Goal: Task Accomplishment & Management: Manage account settings

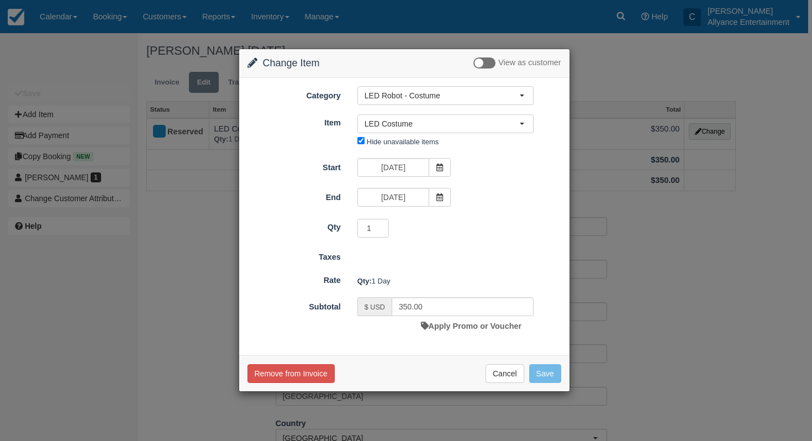
select select "89"
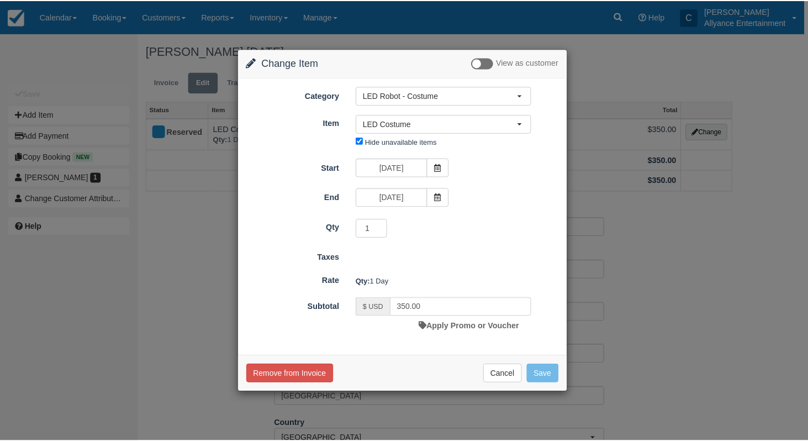
scroll to position [9, 0]
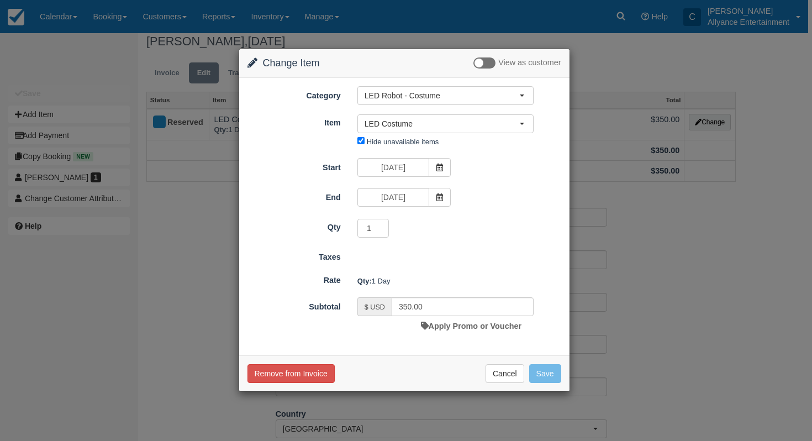
click at [576, 77] on div "Change Item Add Item View as customer Category LED Robot - Costume Edit Spacial…" at bounding box center [406, 220] width 812 height 441
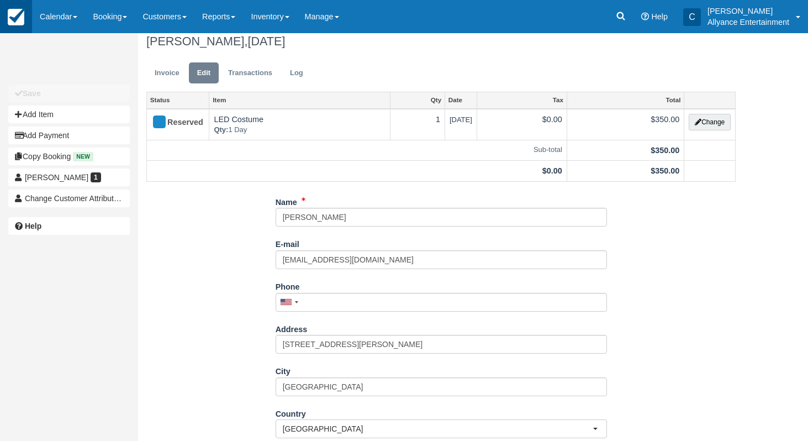
click at [20, 27] on link at bounding box center [16, 16] width 32 height 33
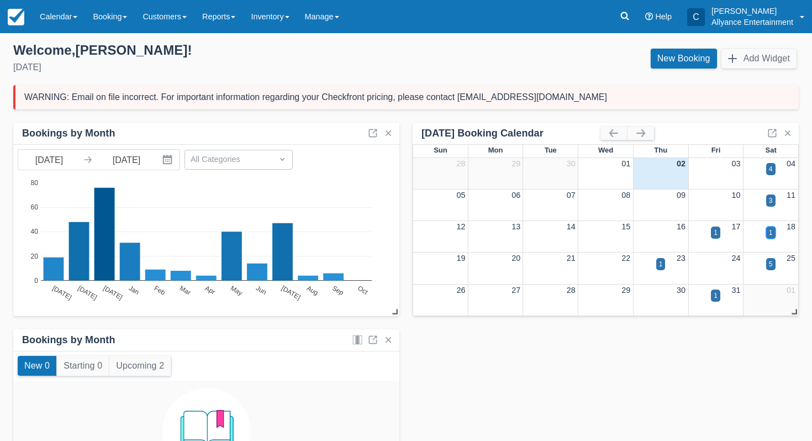
click at [771, 229] on div "1" at bounding box center [771, 233] width 4 height 10
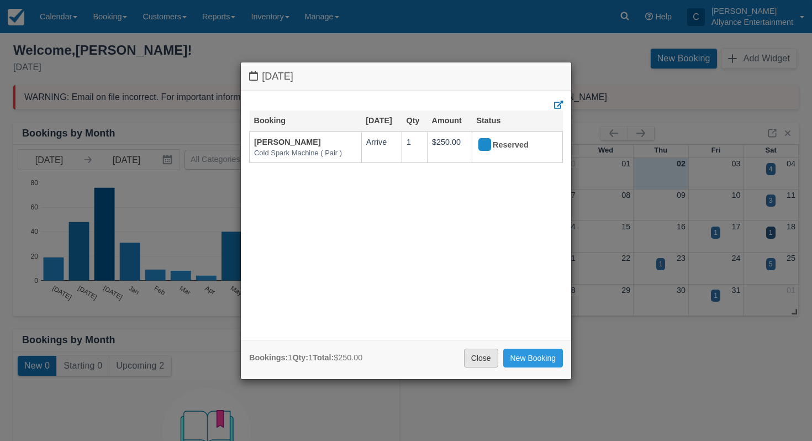
click at [481, 359] on link "Close" at bounding box center [481, 358] width 34 height 19
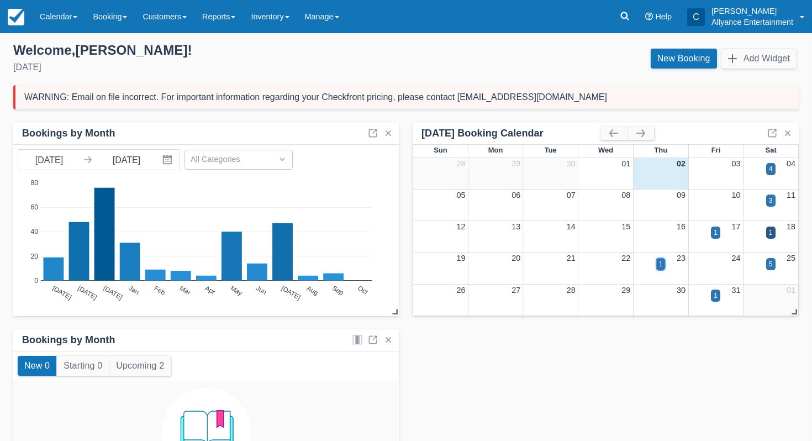
click at [663, 262] on div "1" at bounding box center [661, 264] width 9 height 12
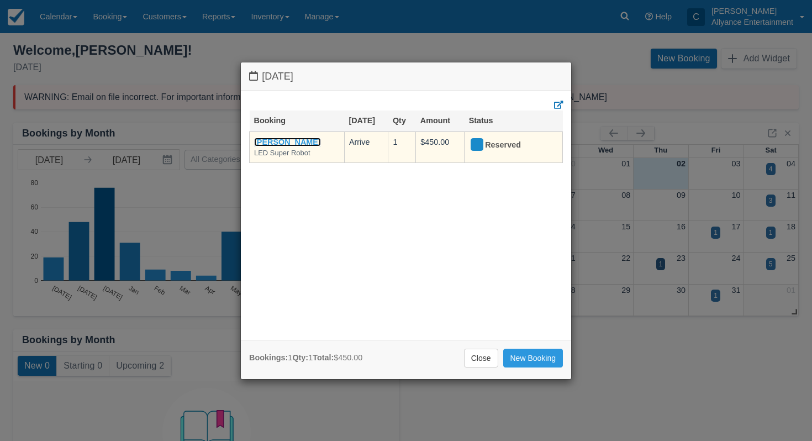
click at [276, 140] on link "Adam Linares" at bounding box center [287, 142] width 67 height 9
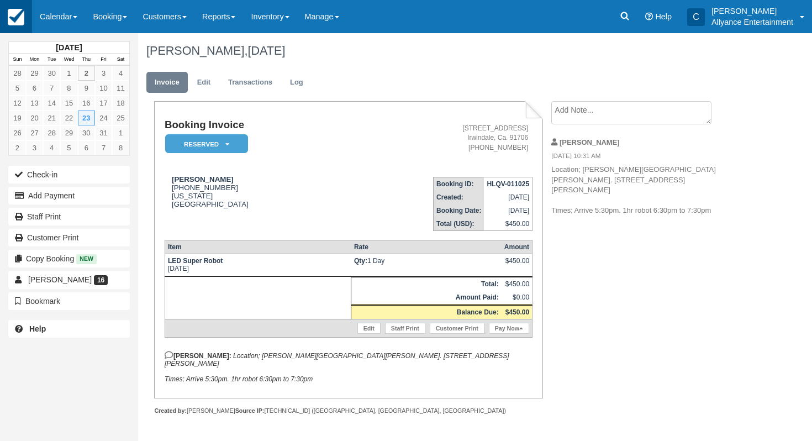
click at [17, 23] on img at bounding box center [16, 17] width 17 height 17
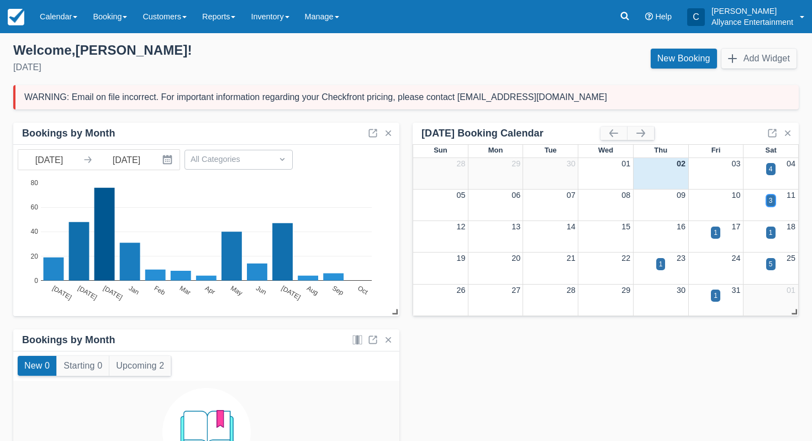
click at [773, 201] on div "3" at bounding box center [771, 201] width 4 height 10
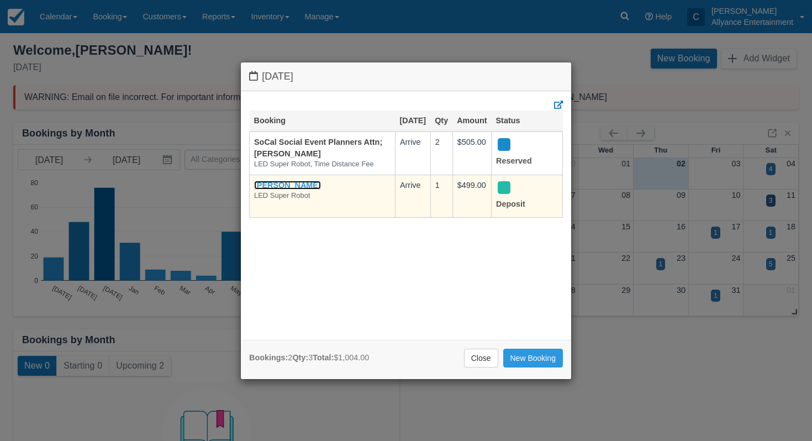
click at [306, 190] on link "Goar Karapetian" at bounding box center [287, 185] width 67 height 9
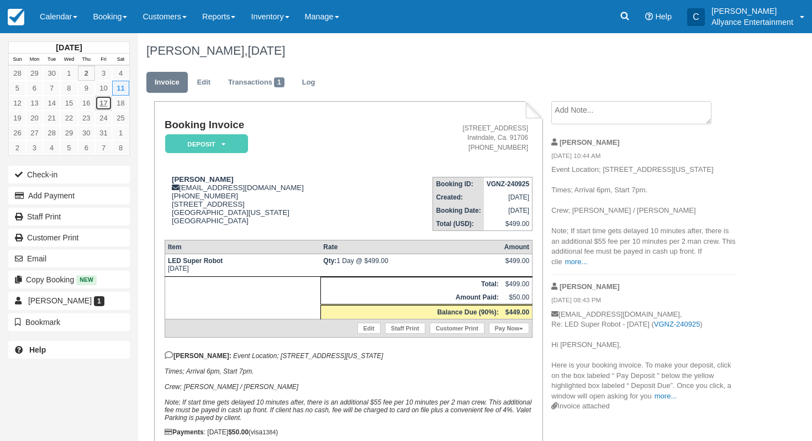
click at [105, 103] on link "17" at bounding box center [103, 103] width 17 height 15
click at [51, 18] on link "Calendar" at bounding box center [58, 16] width 53 height 33
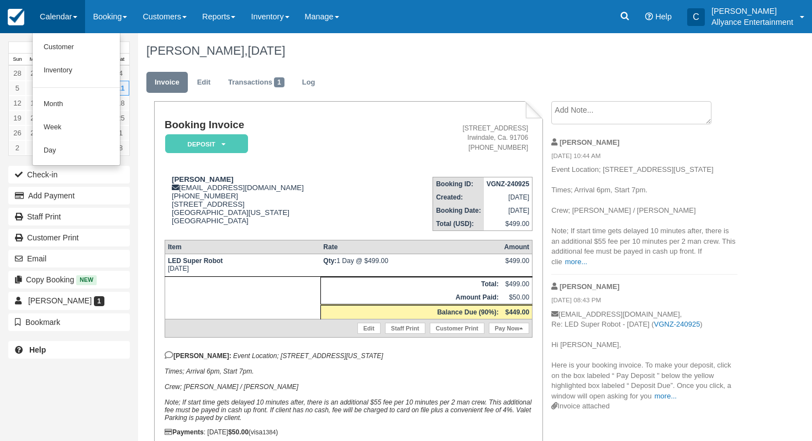
click at [25, 22] on link at bounding box center [16, 16] width 32 height 33
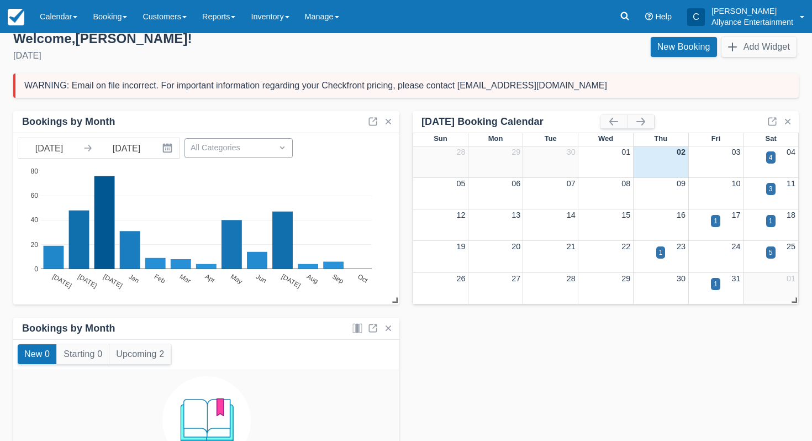
scroll to position [14, 0]
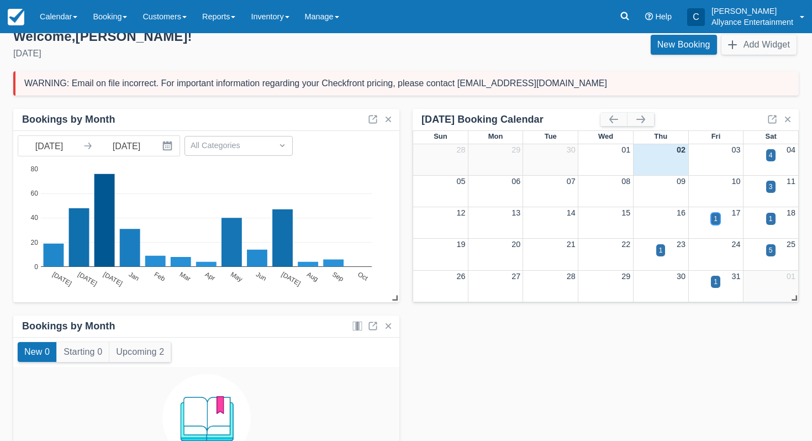
click at [717, 219] on div "1" at bounding box center [716, 219] width 4 height 10
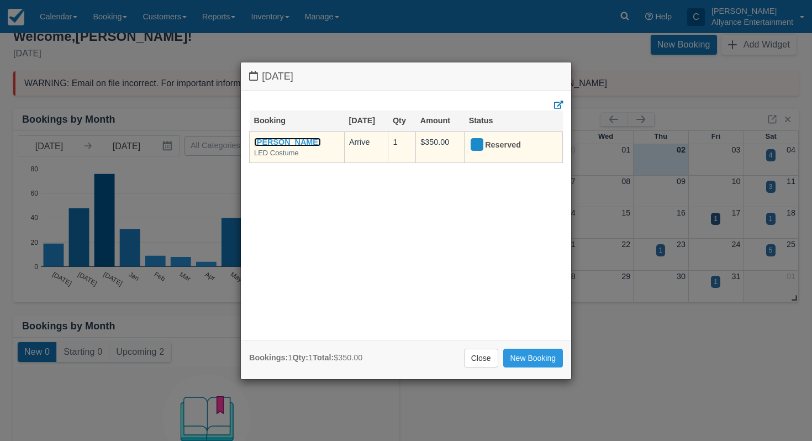
click at [281, 139] on link "[PERSON_NAME]" at bounding box center [287, 142] width 67 height 9
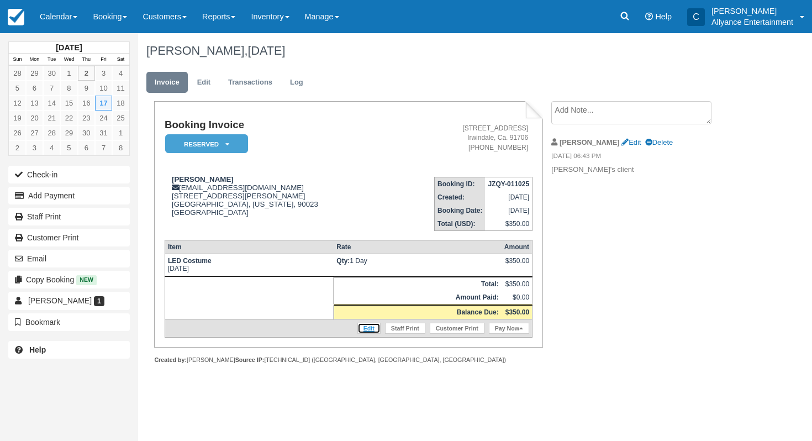
click at [367, 327] on link "Edit" at bounding box center [369, 328] width 23 height 11
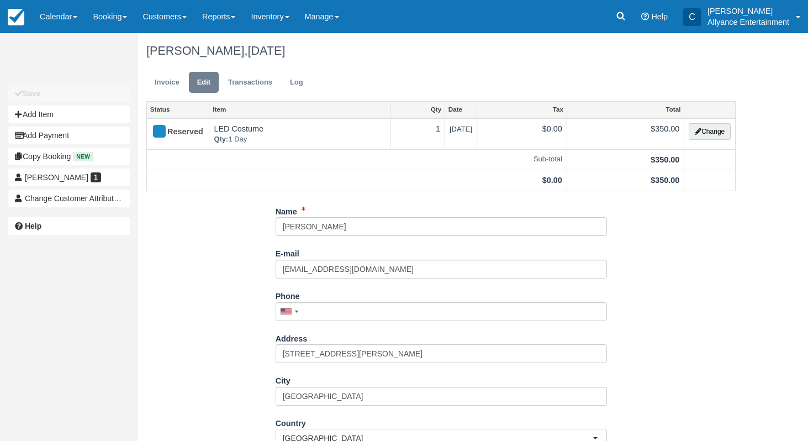
scroll to position [10, 0]
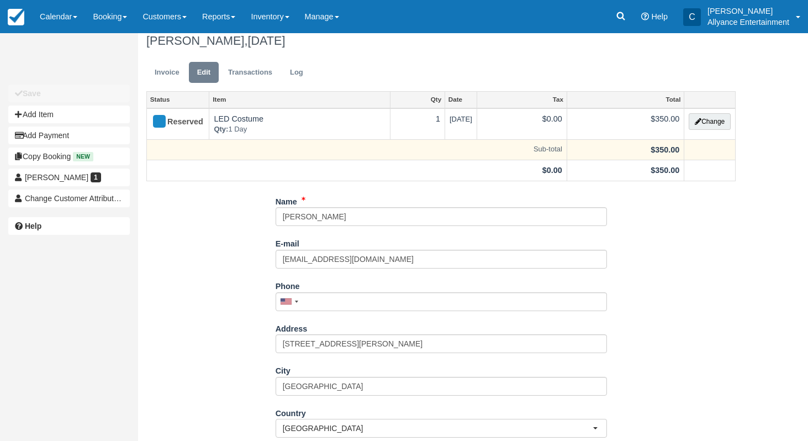
click at [704, 153] on td at bounding box center [710, 149] width 51 height 21
click at [642, 150] on td "$350.00" at bounding box center [625, 149] width 117 height 21
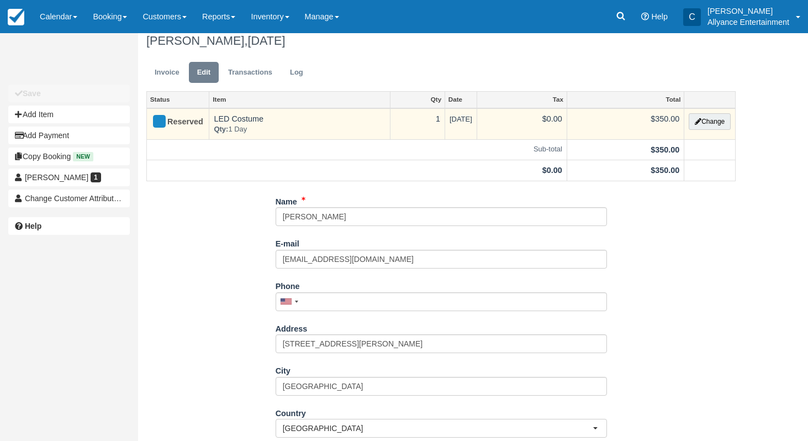
click at [567, 123] on td "$0.00" at bounding box center [522, 123] width 90 height 31
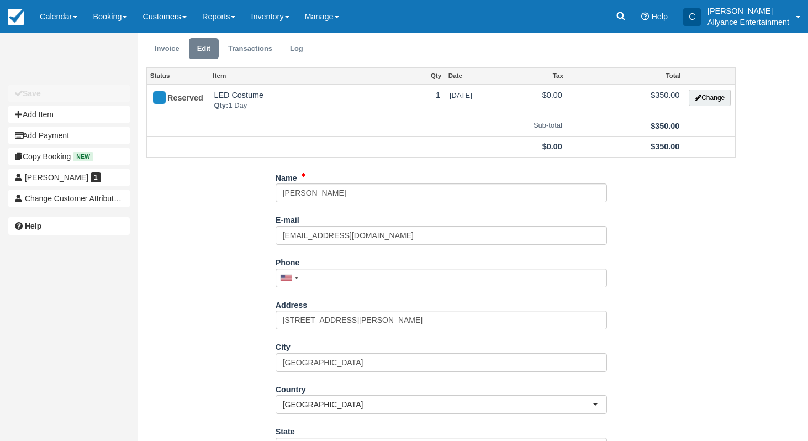
scroll to position [34, 0]
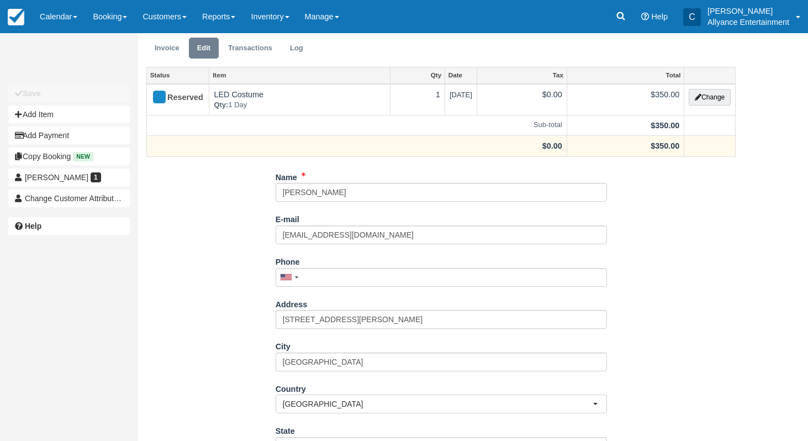
click at [563, 144] on strong "$0.00" at bounding box center [553, 145] width 20 height 9
click at [560, 144] on strong "$0.00" at bounding box center [553, 145] width 20 height 9
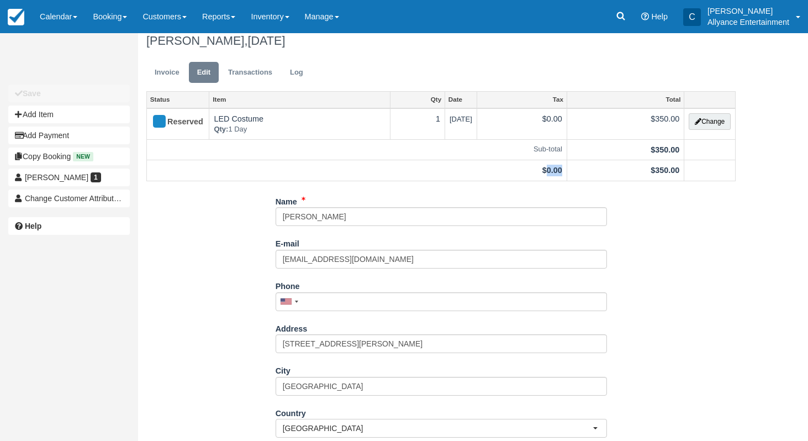
scroll to position [0, 0]
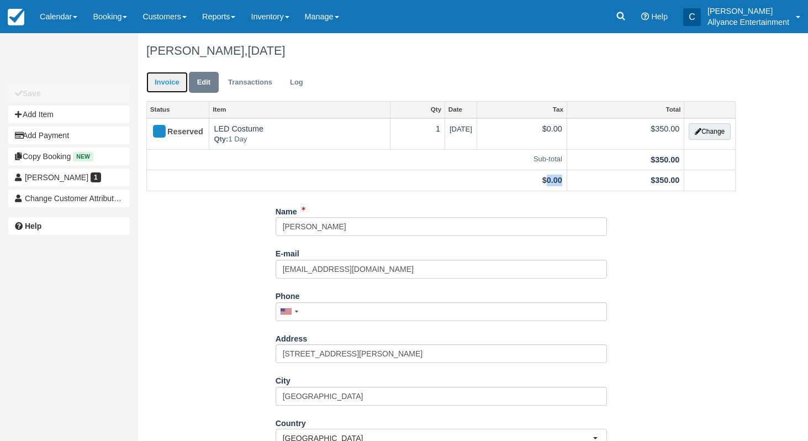
click at [165, 87] on link "Invoice" at bounding box center [166, 83] width 41 height 22
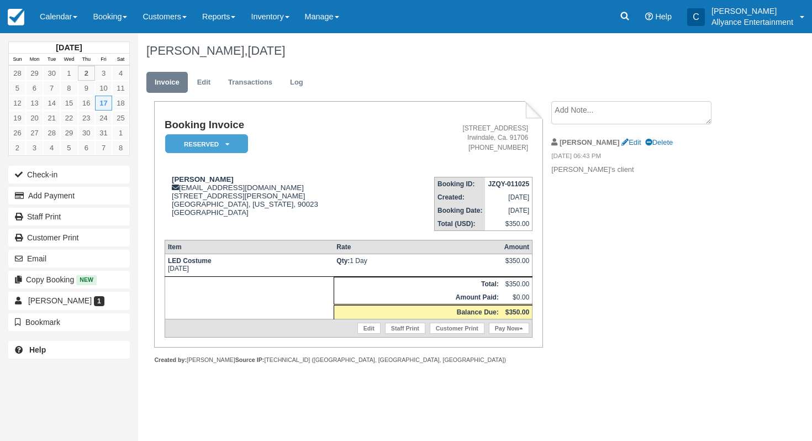
click at [497, 300] on th "Amount Paid:" at bounding box center [418, 298] width 168 height 14
click at [522, 298] on td "$0.00" at bounding box center [517, 298] width 31 height 14
click at [524, 298] on td "$0.00" at bounding box center [517, 298] width 31 height 14
click at [622, 145] on link "Edit" at bounding box center [631, 142] width 19 height 8
type textarea "Chris's client"
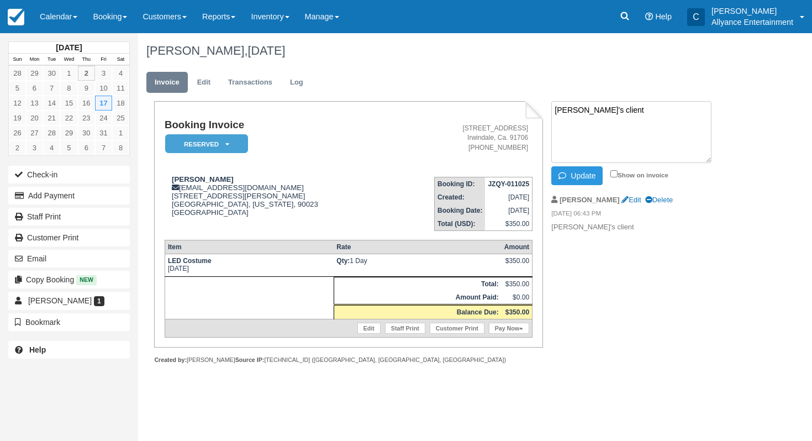
click at [634, 260] on div "Booking Invoice Reserved   Paid Cancelled Deposit Presentation Pending Quote Cl…" at bounding box center [442, 244] width 608 height 287
click at [366, 334] on link "Edit" at bounding box center [369, 328] width 23 height 11
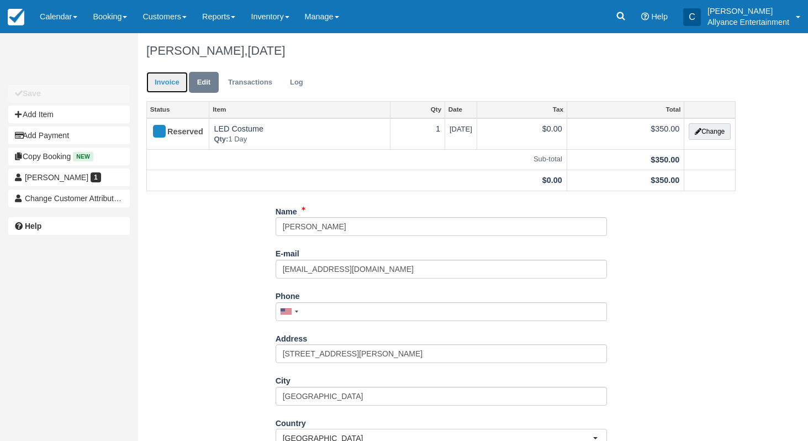
click at [171, 83] on link "Invoice" at bounding box center [166, 83] width 41 height 22
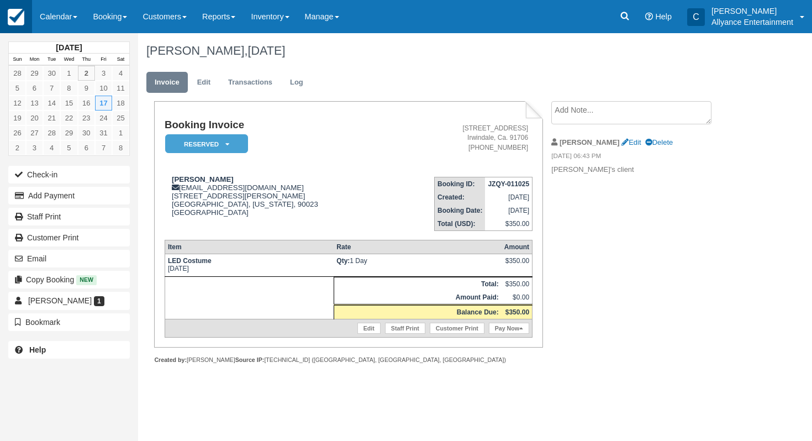
click at [19, 11] on img at bounding box center [16, 17] width 17 height 17
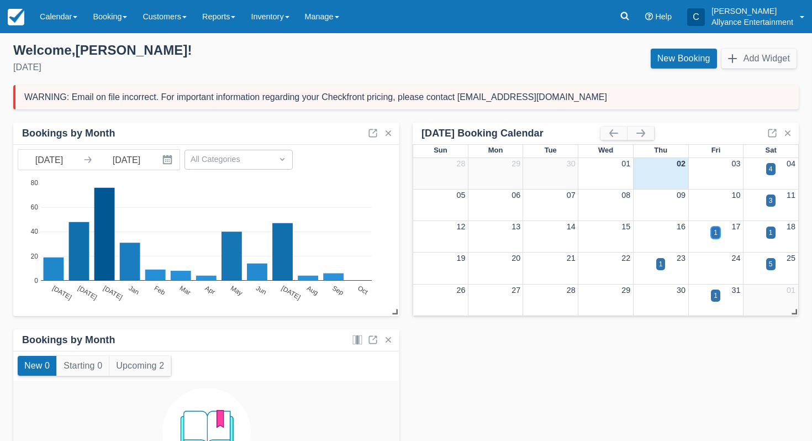
click at [717, 229] on div "1" at bounding box center [716, 233] width 4 height 10
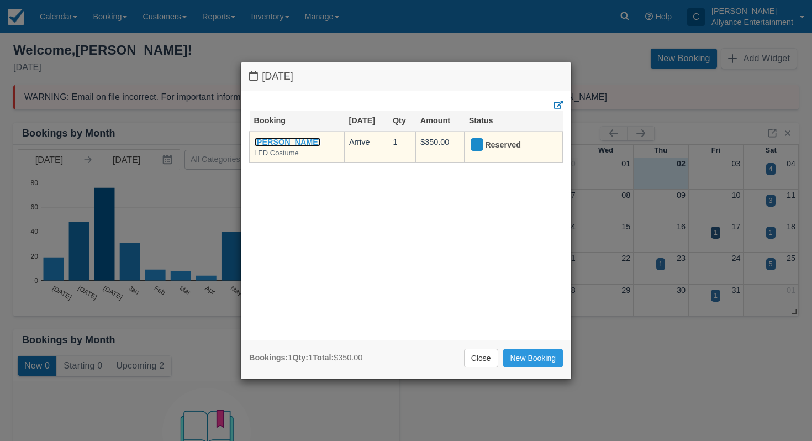
click at [303, 139] on link "[PERSON_NAME]" at bounding box center [287, 142] width 67 height 9
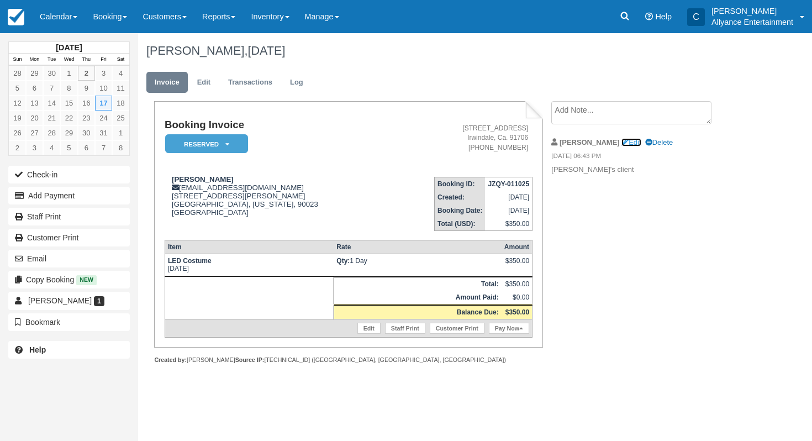
click at [622, 143] on link "Edit" at bounding box center [631, 142] width 19 height 8
type textarea "Chris's client"
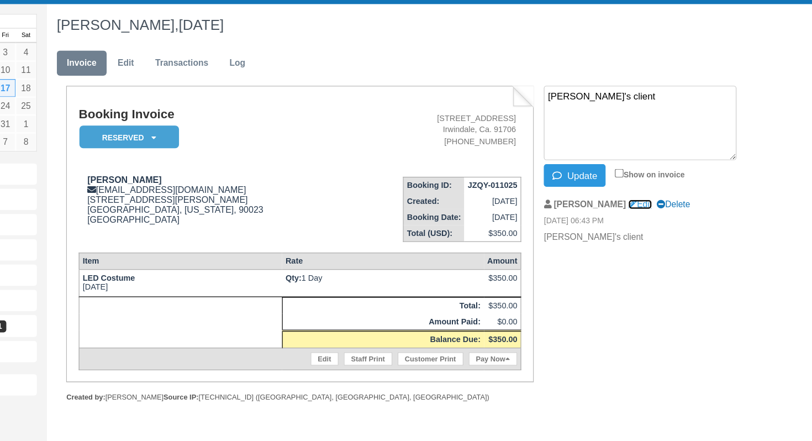
click at [622, 196] on link "Edit" at bounding box center [631, 200] width 19 height 8
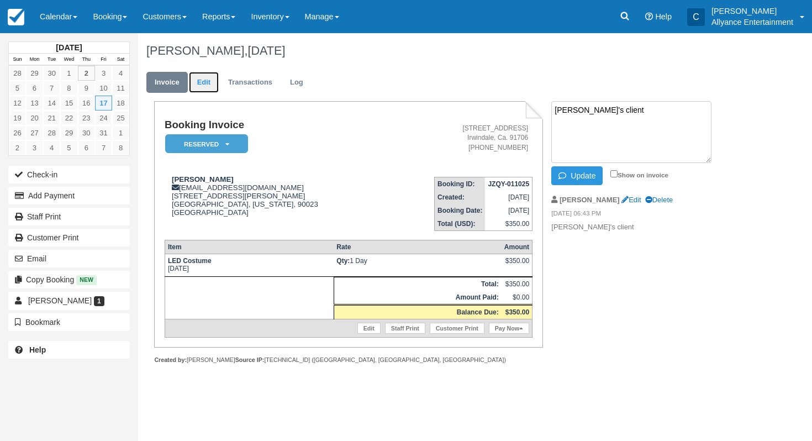
click at [199, 85] on link "Edit" at bounding box center [204, 83] width 30 height 22
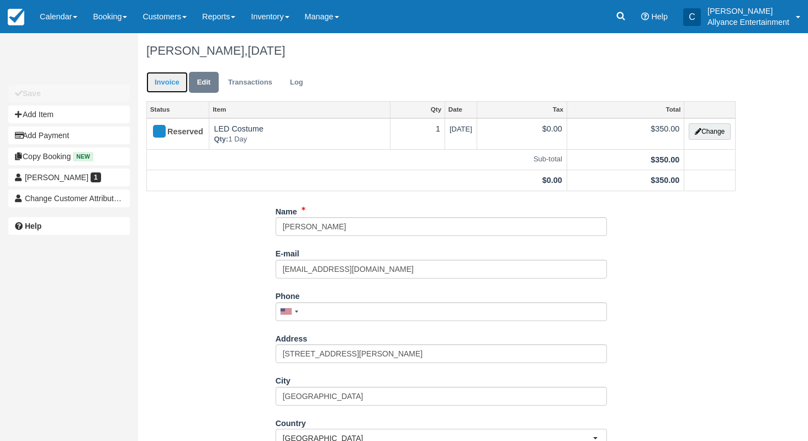
click at [174, 83] on link "Invoice" at bounding box center [166, 83] width 41 height 22
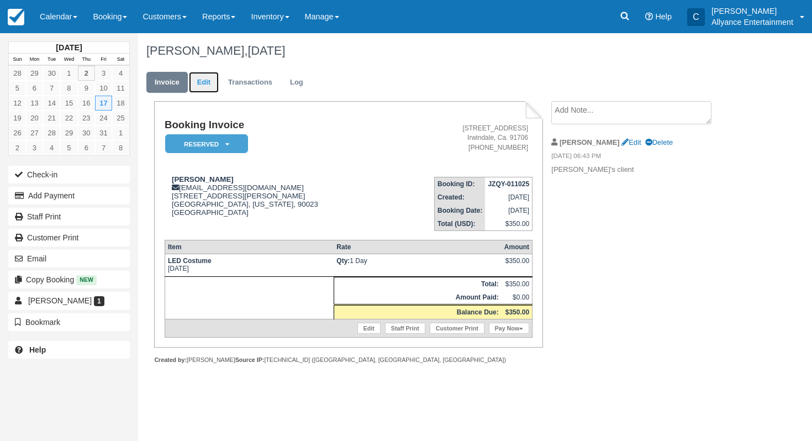
click at [202, 81] on link "Edit" at bounding box center [204, 83] width 30 height 22
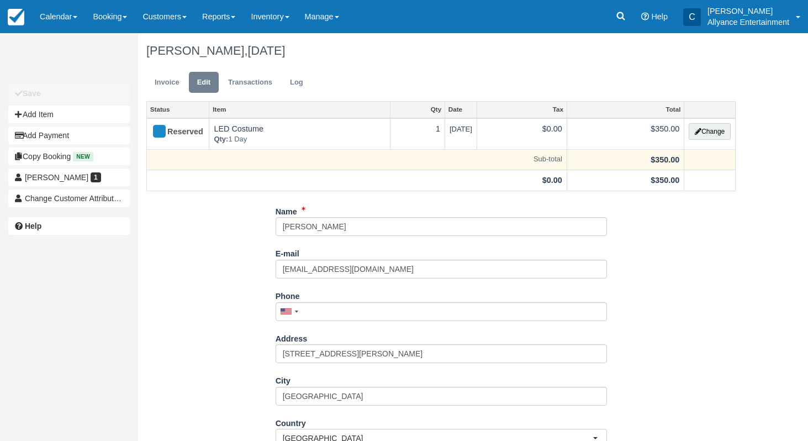
click at [712, 169] on td at bounding box center [710, 159] width 51 height 21
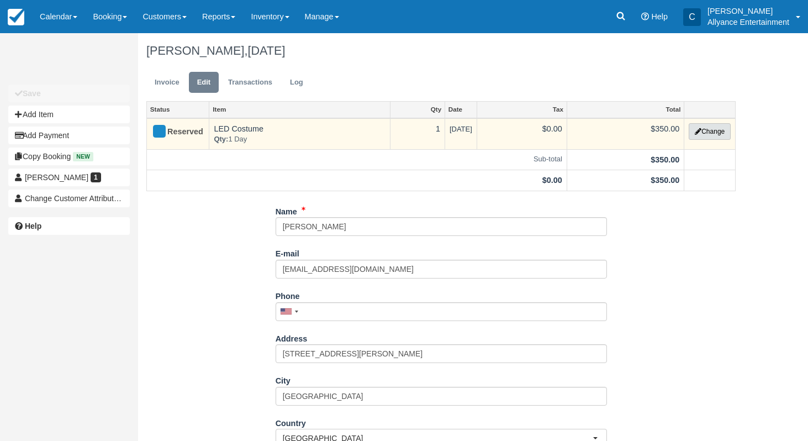
click at [703, 132] on button "Change" at bounding box center [710, 131] width 42 height 17
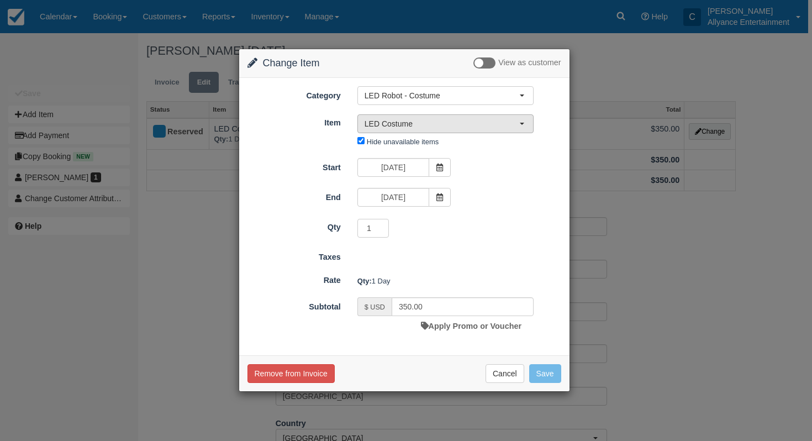
click at [428, 120] on span "LED Costume" at bounding box center [442, 123] width 155 height 11
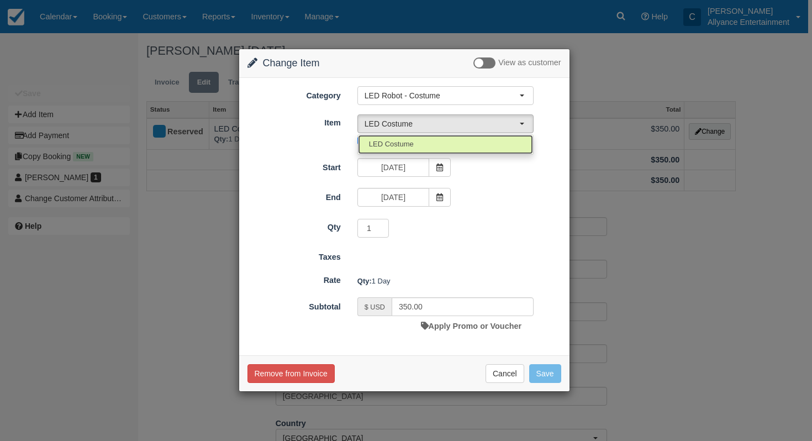
click at [419, 139] on link "LED Costume" at bounding box center [445, 144] width 175 height 19
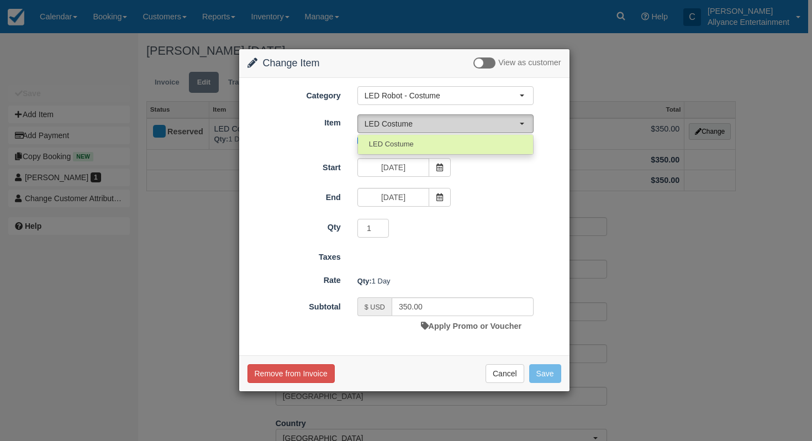
select select "288"
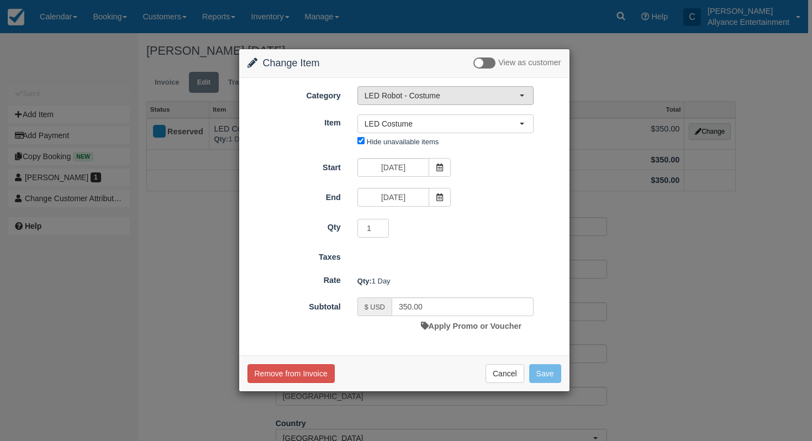
click at [459, 97] on span "LED Robot - Costume" at bounding box center [442, 95] width 155 height 11
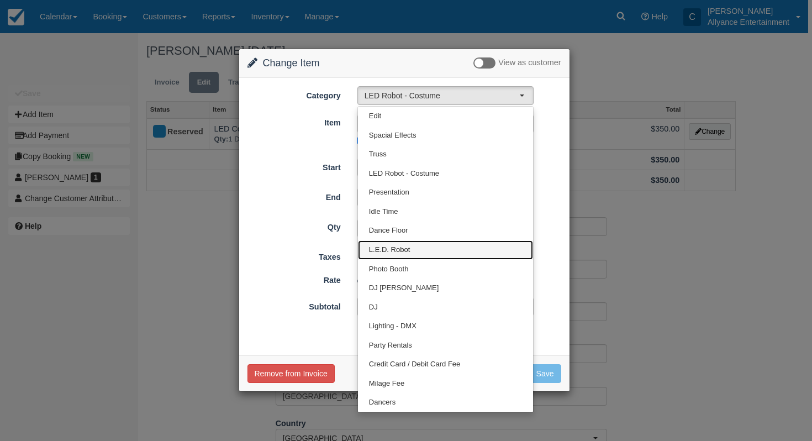
click at [380, 244] on link "L.E.D. Robot" at bounding box center [445, 249] width 175 height 19
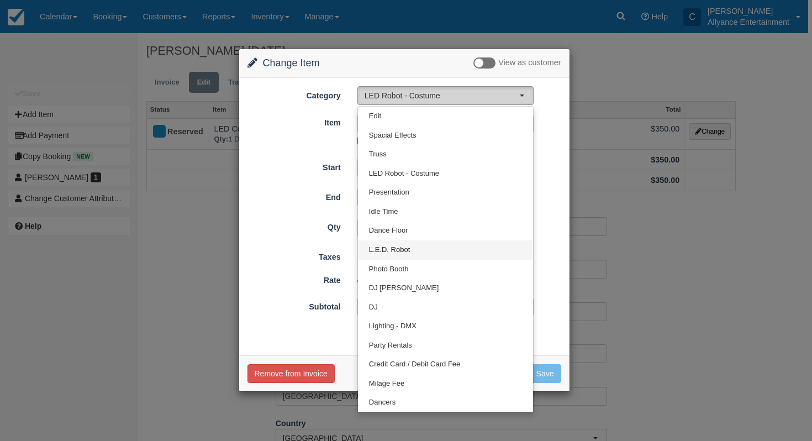
select select "29"
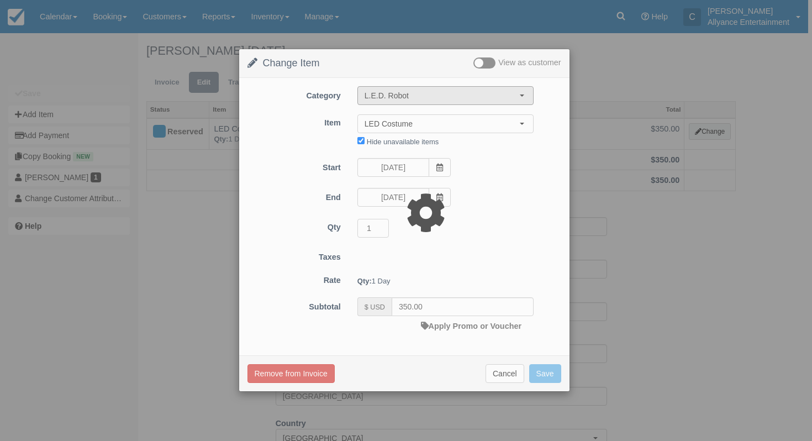
type input "50.00"
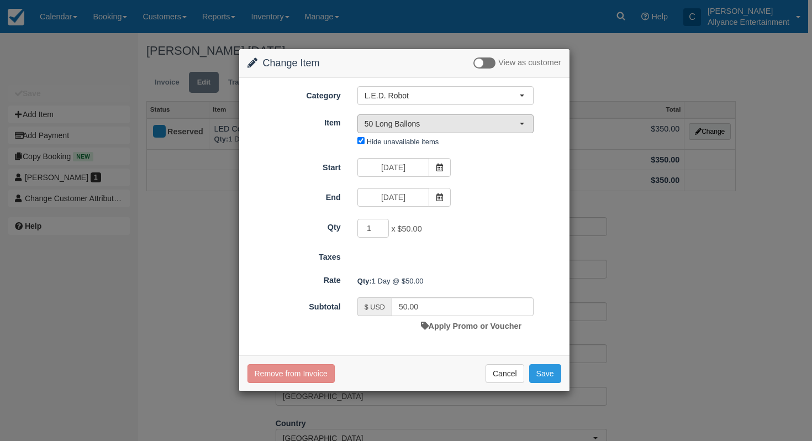
click at [403, 129] on button "50 Long Ballons" at bounding box center [446, 123] width 176 height 19
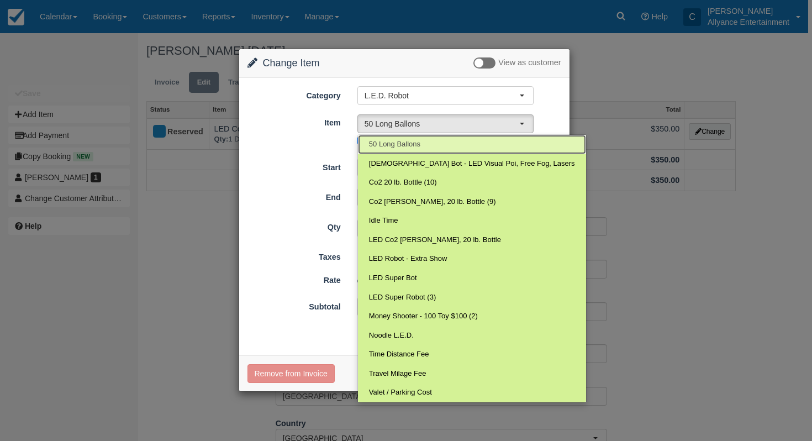
click at [432, 146] on link "50 Long Ballons" at bounding box center [472, 144] width 228 height 19
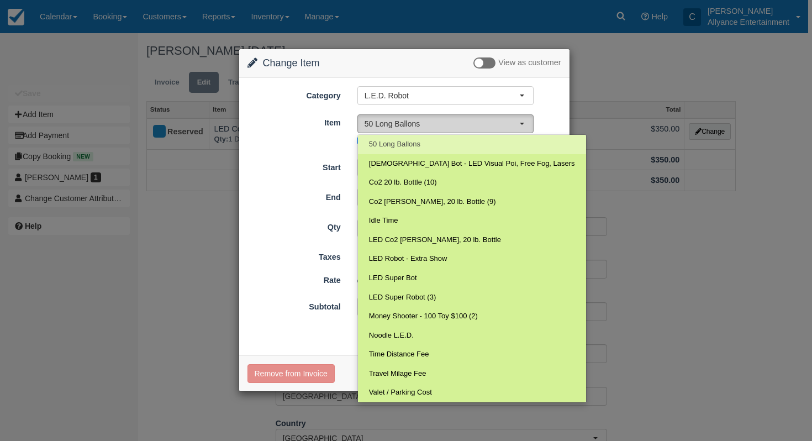
select select "154"
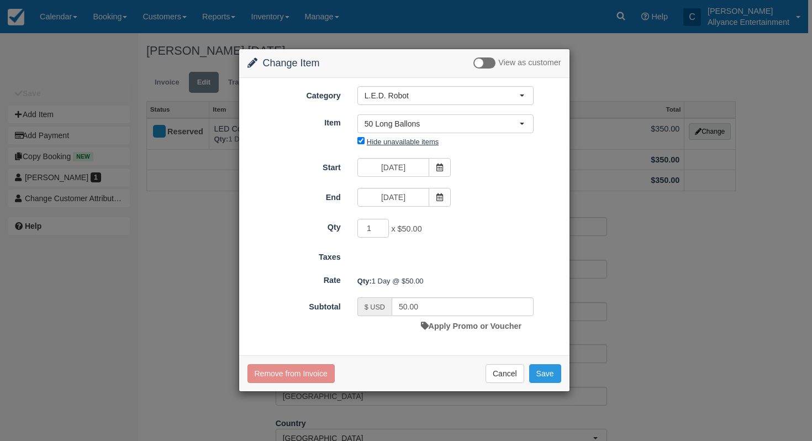
click at [371, 141] on label "Hide unavailable items" at bounding box center [403, 142] width 72 height 8
click at [365, 141] on input "Hide unavailable items" at bounding box center [361, 140] width 7 height 7
checkbox input "false"
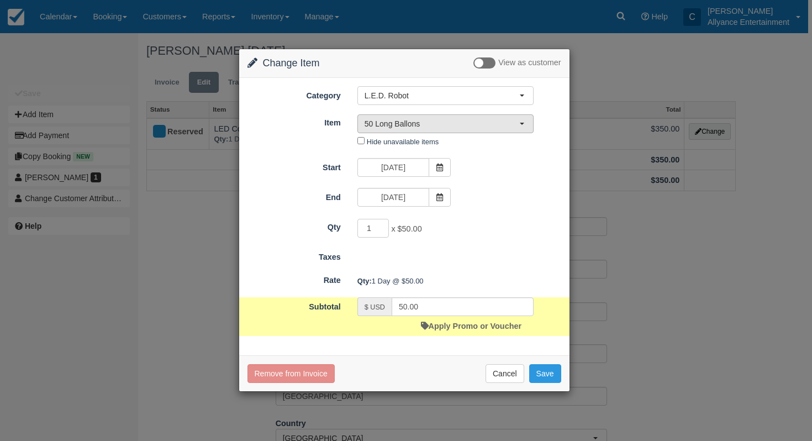
click at [425, 127] on span "50 Long Ballons" at bounding box center [442, 123] width 155 height 11
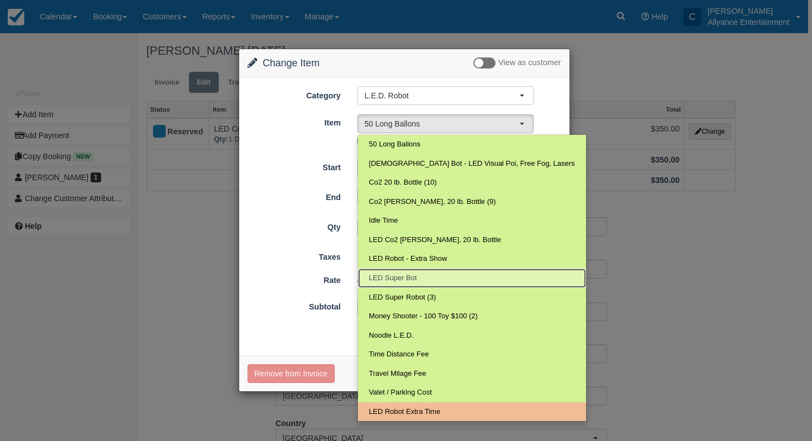
click at [424, 277] on link "LED Super Bot" at bounding box center [472, 278] width 228 height 19
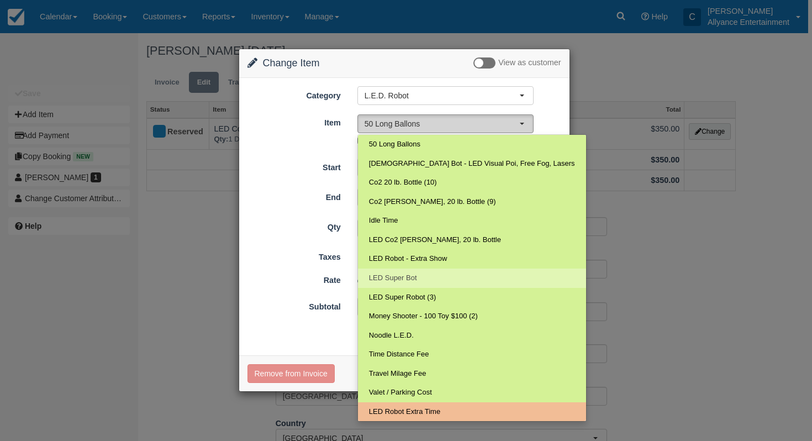
select select "265"
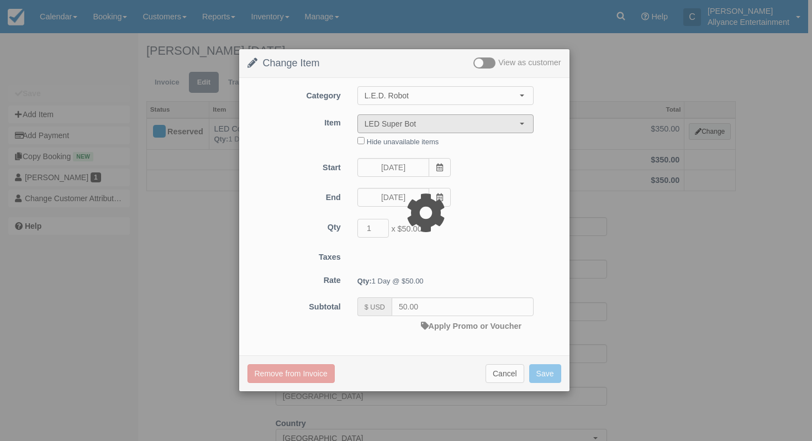
type input "0.00"
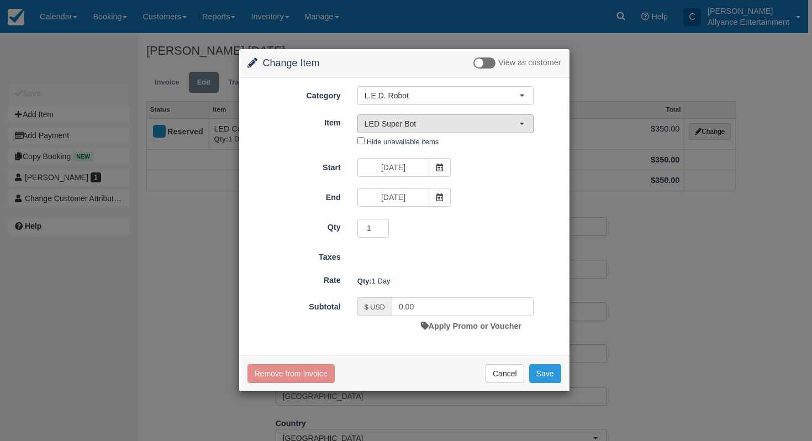
click at [479, 122] on span "LED Super Bot" at bounding box center [442, 123] width 155 height 11
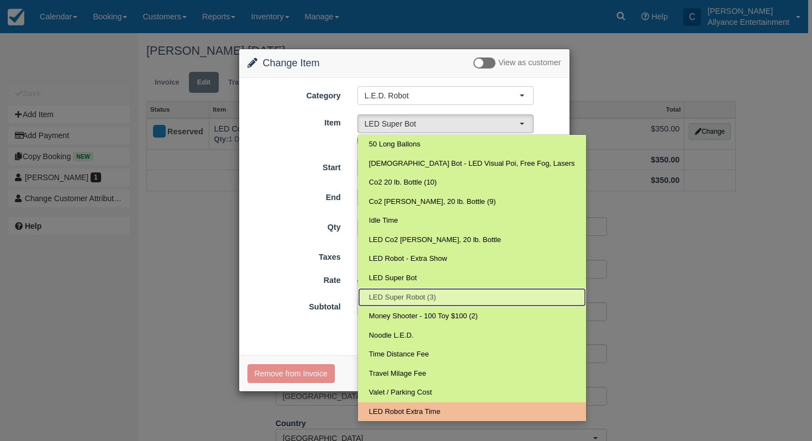
click at [439, 292] on link "LED Super Robot (3)" at bounding box center [472, 297] width 228 height 19
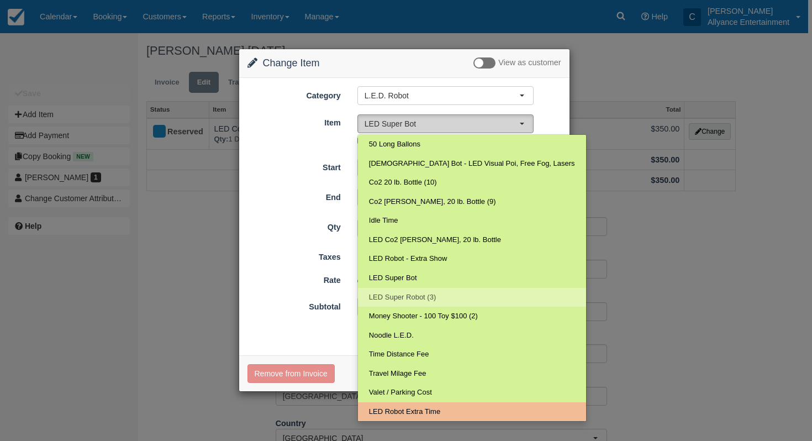
select select "127"
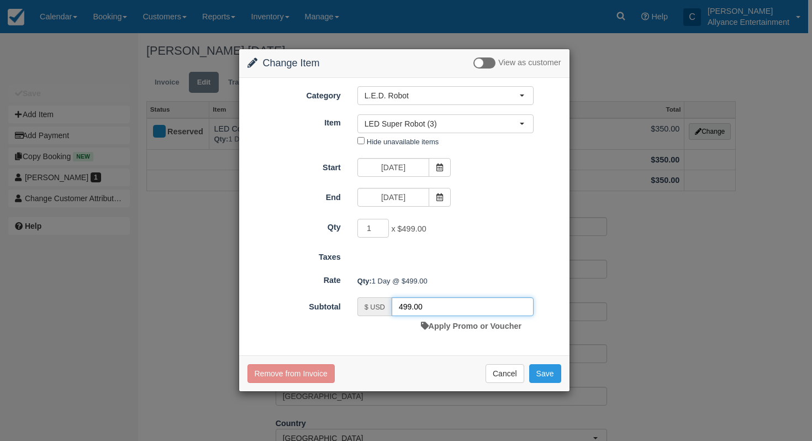
click at [427, 303] on input "499.00" at bounding box center [463, 306] width 142 height 19
click at [412, 307] on input "499.00" at bounding box center [463, 306] width 142 height 19
type input "400.00"
click at [360, 276] on div "—" at bounding box center [459, 281] width 220 height 18
click at [537, 374] on button "Save" at bounding box center [545, 373] width 32 height 19
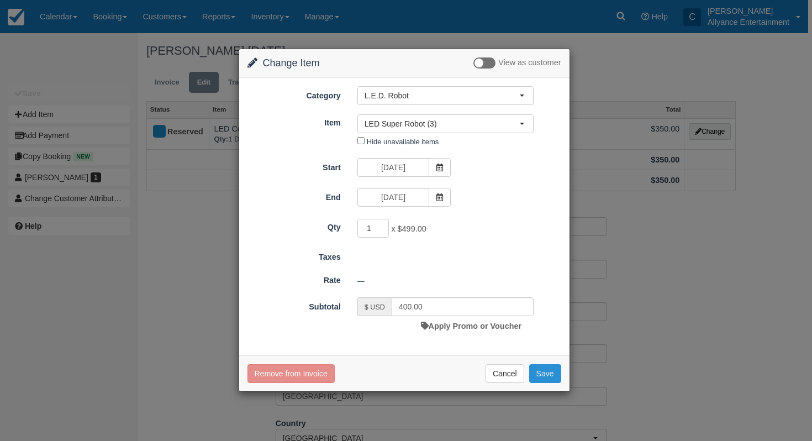
checkbox input "false"
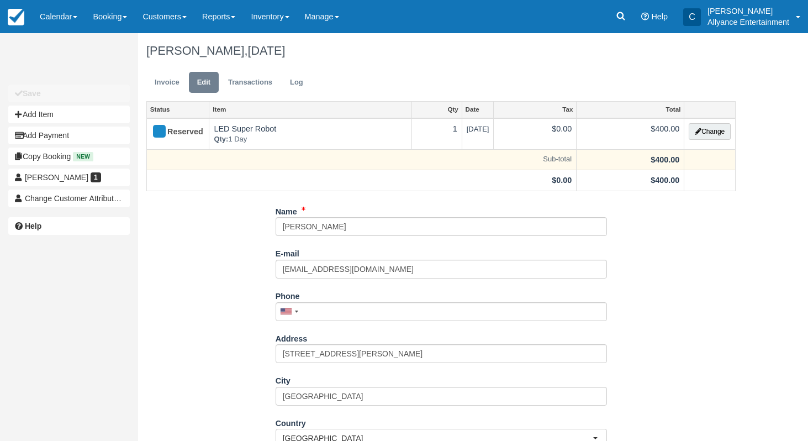
click at [703, 160] on td at bounding box center [710, 159] width 51 height 21
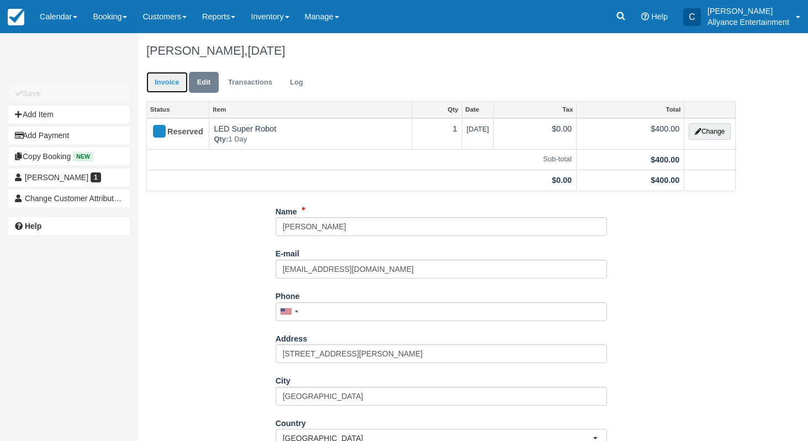
click at [167, 77] on link "Invoice" at bounding box center [166, 83] width 41 height 22
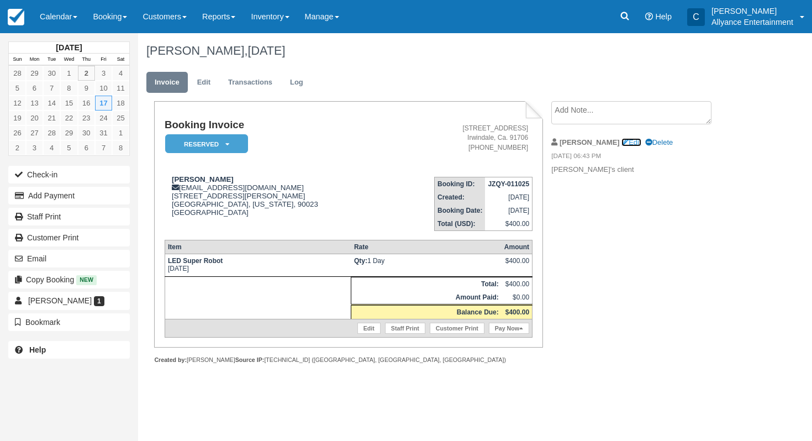
click at [622, 138] on link "Edit" at bounding box center [631, 142] width 19 height 8
type textarea "Chris's client"
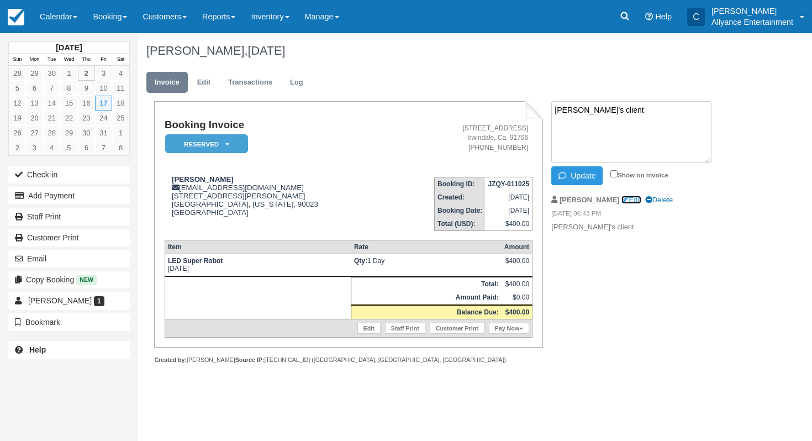
click at [622, 199] on link "Edit" at bounding box center [631, 200] width 19 height 8
click at [103, 194] on button "Add Payment" at bounding box center [69, 196] width 122 height 18
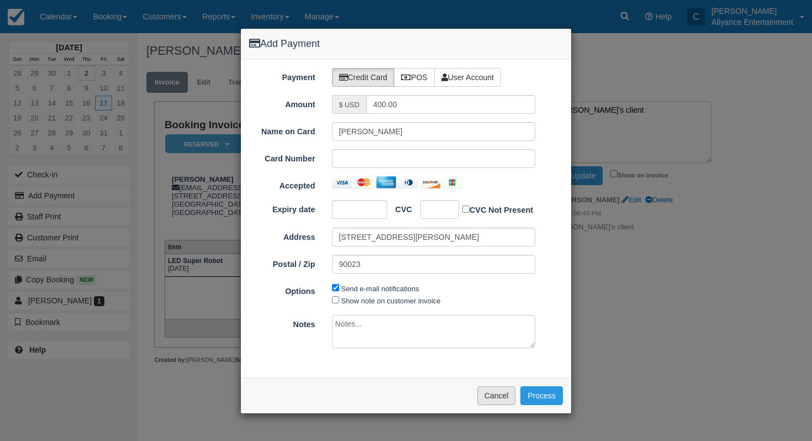
click at [486, 400] on button "Cancel" at bounding box center [496, 395] width 39 height 19
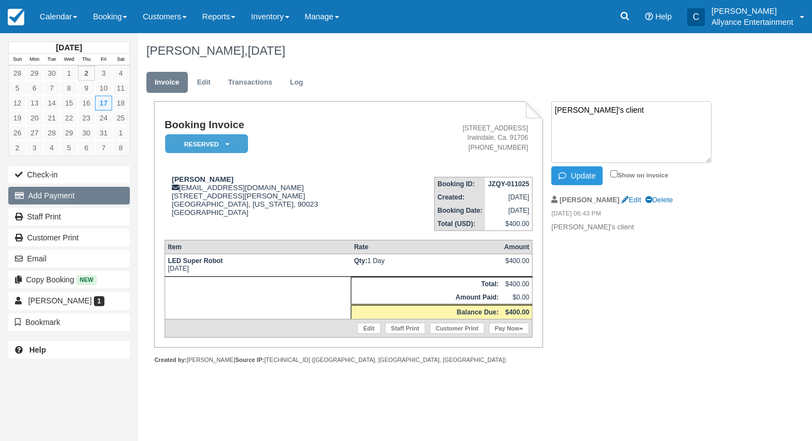
click at [49, 195] on button "Add Payment" at bounding box center [69, 196] width 122 height 18
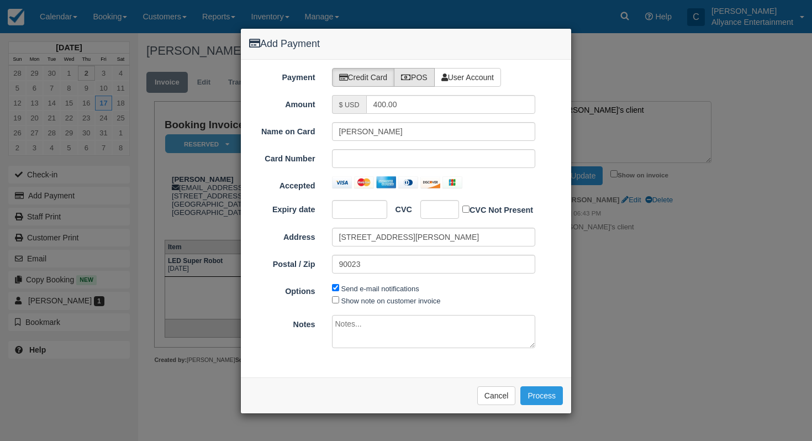
click at [418, 82] on label "POS" at bounding box center [414, 77] width 41 height 19
radio input "true"
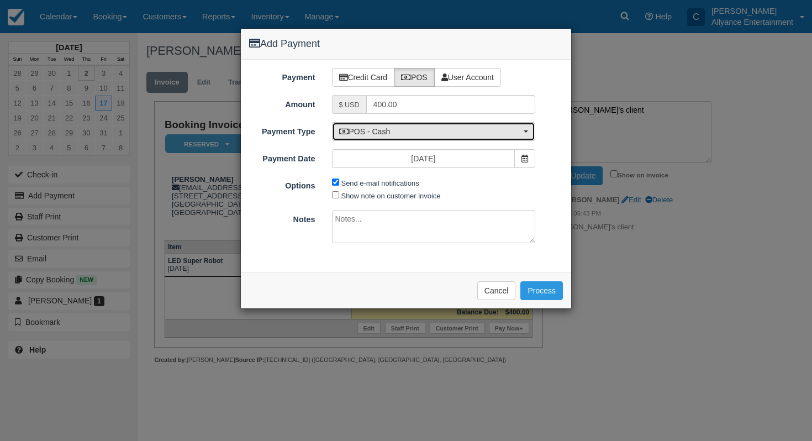
click at [402, 129] on span "POS - Cash" at bounding box center [430, 131] width 182 height 11
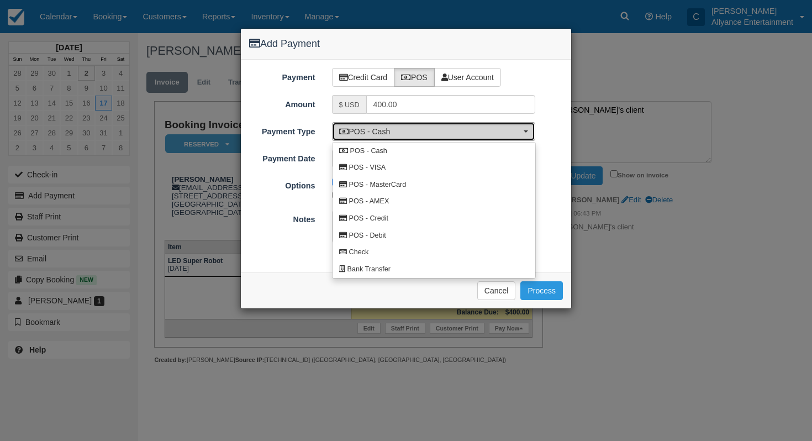
click at [402, 129] on span "POS - Cash" at bounding box center [430, 131] width 182 height 11
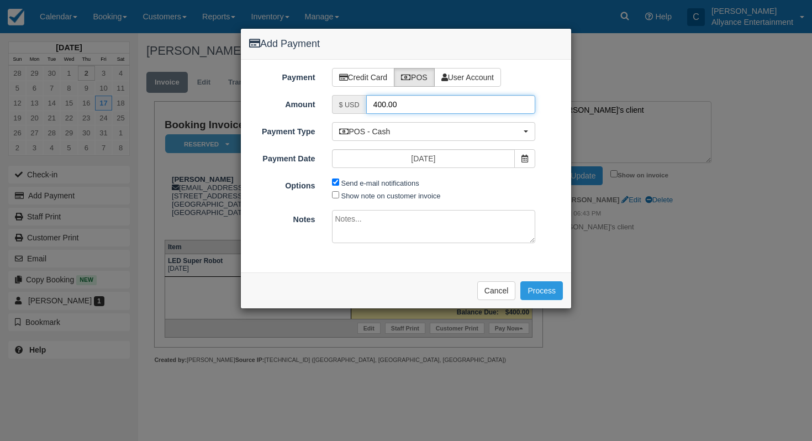
click at [423, 105] on input "400.00" at bounding box center [451, 104] width 170 height 19
type input "4"
type input "50"
click at [452, 229] on textarea at bounding box center [434, 226] width 204 height 33
type textarea "Zelle"
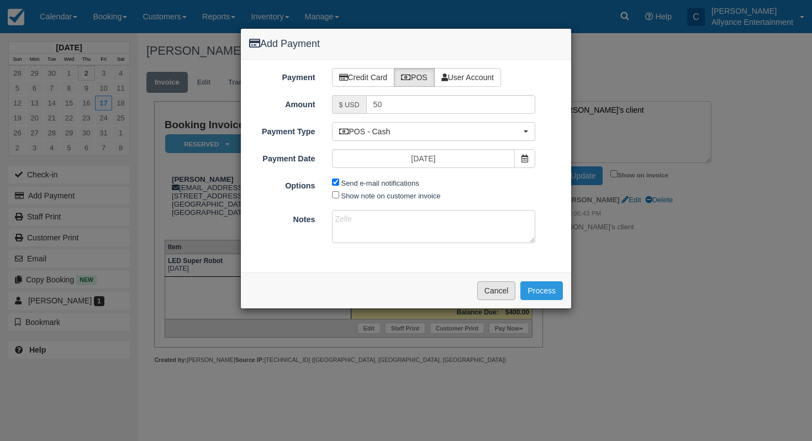
click at [494, 286] on button "Cancel" at bounding box center [496, 290] width 39 height 19
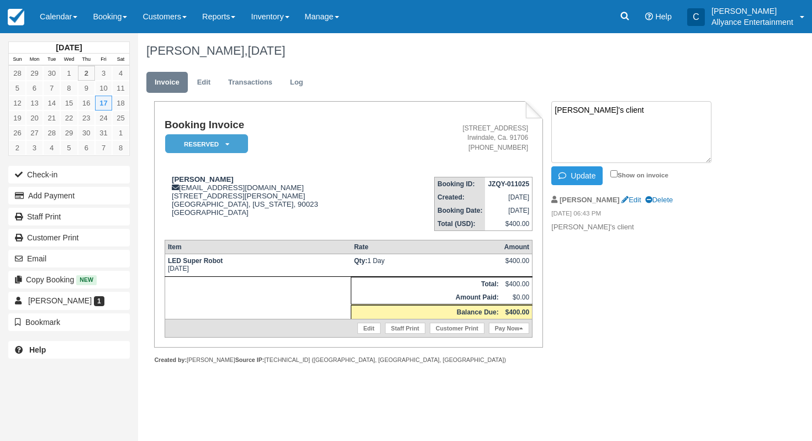
click at [613, 125] on textarea "[PERSON_NAME]'s client" at bounding box center [632, 132] width 160 height 62
click at [51, 14] on link "Calendar" at bounding box center [58, 16] width 53 height 33
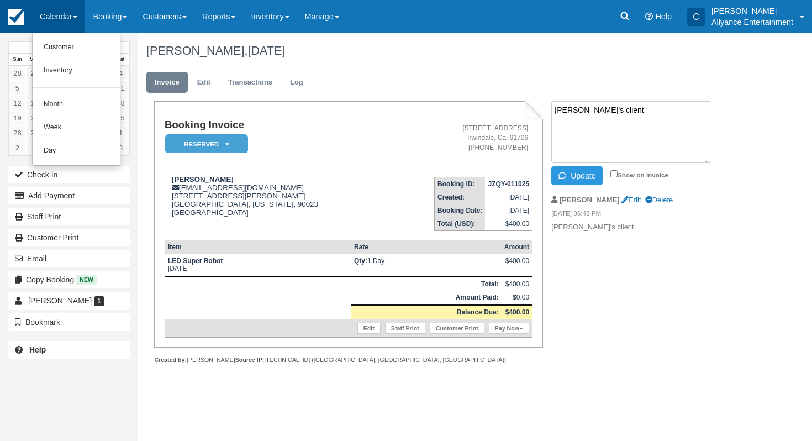
click at [13, 20] on img at bounding box center [16, 17] width 17 height 17
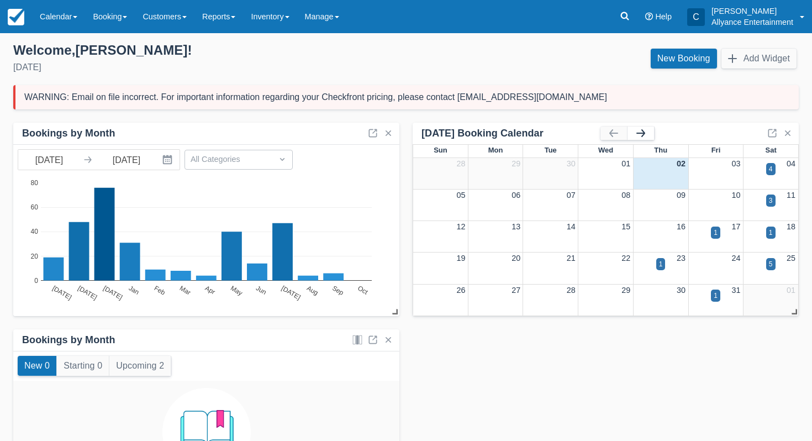
click at [644, 129] on button "button" at bounding box center [641, 133] width 27 height 13
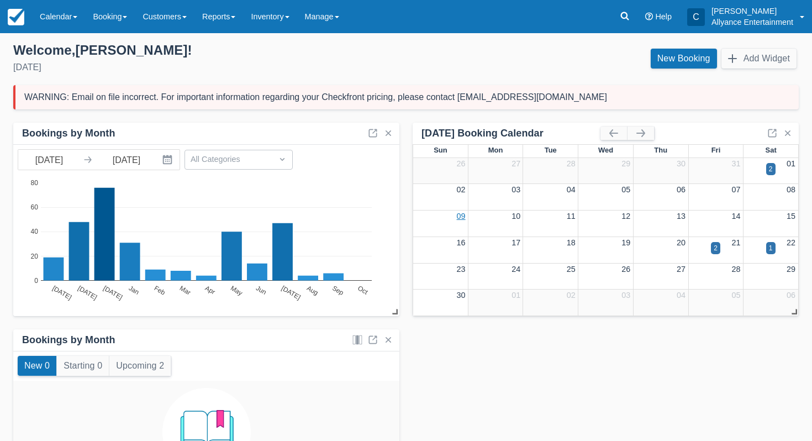
click at [458, 217] on link "09" at bounding box center [461, 216] width 9 height 9
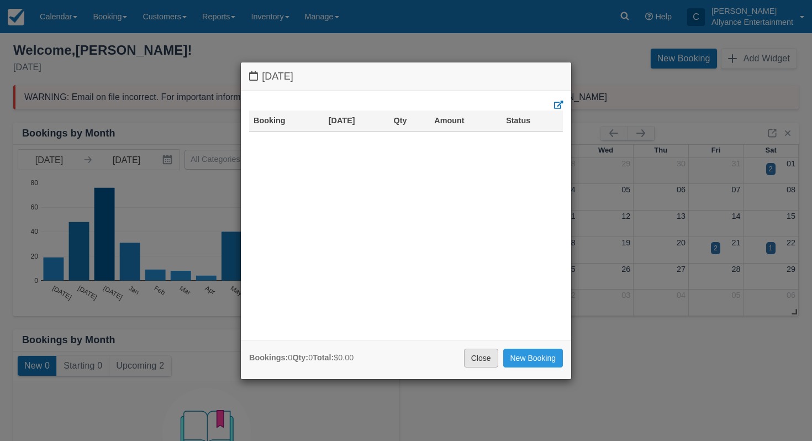
click at [474, 354] on link "Close" at bounding box center [481, 358] width 34 height 19
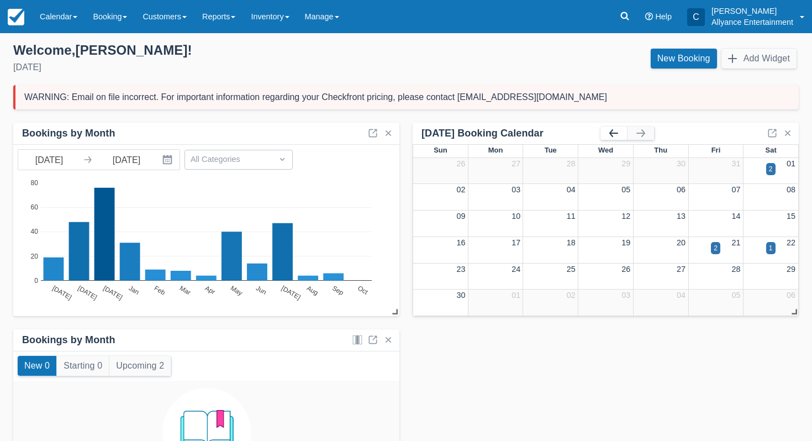
click at [613, 131] on button "button" at bounding box center [614, 133] width 27 height 13
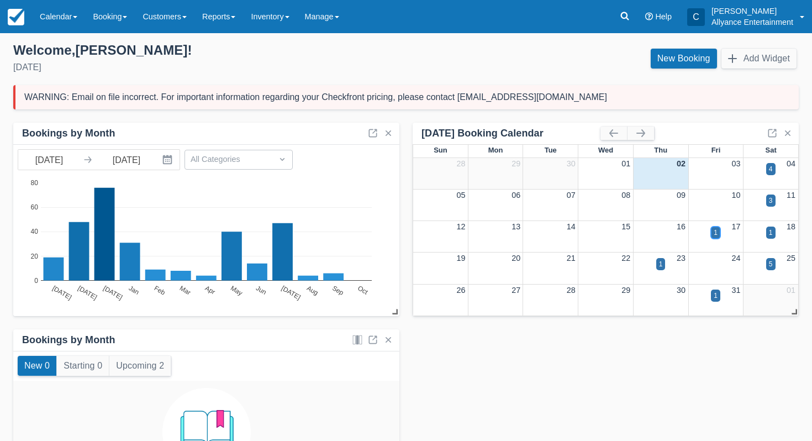
click at [715, 232] on div "1" at bounding box center [716, 233] width 4 height 10
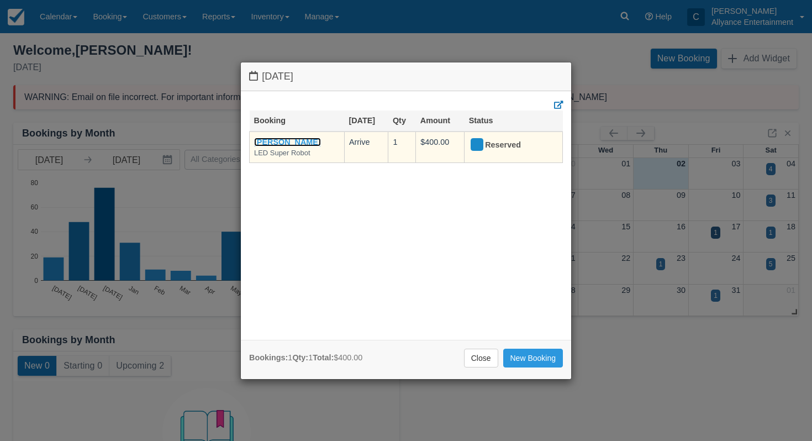
click at [283, 139] on link "[PERSON_NAME]" at bounding box center [287, 142] width 67 height 9
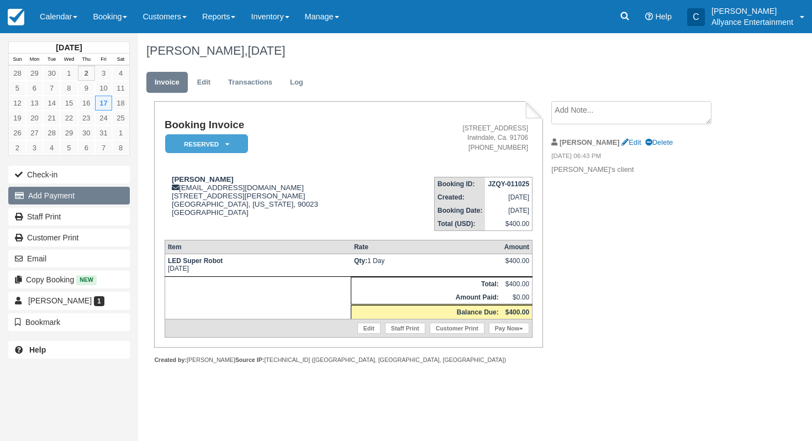
click at [96, 199] on button "Add Payment" at bounding box center [69, 196] width 122 height 18
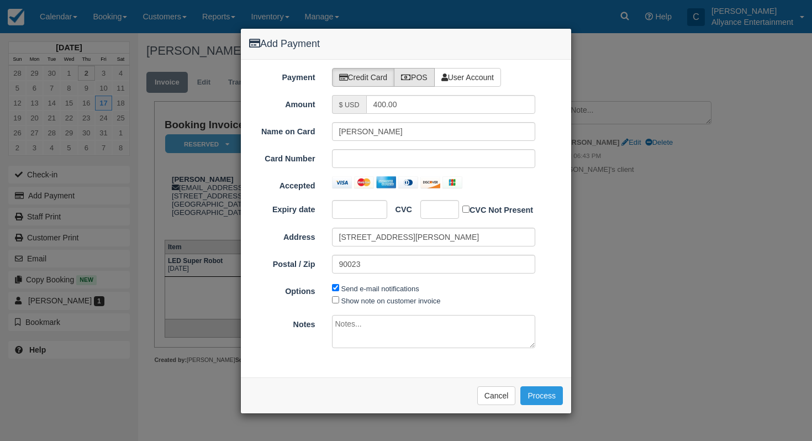
click at [423, 83] on label "POS" at bounding box center [414, 77] width 41 height 19
radio input "true"
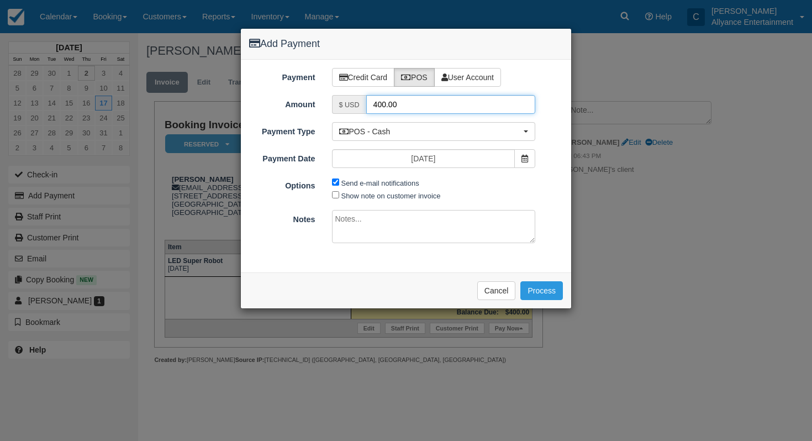
click at [411, 104] on input "400.00" at bounding box center [451, 104] width 170 height 19
drag, startPoint x: 411, startPoint y: 104, endPoint x: 354, endPoint y: 101, distance: 56.5
click at [354, 101] on div "$ USD 400.00" at bounding box center [434, 104] width 204 height 19
type input "50"
click at [361, 216] on textarea at bounding box center [434, 226] width 204 height 33
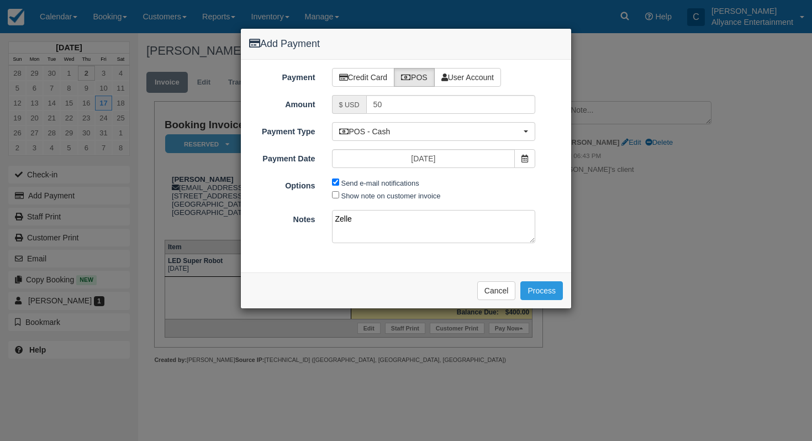
type textarea "Zelle"
click at [374, 268] on div "Payment Credit Card POS User Account Amount $ USD 50 Name on Card Laura Campos …" at bounding box center [406, 166] width 330 height 213
click at [496, 288] on button "Cancel" at bounding box center [496, 290] width 39 height 19
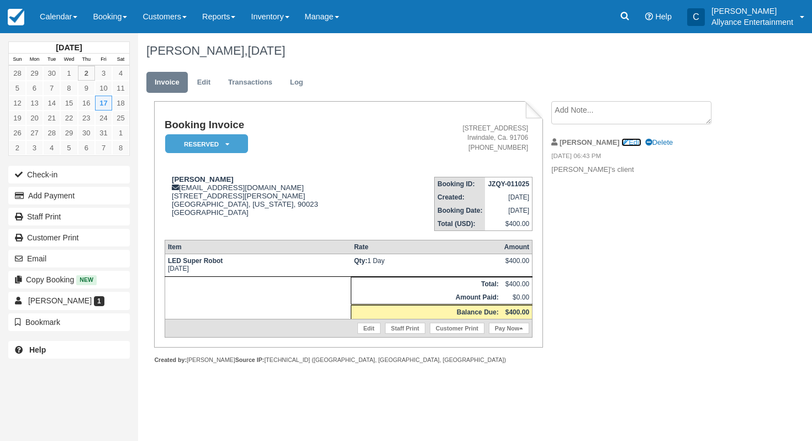
click at [622, 144] on link "Edit" at bounding box center [631, 142] width 19 height 8
type textarea "[PERSON_NAME]'s client"
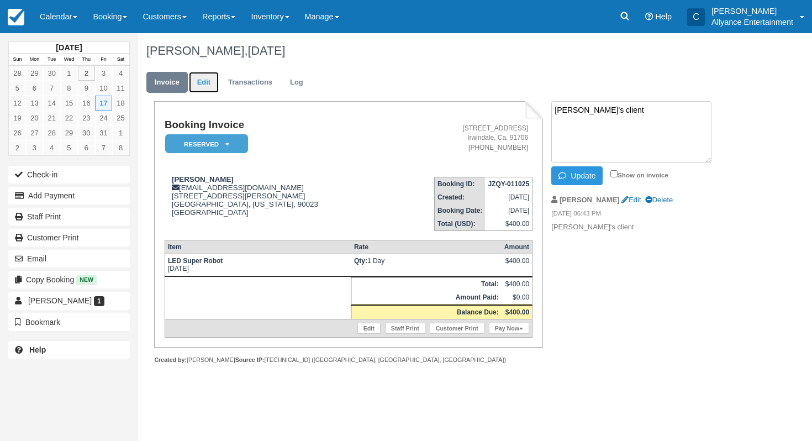
click at [218, 83] on link "Edit" at bounding box center [204, 83] width 30 height 22
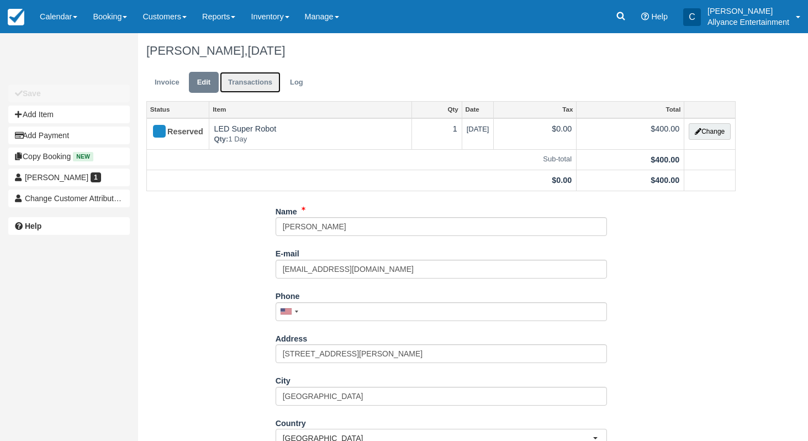
click at [225, 82] on link "Transactions" at bounding box center [250, 83] width 61 height 22
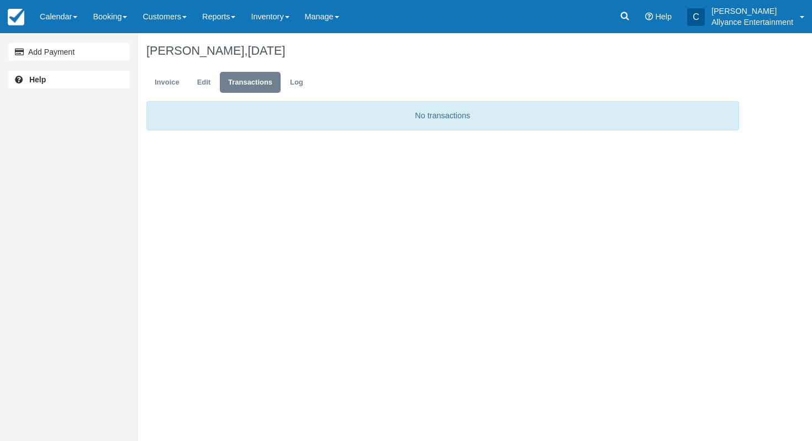
click at [264, 133] on div "No transactions" at bounding box center [443, 121] width 610 height 40
click at [225, 102] on p "No transactions" at bounding box center [442, 115] width 593 height 29
click at [94, 54] on link "Add Payment" at bounding box center [69, 52] width 122 height 18
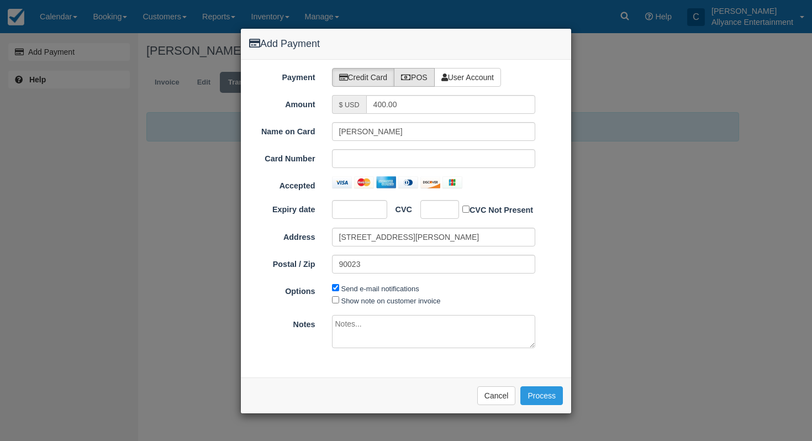
click at [419, 75] on label "POS" at bounding box center [414, 77] width 41 height 19
radio input "true"
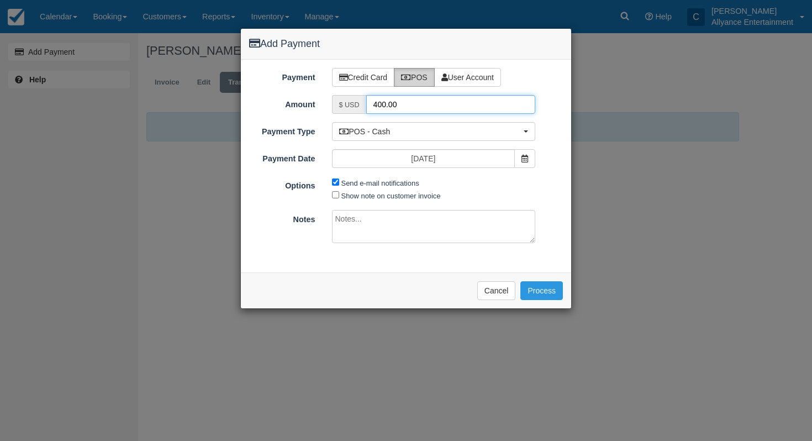
click at [403, 103] on input "400.00" at bounding box center [451, 104] width 170 height 19
drag, startPoint x: 403, startPoint y: 103, endPoint x: 366, endPoint y: 101, distance: 37.6
click at [366, 101] on input "400.00" at bounding box center [451, 104] width 170 height 19
type input "50"
click at [360, 217] on textarea at bounding box center [434, 226] width 204 height 33
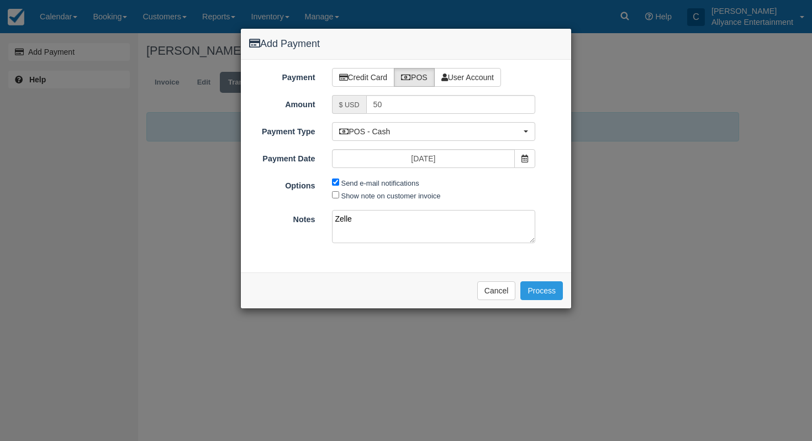
type textarea "Zelle"
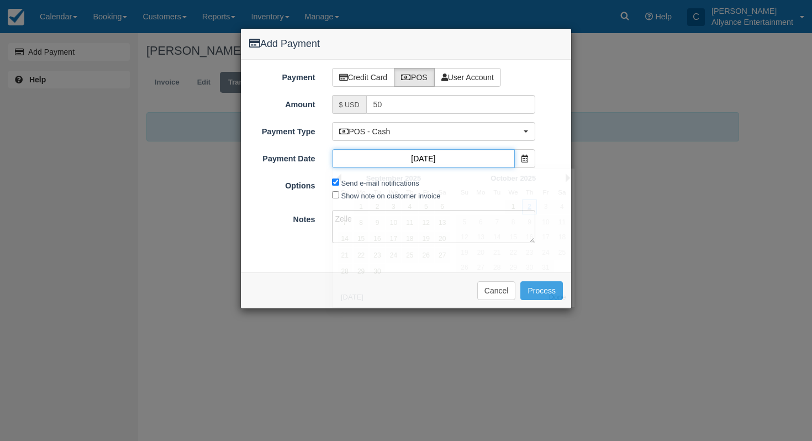
click at [375, 157] on input "[DATE]" at bounding box center [423, 158] width 183 height 19
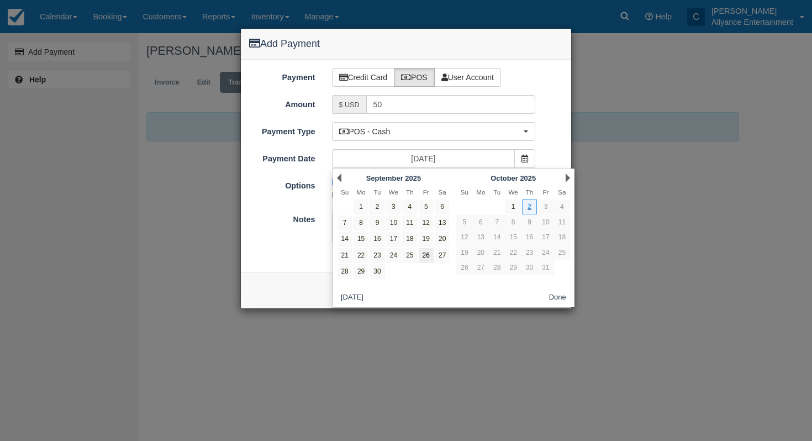
click at [424, 254] on link "26" at bounding box center [426, 255] width 15 height 15
type input "[DATE]"
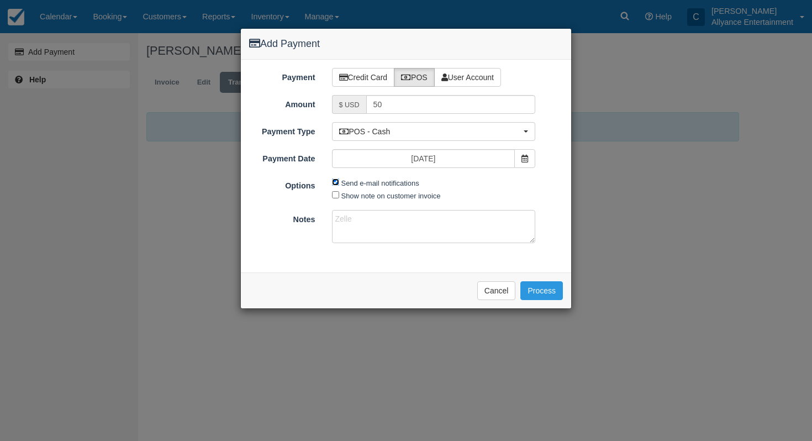
click at [337, 182] on input "Send e-mail notifications" at bounding box center [335, 181] width 7 height 7
checkbox input "false"
click at [475, 225] on textarea "Zelle" at bounding box center [434, 226] width 204 height 33
click at [545, 287] on button "Process" at bounding box center [542, 290] width 43 height 19
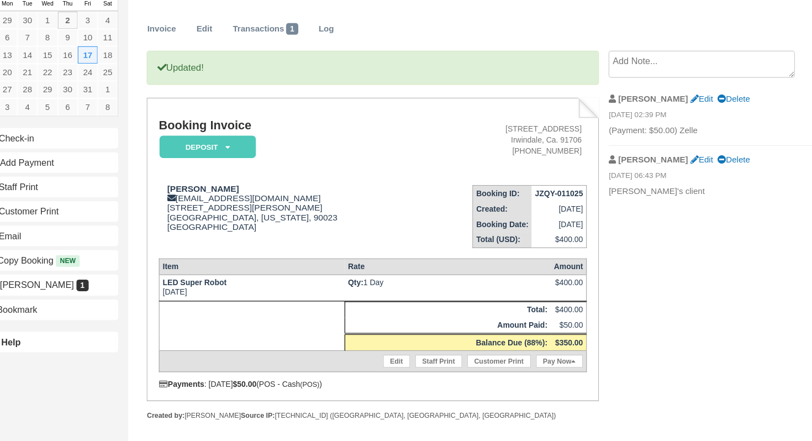
scroll to position [7, 0]
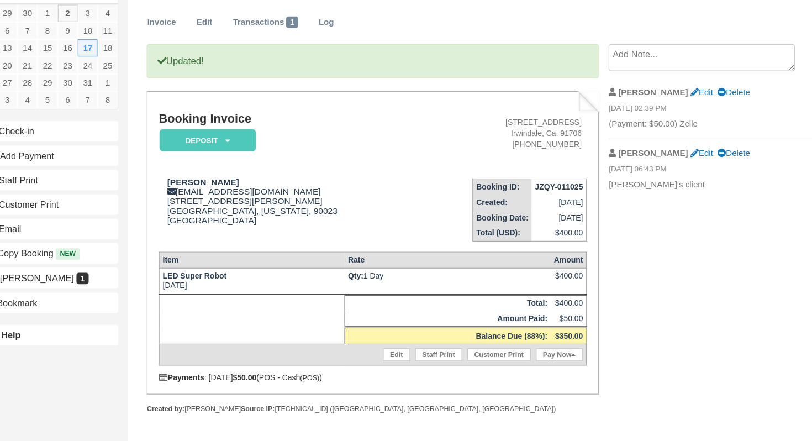
click at [203, 413] on div "Created by: [PERSON_NAME] Source IP: [TECHNICAL_ID] ([GEOGRAPHIC_DATA], [GEOGRA…" at bounding box center [348, 413] width 388 height 8
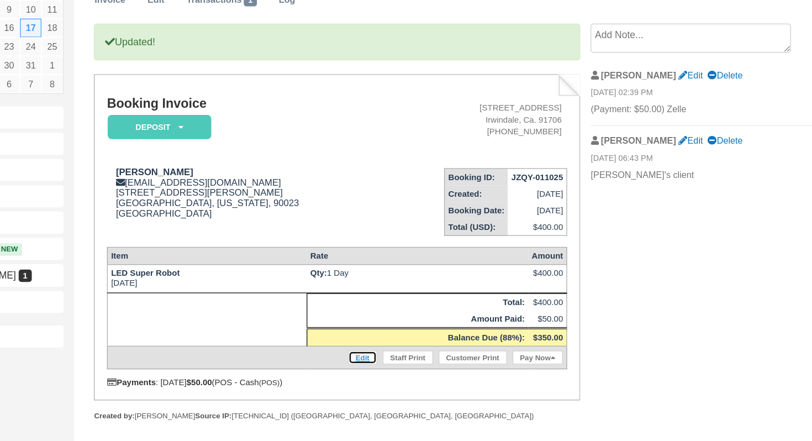
click at [371, 366] on link "Edit" at bounding box center [369, 366] width 23 height 11
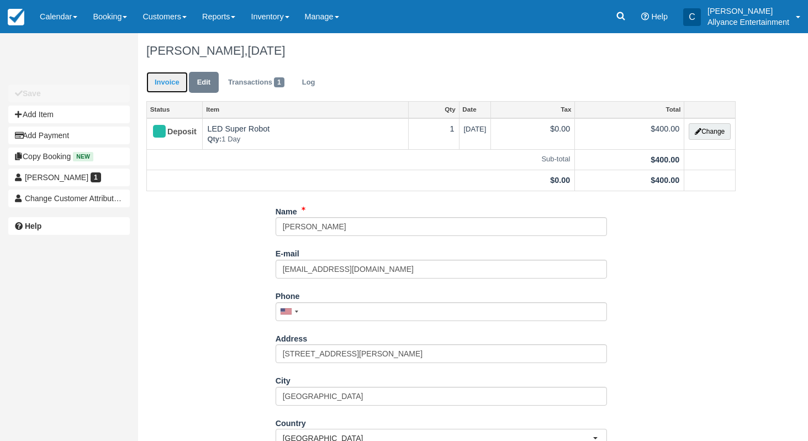
click at [171, 83] on link "Invoice" at bounding box center [166, 83] width 41 height 22
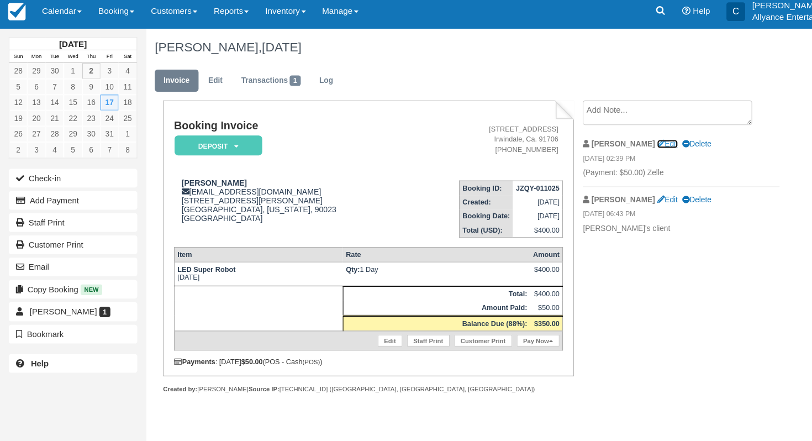
click at [622, 144] on link "Edit" at bounding box center [631, 142] width 19 height 8
type textarea "(Payment: $50.00) Zelle"
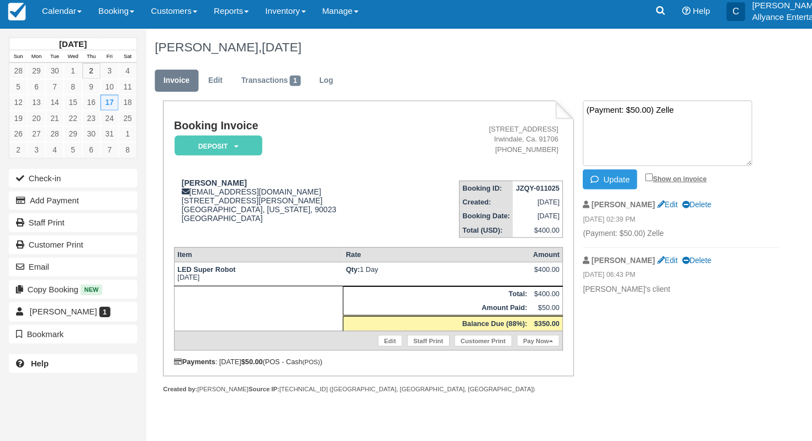
click at [621, 175] on label "Show on invoice" at bounding box center [640, 174] width 58 height 7
click at [618, 175] on input "Show on invoice" at bounding box center [614, 173] width 7 height 7
click at [589, 171] on button "Update" at bounding box center [577, 175] width 51 height 19
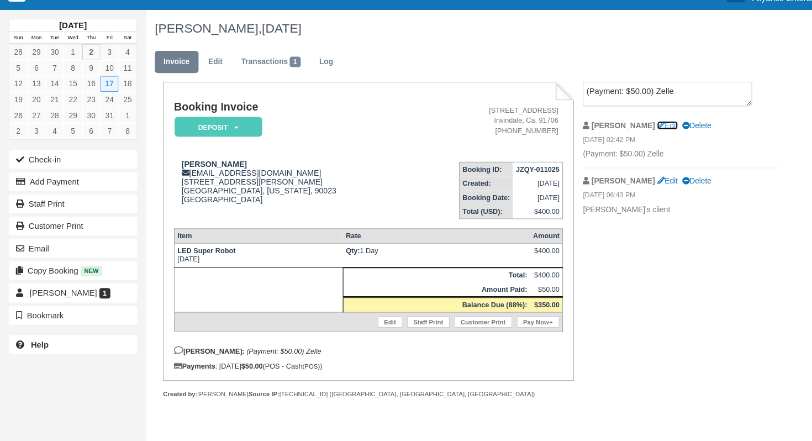
click at [622, 141] on link "Edit" at bounding box center [631, 142] width 19 height 8
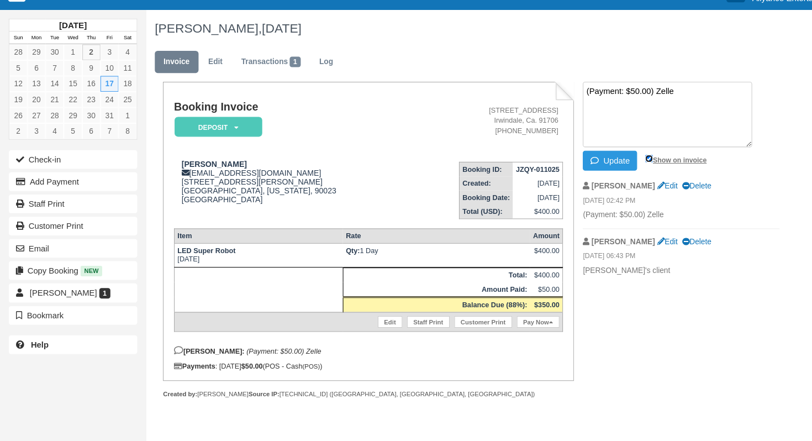
click at [615, 171] on input "Show on invoice" at bounding box center [614, 173] width 7 height 7
click at [598, 78] on ul "Invoice Edit Transactions 1 Log" at bounding box center [442, 85] width 593 height 33
click at [613, 170] on input "Show on invoice" at bounding box center [614, 173] width 7 height 7
click at [612, 170] on input "Show on invoice" at bounding box center [614, 173] width 7 height 7
click at [532, 76] on ul "Invoice Edit Transactions 1 Log" at bounding box center [442, 85] width 593 height 33
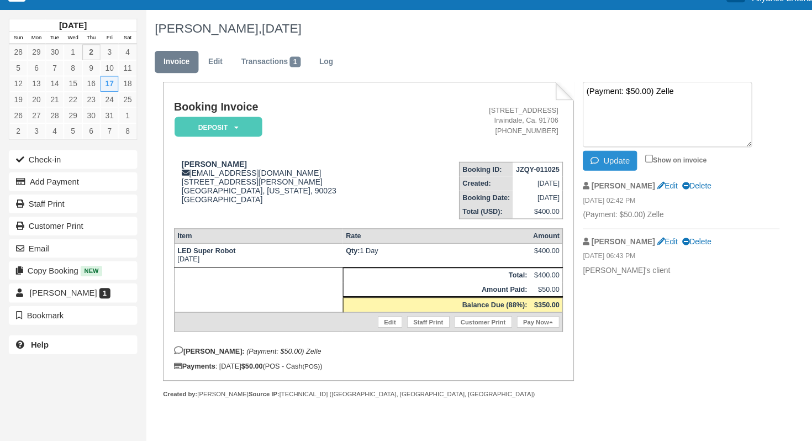
click at [569, 178] on icon "button" at bounding box center [565, 176] width 12 height 8
click at [574, 171] on button "Update" at bounding box center [577, 175] width 51 height 19
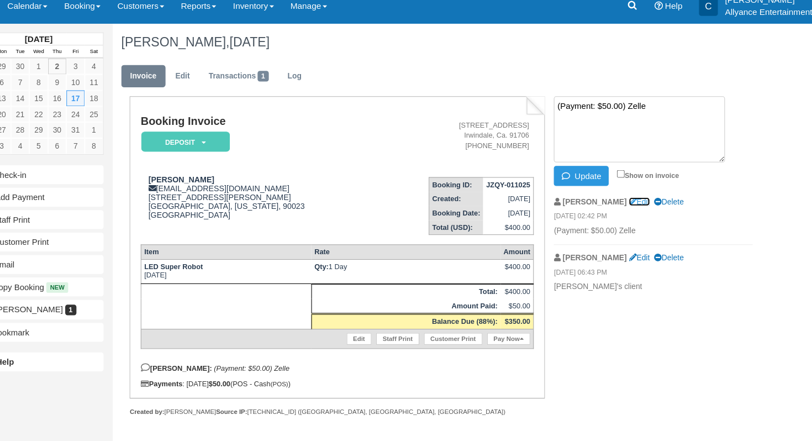
click at [622, 199] on link "Edit" at bounding box center [631, 200] width 19 height 8
click at [613, 171] on input "Show on invoice" at bounding box center [614, 173] width 7 height 7
checkbox input "false"
click at [685, 211] on em "10/02/25 02:42 PM" at bounding box center [645, 215] width 186 height 12
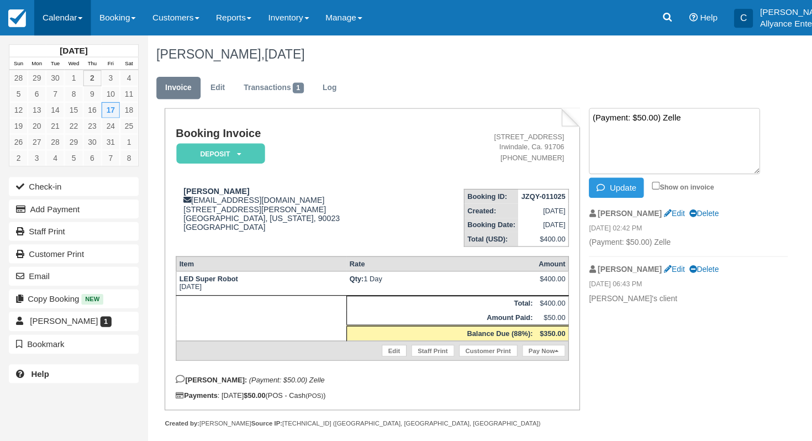
click at [57, 15] on link "Calendar" at bounding box center [58, 16] width 53 height 33
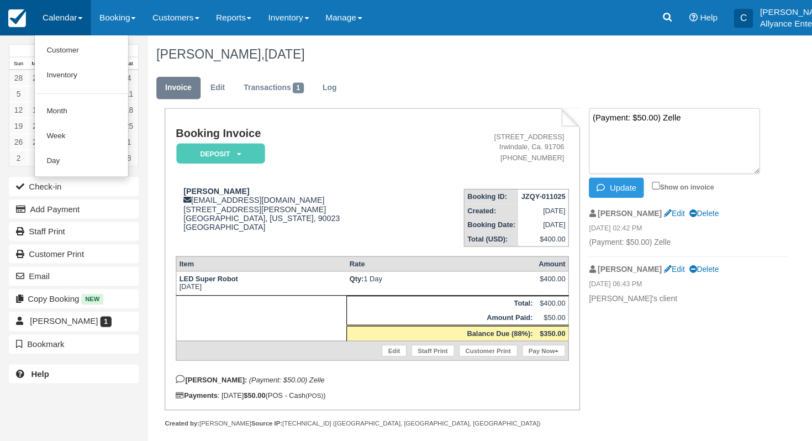
click at [9, 20] on img at bounding box center [16, 17] width 17 height 17
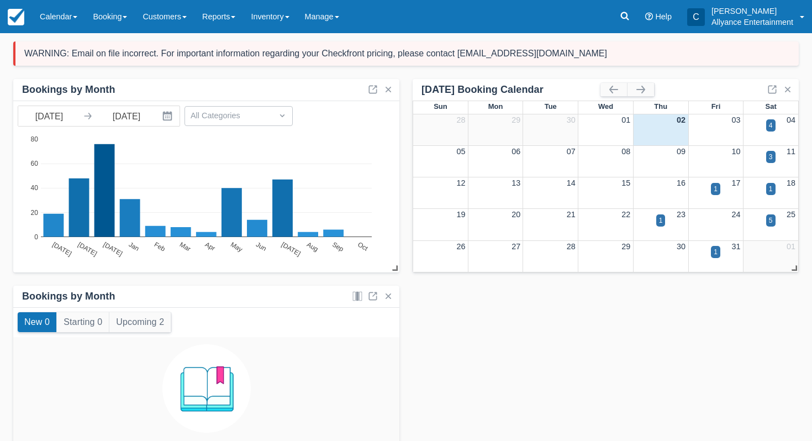
scroll to position [44, 0]
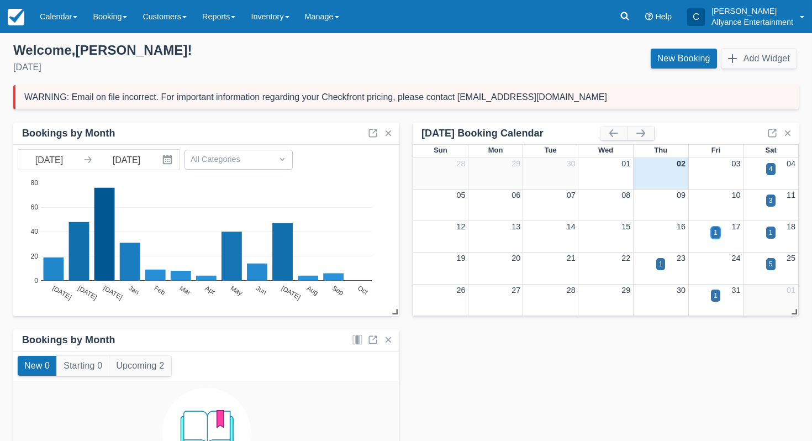
click at [719, 237] on div "1" at bounding box center [715, 233] width 9 height 12
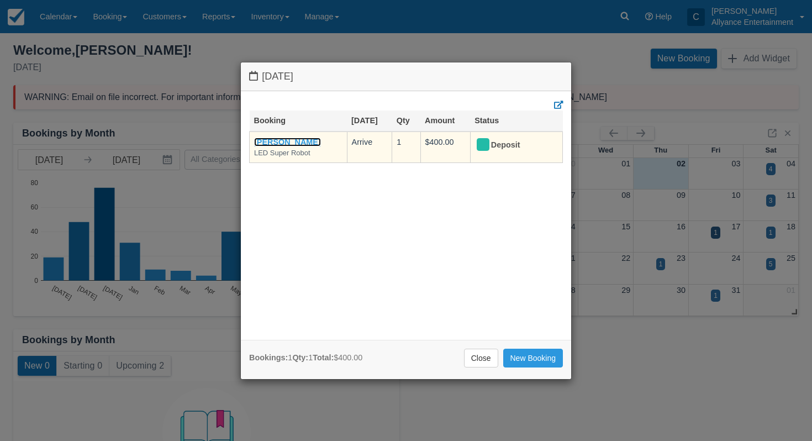
click at [270, 139] on link "Laura Campos" at bounding box center [287, 142] width 67 height 9
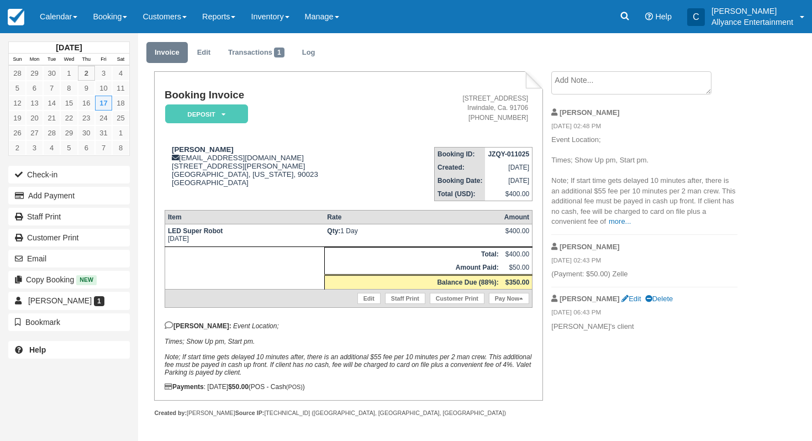
scroll to position [35, 0]
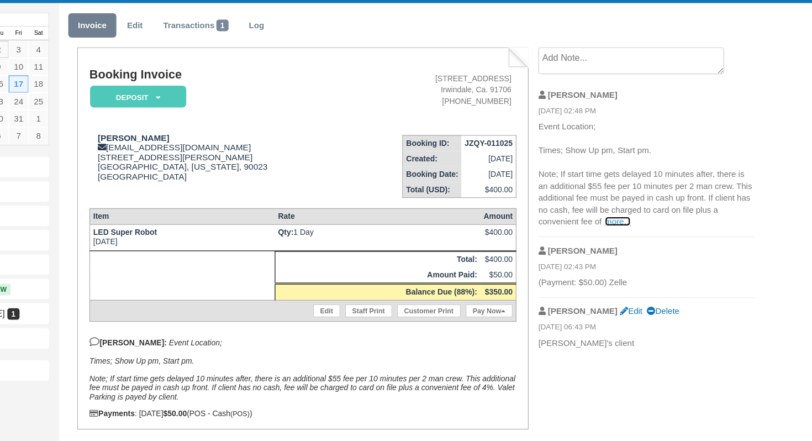
click at [618, 218] on link "more..." at bounding box center [620, 221] width 22 height 8
click at [586, 145] on p "Event Location; Times; Show Up pm, Start pm. Note; If start time gets delayed 1…" at bounding box center [645, 181] width 186 height 92
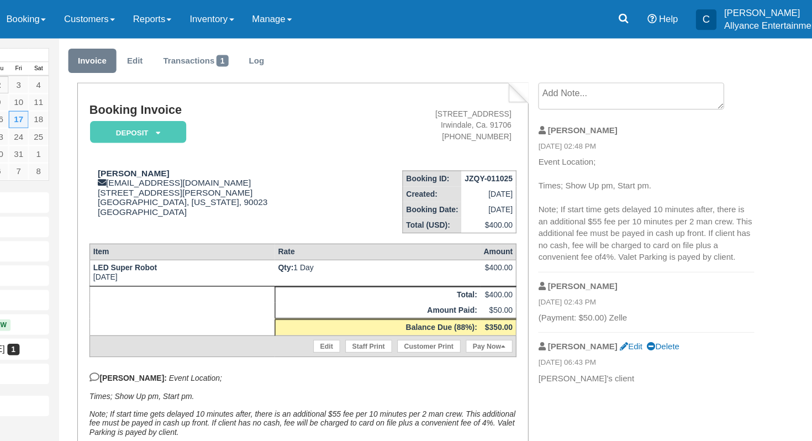
scroll to position [34, 0]
click at [611, 145] on p "Event Location; Times; Show Up pm, Start pm. Note; If start time gets delayed 1…" at bounding box center [645, 181] width 186 height 92
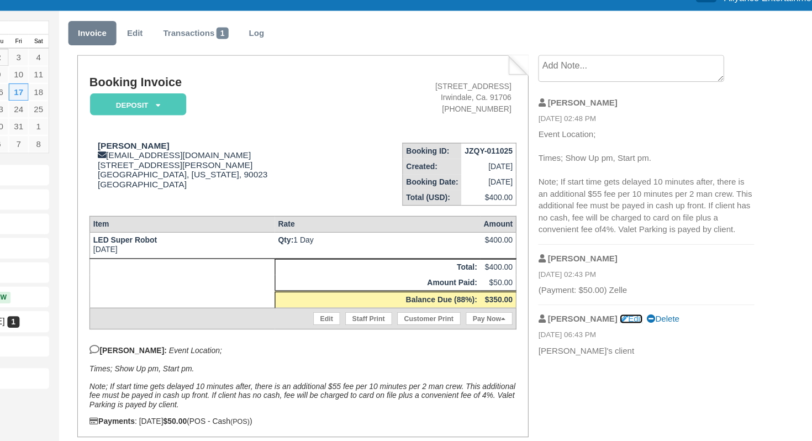
click at [622, 295] on link "Edit" at bounding box center [631, 299] width 19 height 8
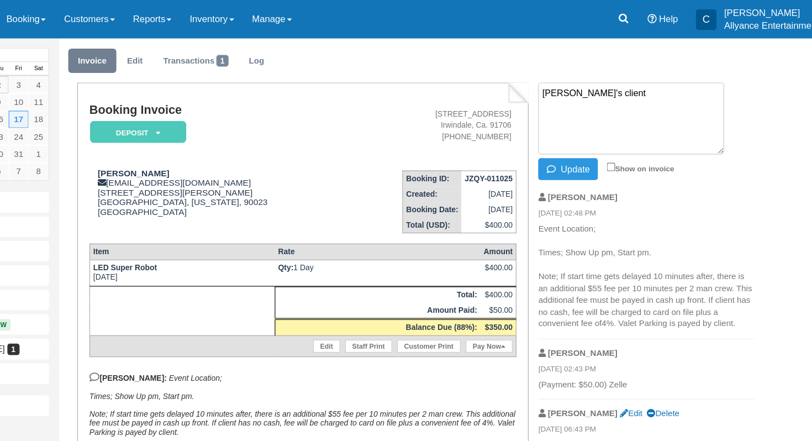
scroll to position [0, 0]
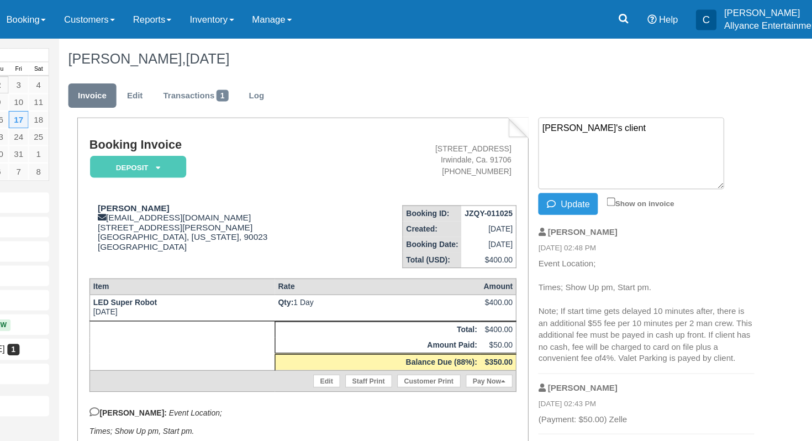
click at [522, 104] on div "Booking Invoice Deposit   Paid Reserved Cancelled Presentation Pending Quote Cl…" at bounding box center [348, 265] width 388 height 329
click at [535, 81] on ul "Invoice Edit Transactions 1 Log" at bounding box center [442, 85] width 593 height 33
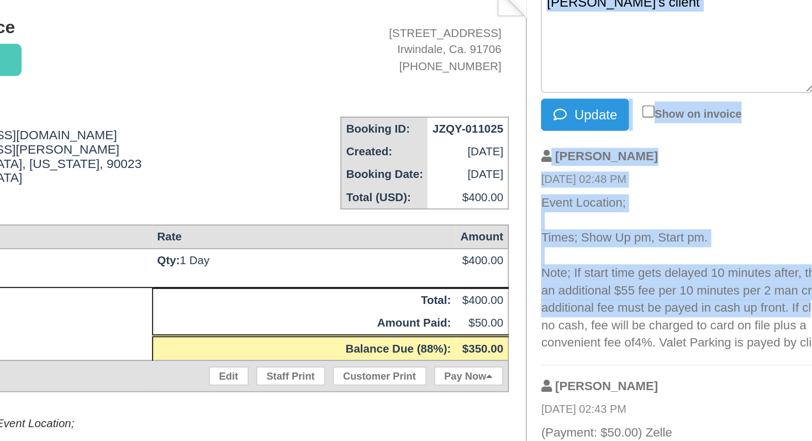
drag, startPoint x: 550, startPoint y: 224, endPoint x: 710, endPoint y: 293, distance: 174.2
click at [710, 293] on div "Chris's client Update Show on invoice Tony 10/02/25 02:48 PM Event Location; Ti…" at bounding box center [644, 263] width 203 height 325
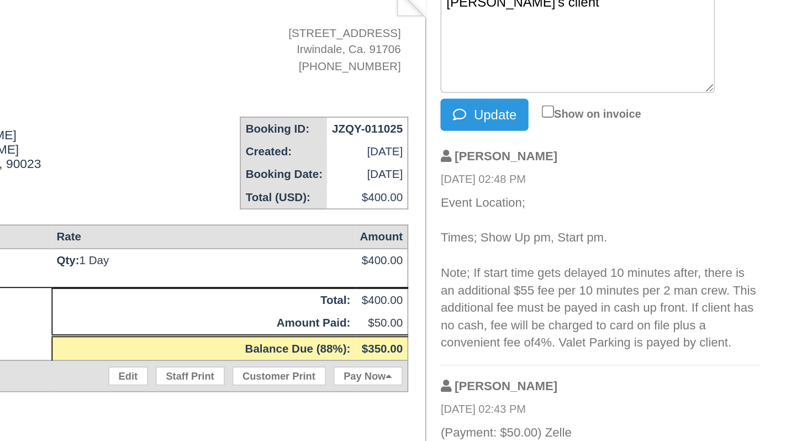
click at [734, 311] on p "Event Location; Times; Show Up pm, Start pm. Note; If start time gets delayed 1…" at bounding box center [645, 268] width 186 height 92
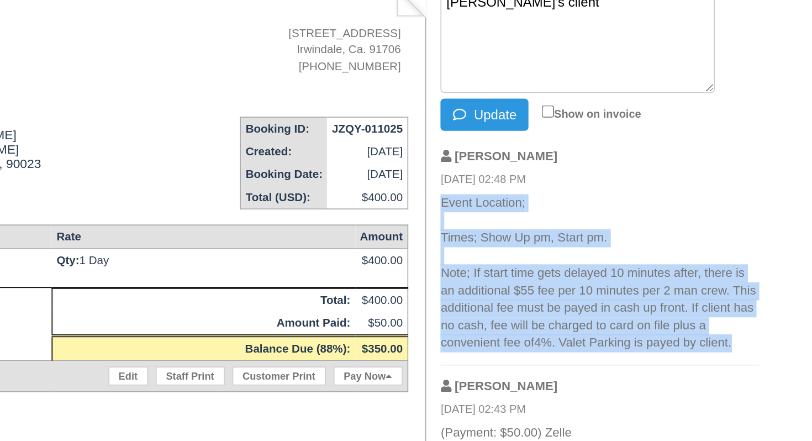
drag, startPoint x: 734, startPoint y: 311, endPoint x: 554, endPoint y: 227, distance: 198.0
click at [554, 227] on p "Event Location; Times; Show Up pm, Start pm. Note; If start time gets delayed 1…" at bounding box center [645, 268] width 186 height 92
copy ul "Event Location; Times; Show Up pm, Start pm. Note; If start time gets delayed 1…"
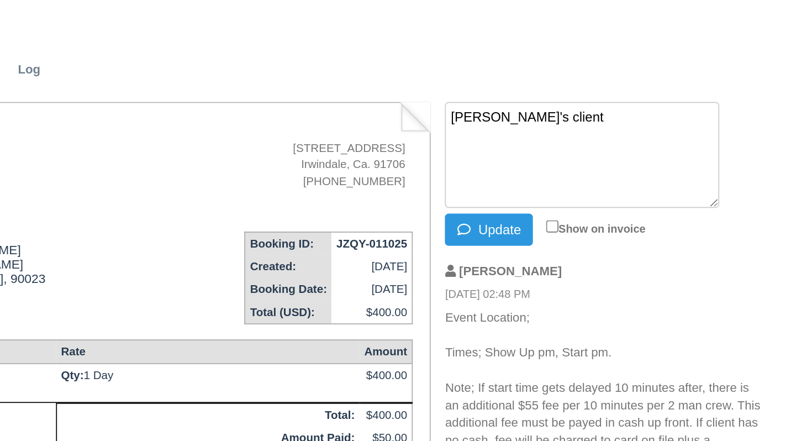
click at [599, 123] on textarea "[PERSON_NAME]'s client" at bounding box center [632, 132] width 160 height 62
paste textarea "Event Location; Times; Show Up pm, Start pm. Note; If start time gets delayed 1…"
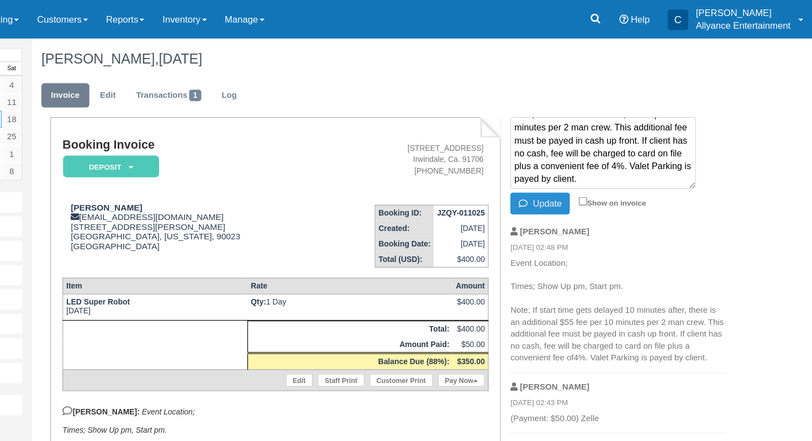
click at [580, 178] on button "Update" at bounding box center [577, 175] width 51 height 19
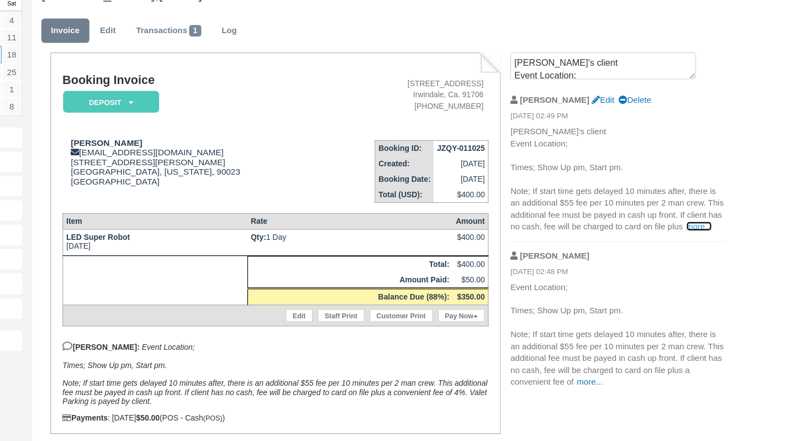
click at [719, 253] on link "more..." at bounding box center [714, 251] width 22 height 8
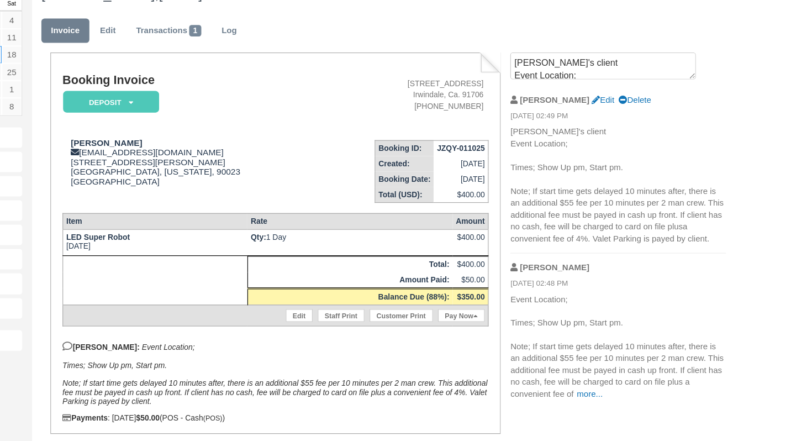
click at [595, 137] on div "[PERSON_NAME] Edit Delete" at bounding box center [645, 142] width 186 height 17
click at [622, 140] on link "Edit" at bounding box center [631, 142] width 19 height 8
type textarea "[PERSON_NAME]'s client Event Location; Times; Show Up pm, Start pm. Note; If st…"
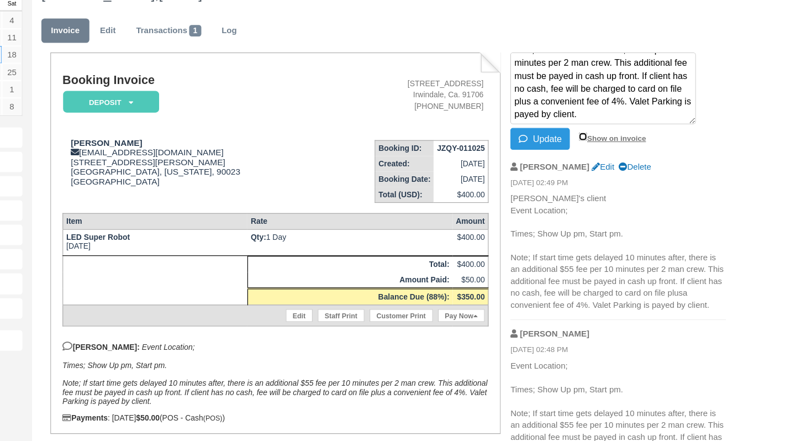
click at [615, 172] on input "Show on invoice" at bounding box center [614, 173] width 7 height 7
checkbox input "true"
click at [587, 172] on button "Update" at bounding box center [577, 175] width 51 height 19
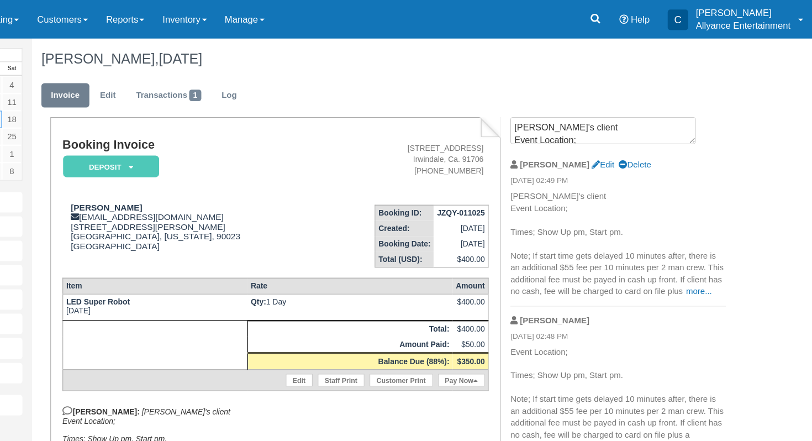
scroll to position [0, 0]
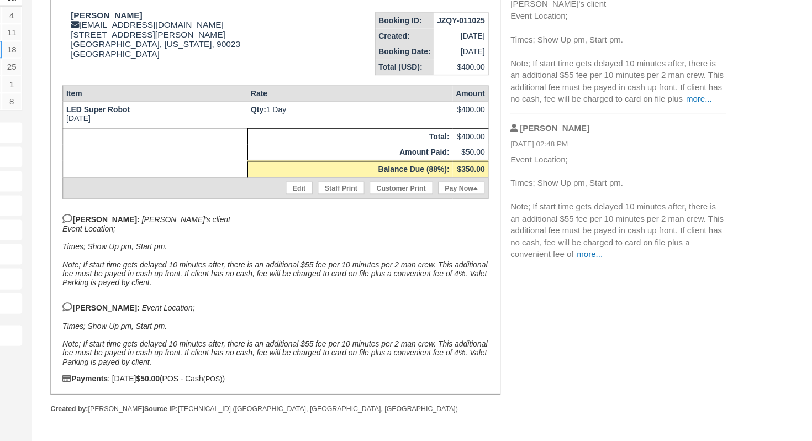
click at [616, 261] on p "Event Location; Times; Show Up pm, Start pm. Note; If start time gets delayed 1…" at bounding box center [645, 239] width 186 height 92
click at [616, 275] on link "more..." at bounding box center [620, 279] width 22 height 8
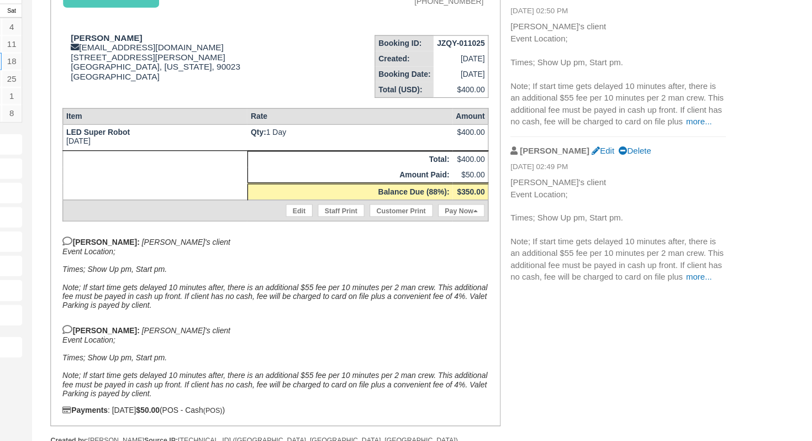
scroll to position [103, 0]
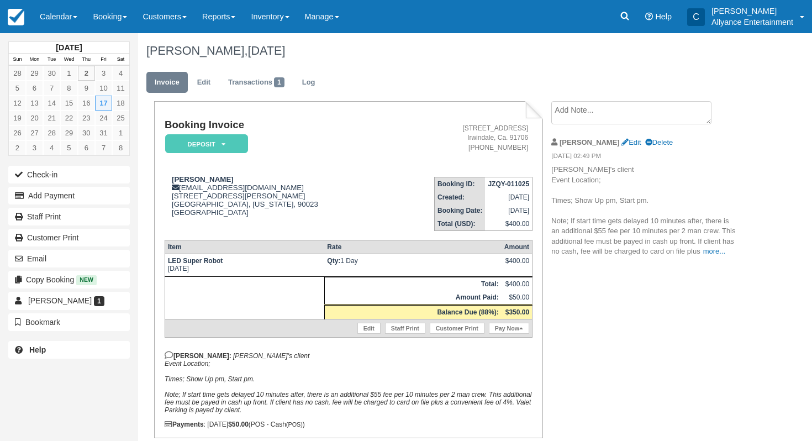
scroll to position [45, 0]
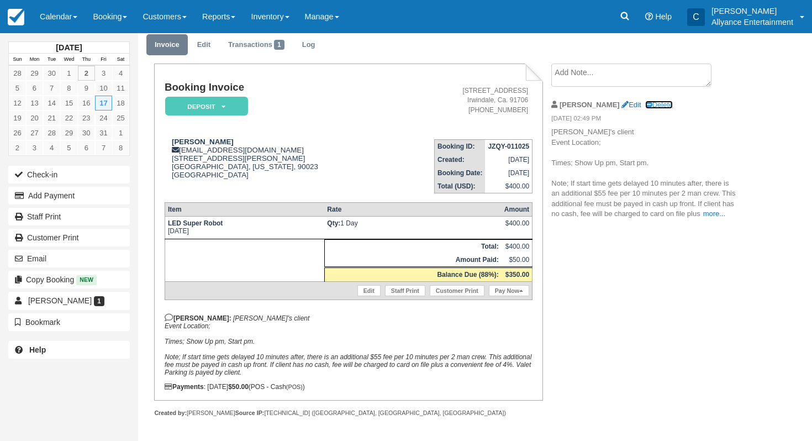
click at [645, 101] on link "Delete" at bounding box center [659, 105] width 28 height 8
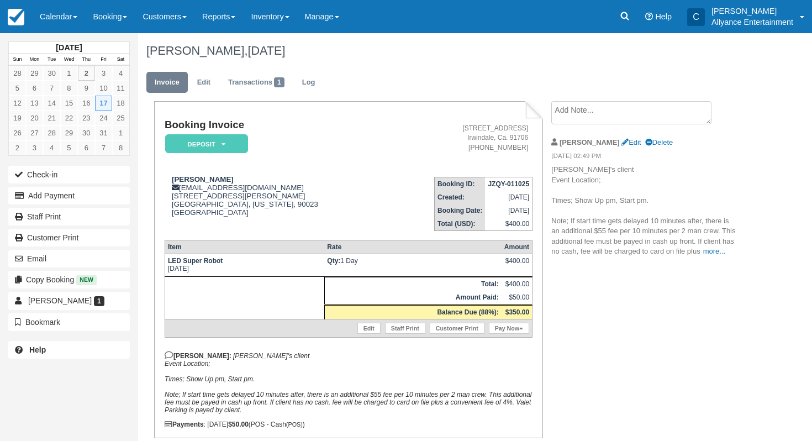
click at [592, 147] on div "Chris Edit Delete" at bounding box center [645, 142] width 186 height 17
click at [622, 140] on link "Edit" at bounding box center [631, 142] width 19 height 8
type textarea "Chris's client Event Location; Times; Show Up pm, Start pm. Note; If start time…"
checkbox input "true"
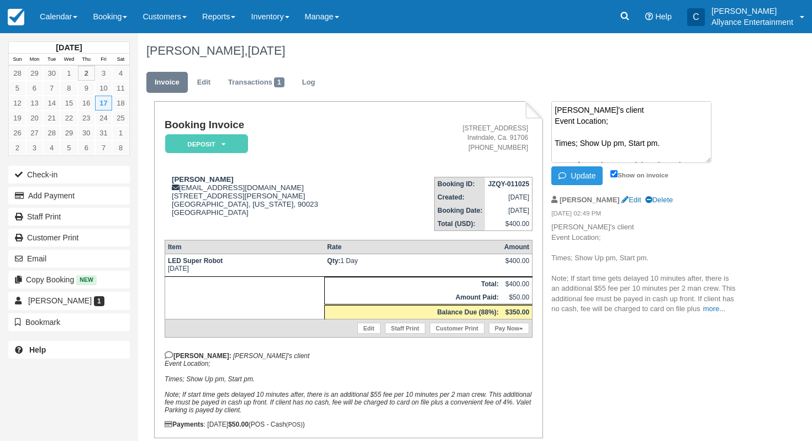
drag, startPoint x: 608, startPoint y: 111, endPoint x: 511, endPoint y: 105, distance: 96.9
click at [511, 105] on div "Booking Invoice Deposit   Paid Reserved Cancelled Presentation Pending Quote Cl…" at bounding box center [442, 289] width 608 height 377
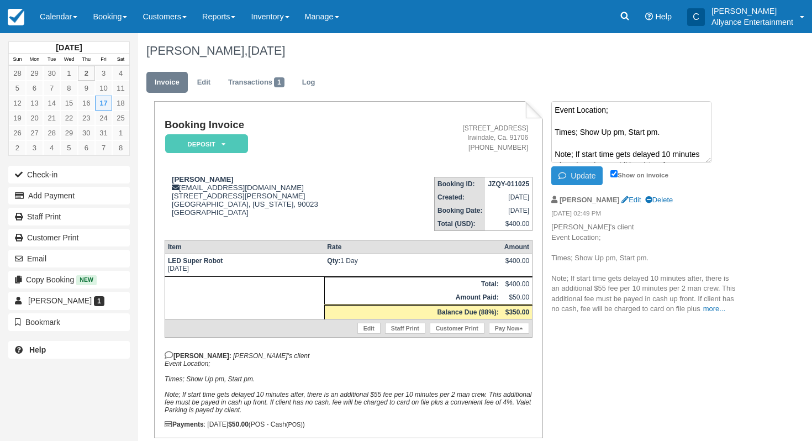
type textarea "Event Location; Times; Show Up pm, Start pm. Note; If start time gets delayed 1…"
click at [583, 174] on button "Update" at bounding box center [577, 175] width 51 height 19
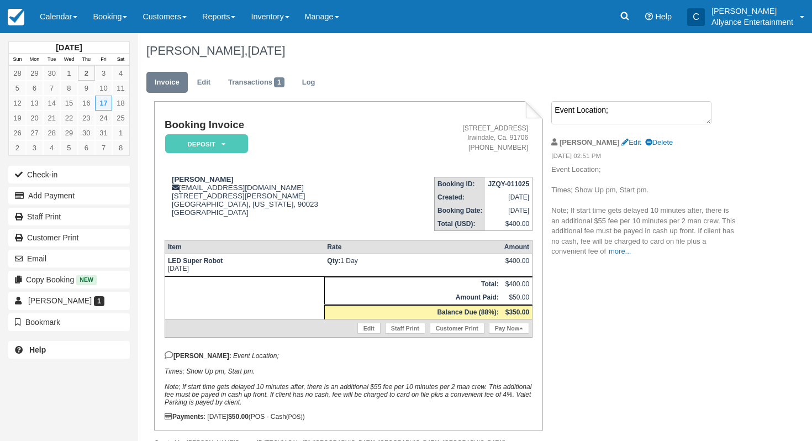
click at [580, 111] on textarea "Event Location; Times; Show Up pm, Start pm. Note; If start time gets delayed 1…" at bounding box center [632, 112] width 160 height 23
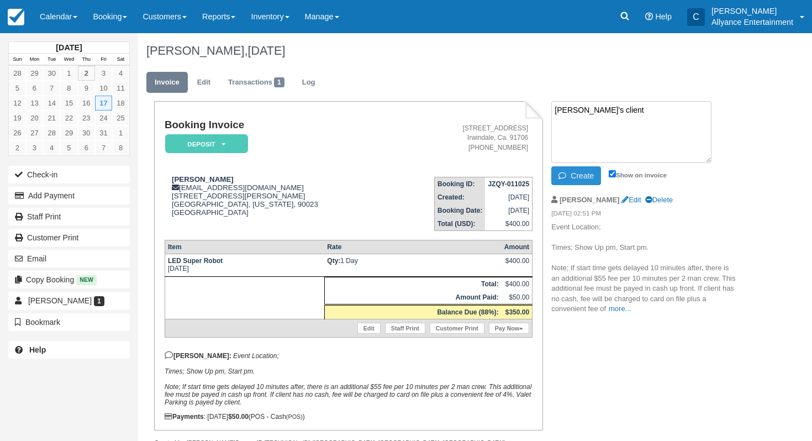
click at [589, 175] on button "Create" at bounding box center [577, 175] width 50 height 19
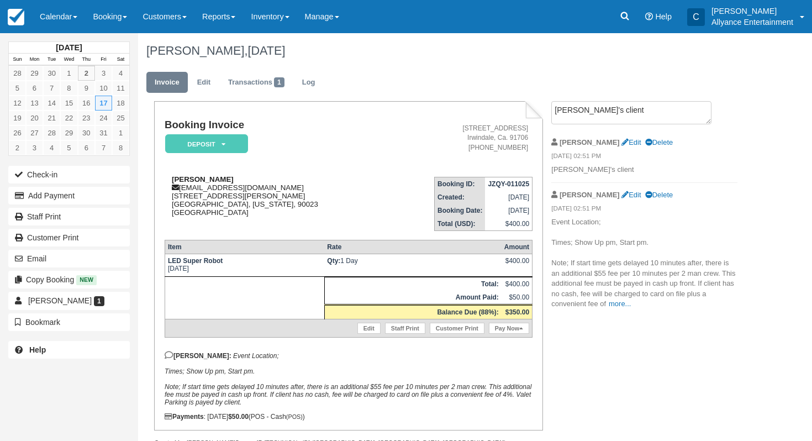
click at [181, 197] on div "Laura Campos lauracampos202@gmail.com 1230 S Boyle Ave Los Angeles, California,…" at bounding box center [277, 195] width 224 height 41
drag, startPoint x: 181, startPoint y: 197, endPoint x: 257, endPoint y: 217, distance: 78.7
click at [257, 217] on div "Laura Campos lauracampos202@gmail.com 1230 S Boyle Ave Los Angeles, California,…" at bounding box center [277, 195] width 224 height 41
copy div "1230 S Boyle Ave Los Angeles, California, 90023 United States"
click at [622, 192] on link "Edit" at bounding box center [631, 195] width 19 height 8
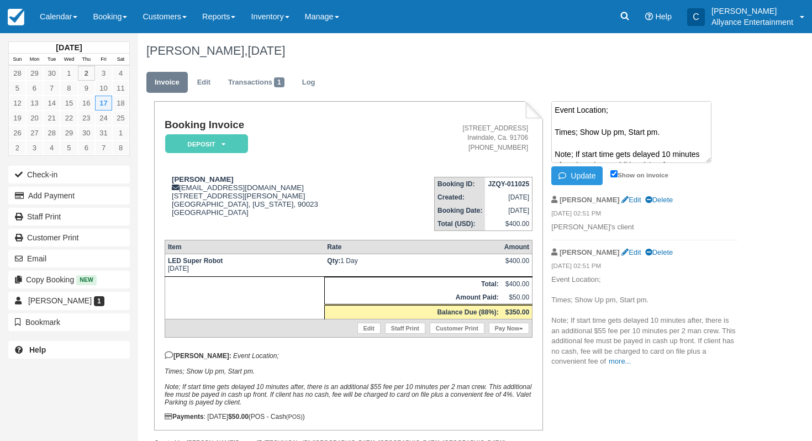
click at [617, 110] on textarea "Event Location; Times; Show Up pm, Start pm. Note; If start time gets delayed 1…" at bounding box center [632, 132] width 160 height 62
paste textarea "1230 S Boyle Ave Los Angeles, California, 90023 United States"
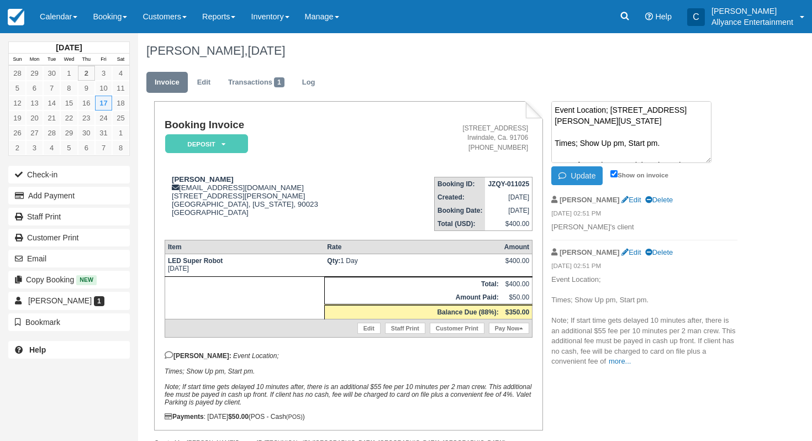
type textarea "Event Location; 1230 S Boyle Ave Los Angeles, California, 90023 United States T…"
click at [580, 178] on button "Update" at bounding box center [577, 175] width 51 height 19
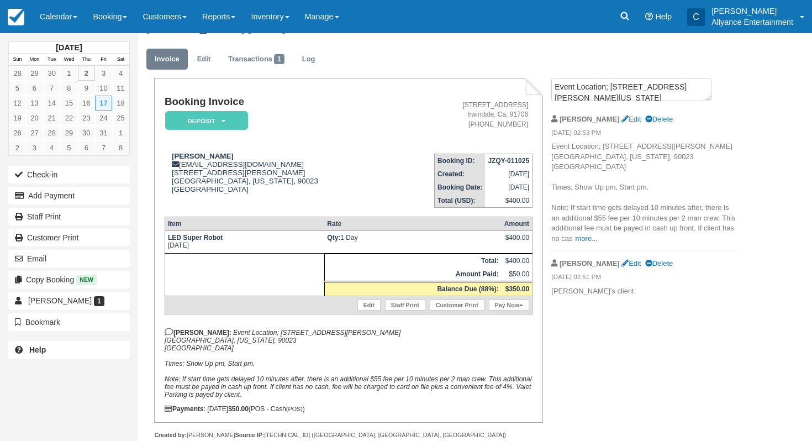
scroll to position [22, 0]
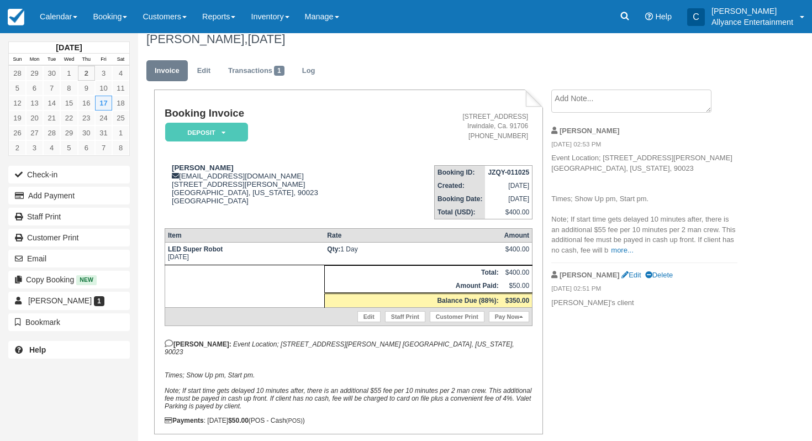
scroll to position [14, 0]
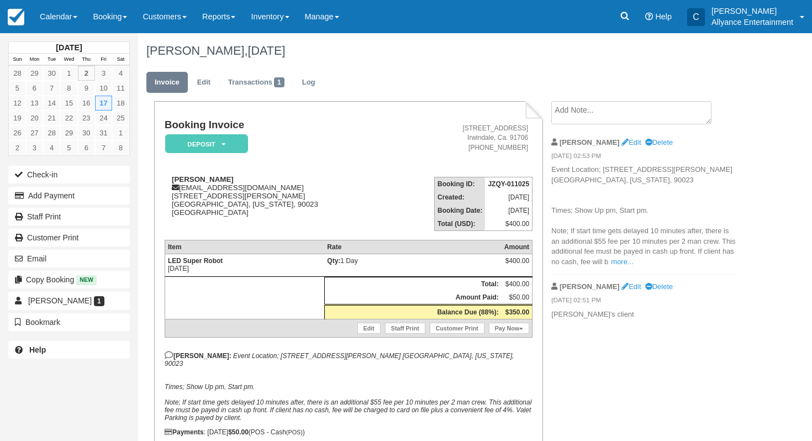
scroll to position [14, 0]
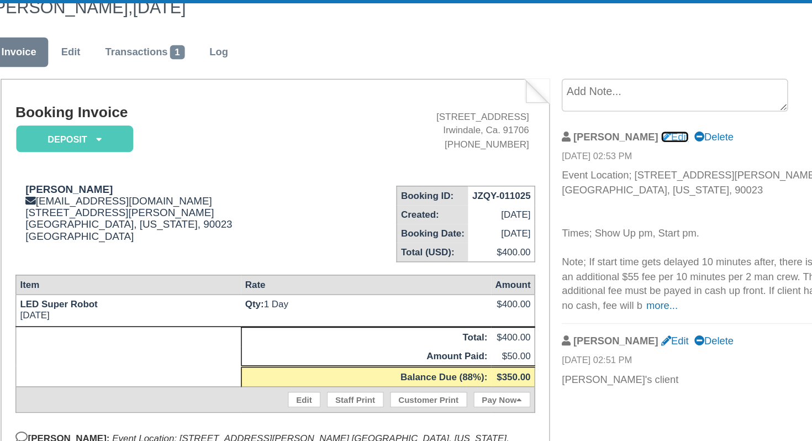
click at [622, 129] on link "Edit" at bounding box center [631, 128] width 19 height 8
type textarea "Event Location; 1230 S Boyle Ave. Los Angeles, California, 90023 Times; Show Up…"
checkbox input "true"
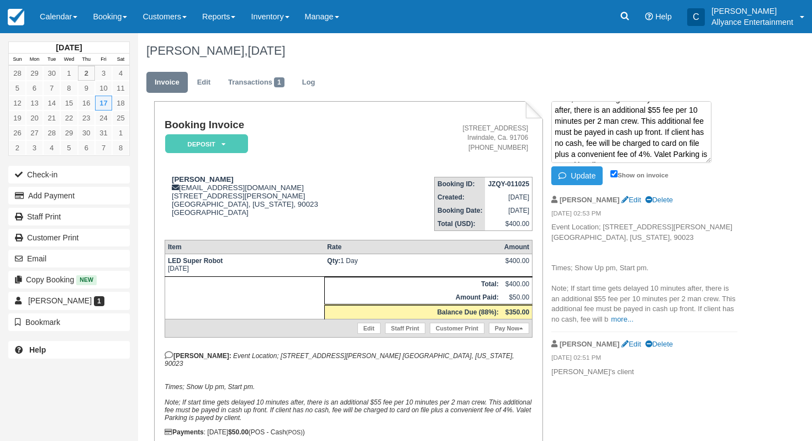
scroll to position [0, 0]
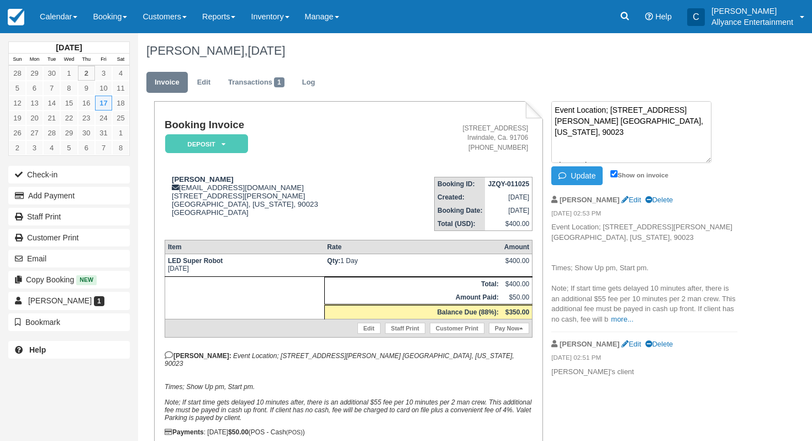
click at [646, 155] on textarea "Event Location; 1230 S Boyle Ave. Los Angeles, California, 90023 Times; Show Up…" at bounding box center [632, 132] width 160 height 62
click at [612, 156] on textarea "Event Location; 1230 S Boyle Ave. Los Angeles, California, 90023 Times; Show Up…" at bounding box center [632, 132] width 160 height 62
type textarea "Event Location; 1230 S Boyle Ave. Los Angeles, California, 90023 Times; Show Up…"
click at [591, 176] on button "Update" at bounding box center [577, 175] width 51 height 19
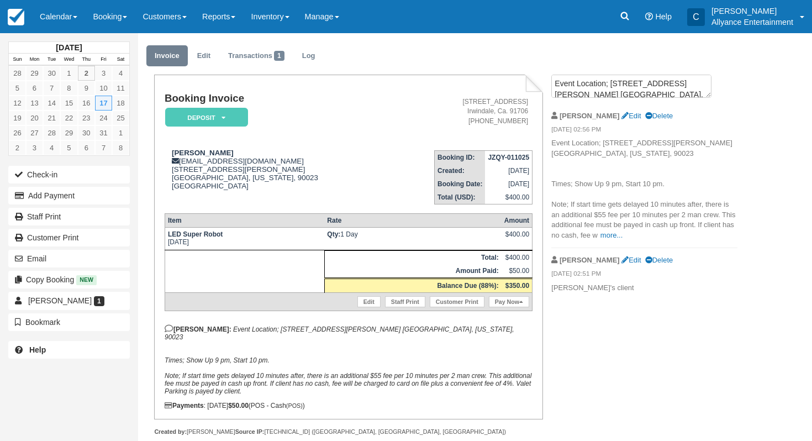
scroll to position [26, 0]
click at [207, 67] on link "Edit" at bounding box center [204, 57] width 30 height 22
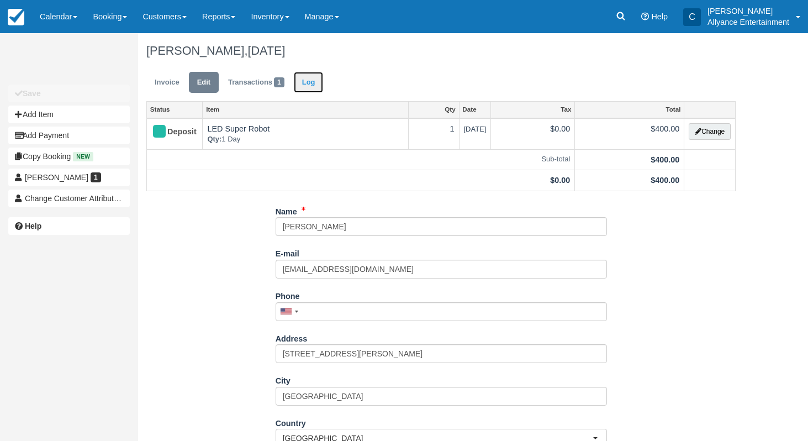
click at [300, 88] on link "Log" at bounding box center [309, 83] width 30 height 22
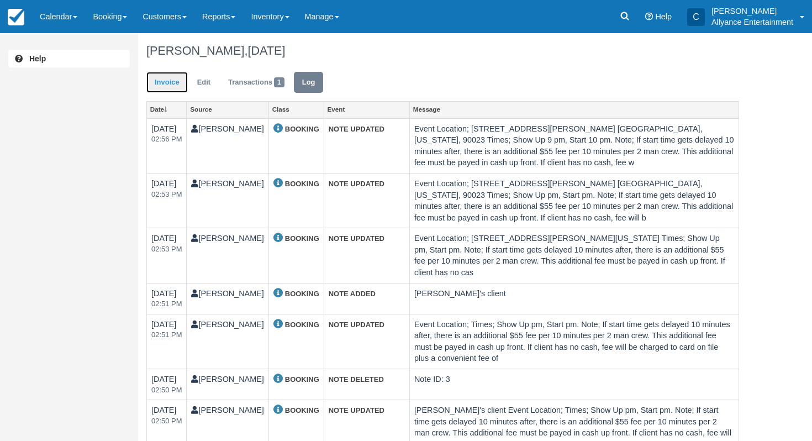
click at [178, 81] on link "Invoice" at bounding box center [166, 83] width 41 height 22
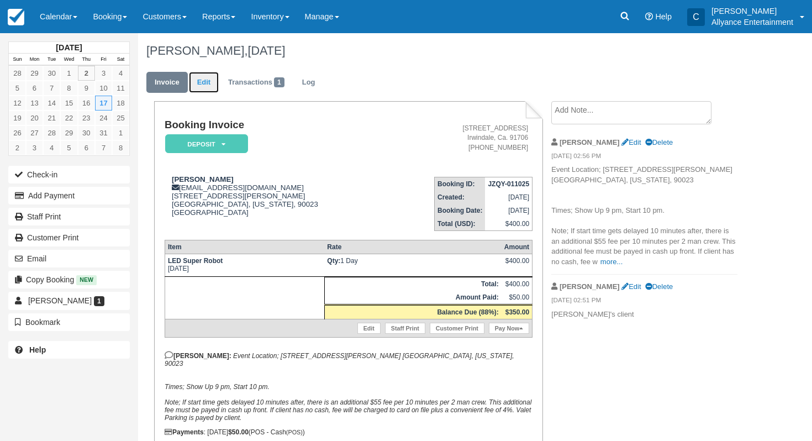
click at [201, 87] on link "Edit" at bounding box center [204, 83] width 30 height 22
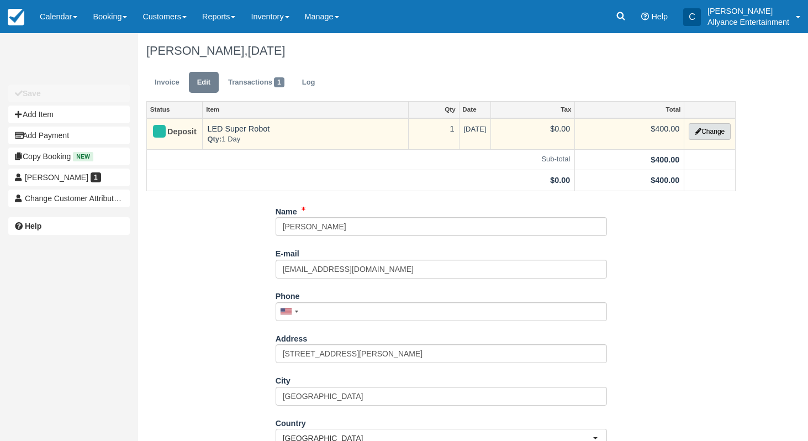
click at [704, 134] on button "Change" at bounding box center [710, 131] width 42 height 17
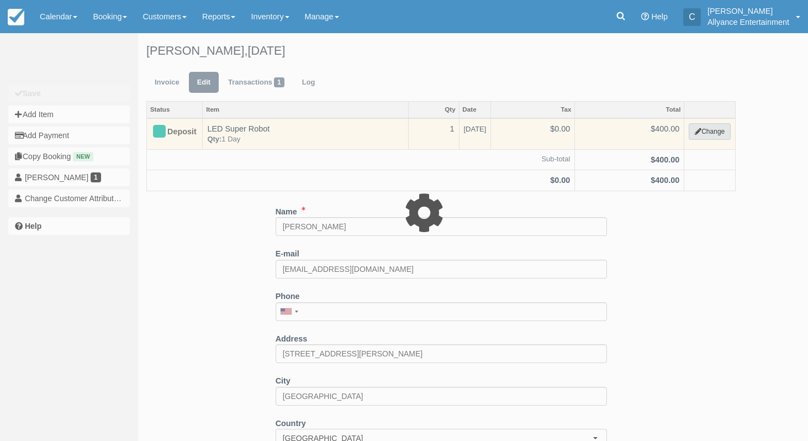
type input "400.00"
select select "29"
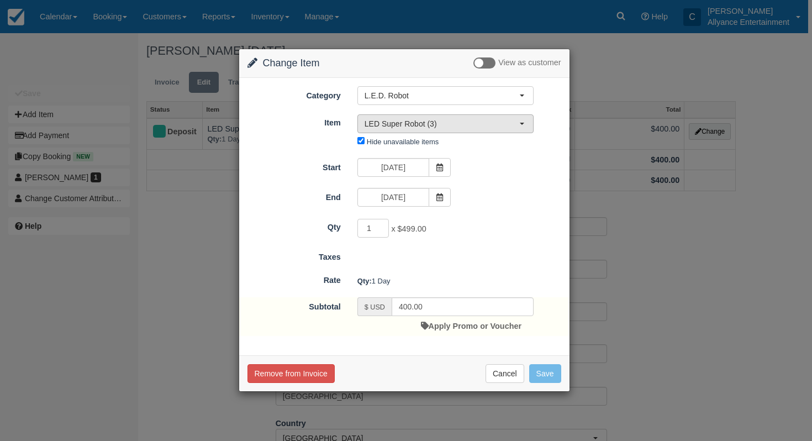
click at [436, 121] on span "LED Super Robot (3)" at bounding box center [442, 123] width 155 height 11
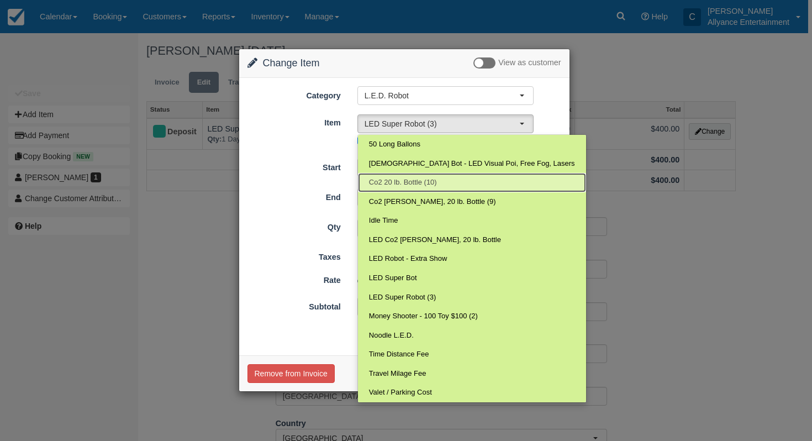
click at [530, 188] on link "Co2 20 lb. Bottle (10)" at bounding box center [472, 182] width 228 height 19
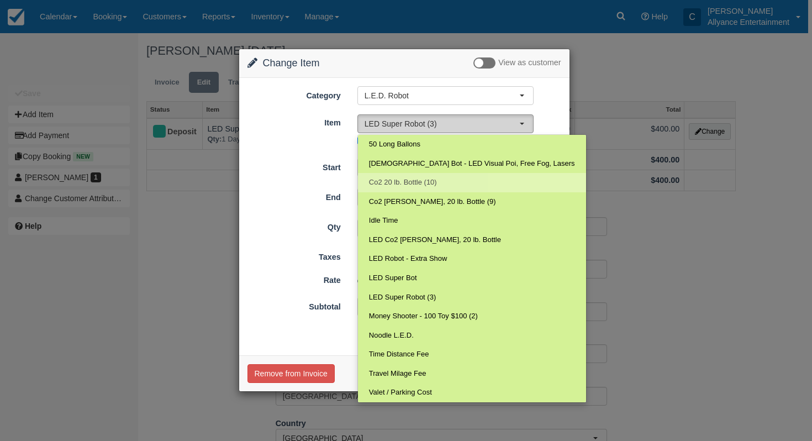
select select "284"
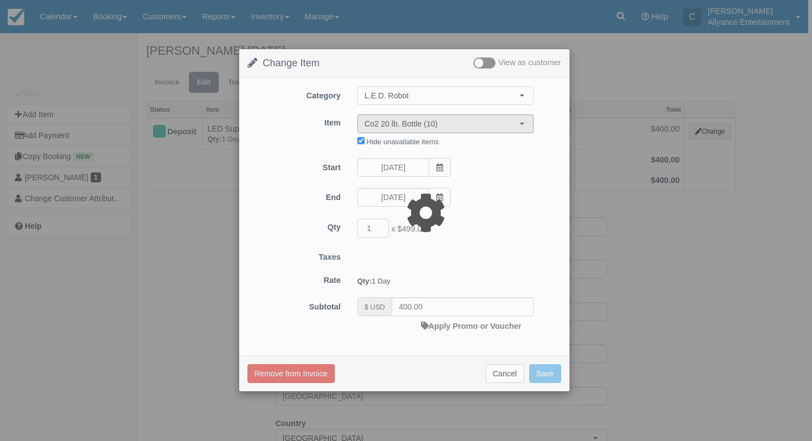
type input "80.00"
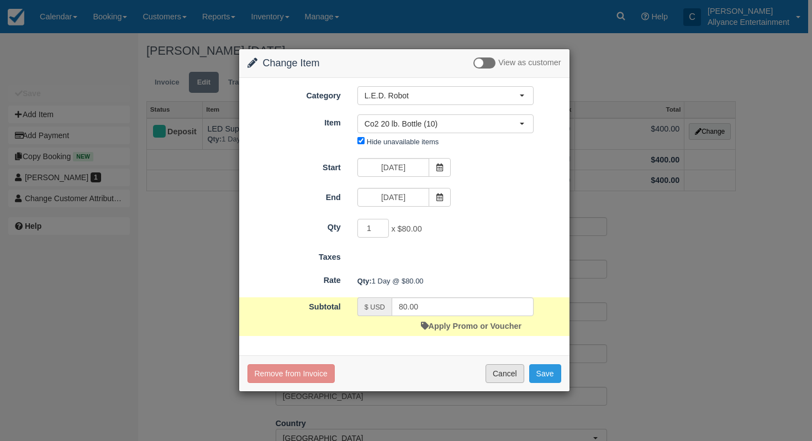
click at [499, 372] on button "Cancel" at bounding box center [505, 373] width 39 height 19
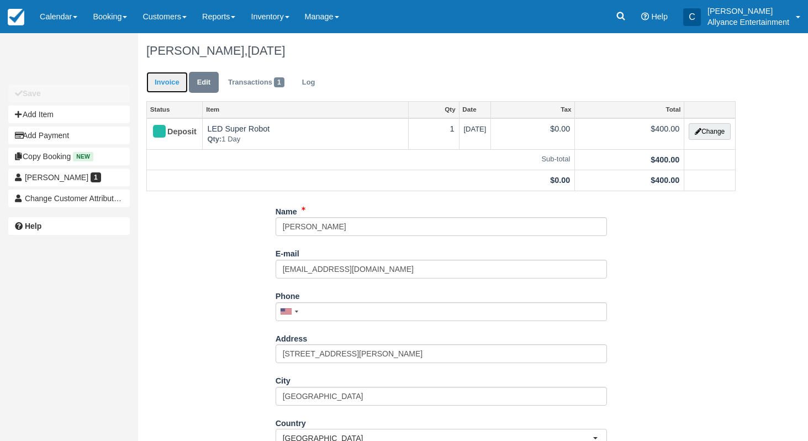
click at [177, 82] on link "Invoice" at bounding box center [166, 83] width 41 height 22
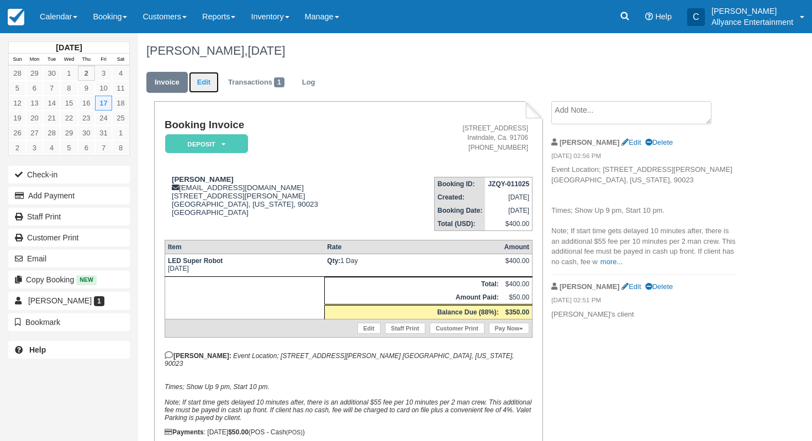
click at [198, 82] on link "Edit" at bounding box center [204, 83] width 30 height 22
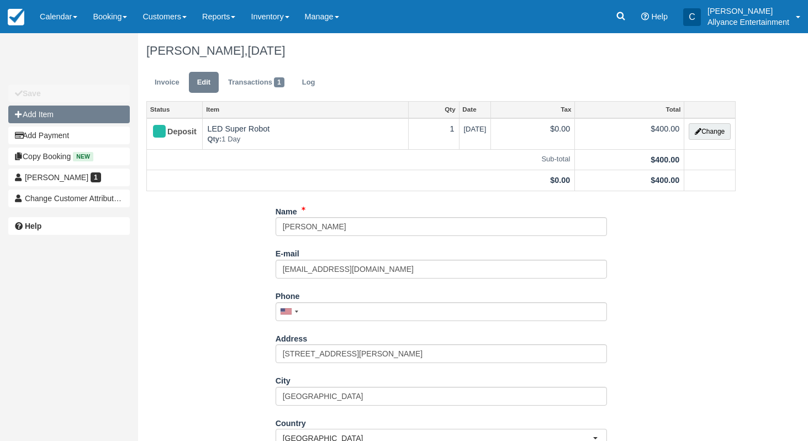
click at [84, 114] on button "Add Item" at bounding box center [69, 115] width 122 height 18
type input "0.00"
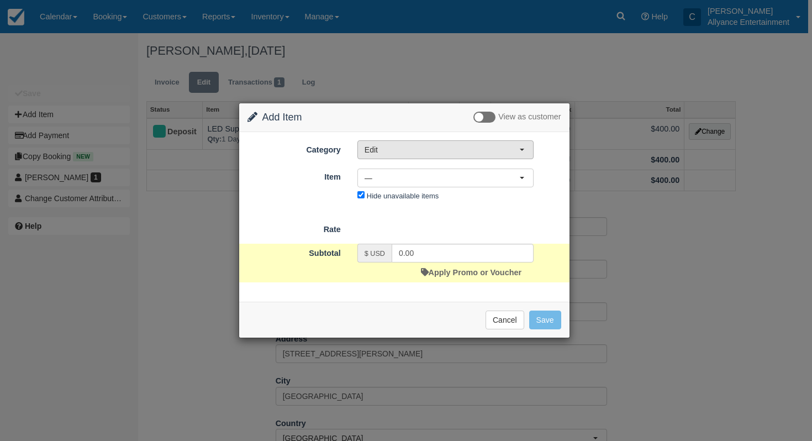
click at [385, 142] on button "Edit" at bounding box center [446, 149] width 176 height 19
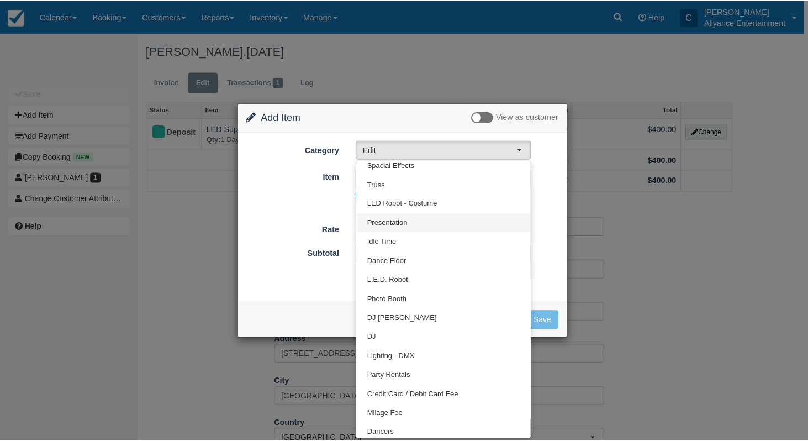
scroll to position [27, 0]
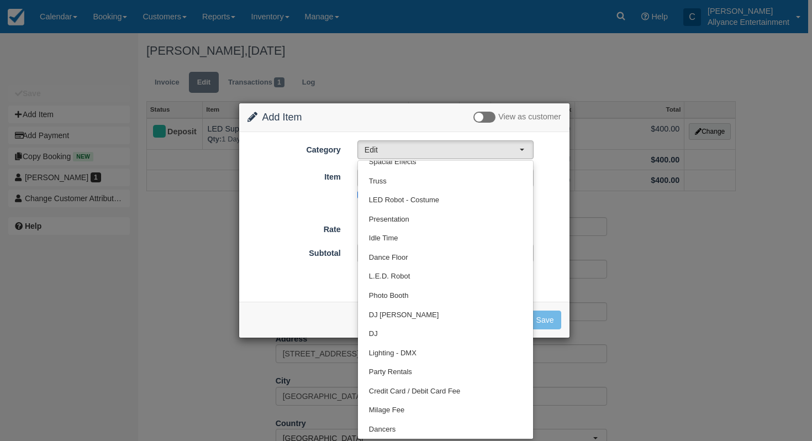
click at [548, 244] on div "Subtotal $ USD 0.00 Apply Promo or Voucher" at bounding box center [404, 263] width 330 height 39
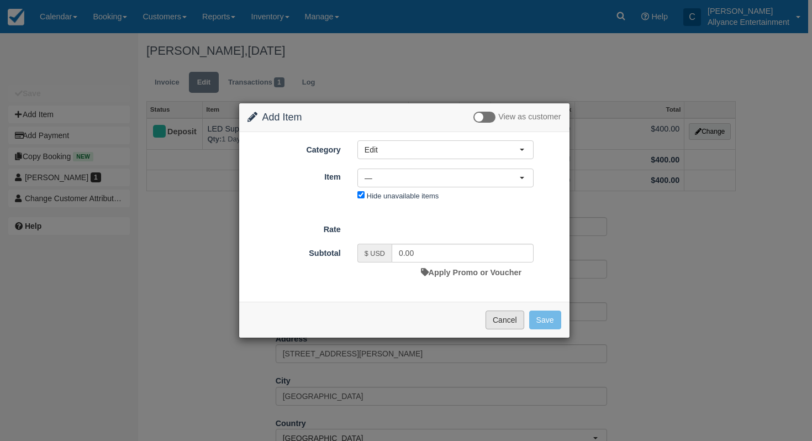
click at [502, 317] on button "Cancel" at bounding box center [505, 320] width 39 height 19
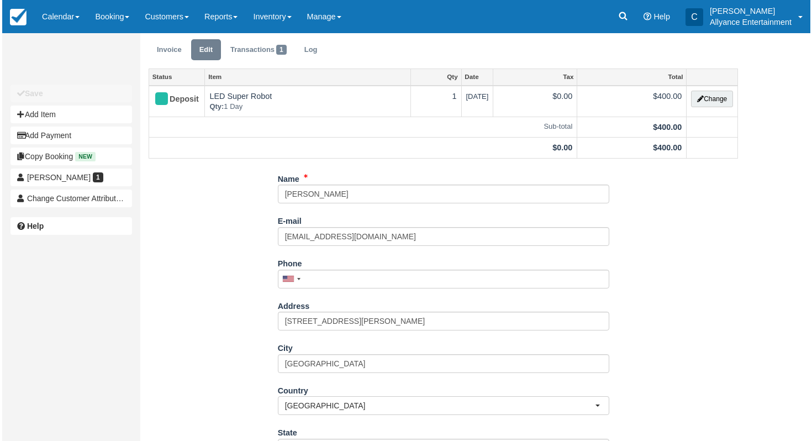
scroll to position [0, 0]
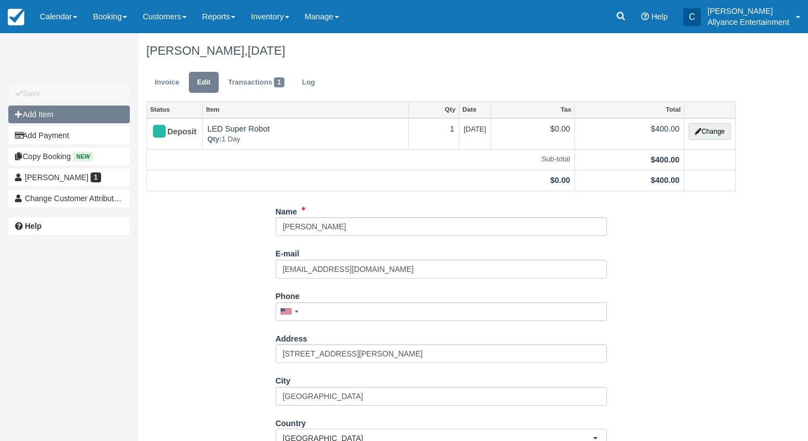
click at [88, 117] on button "Add Item" at bounding box center [69, 115] width 122 height 18
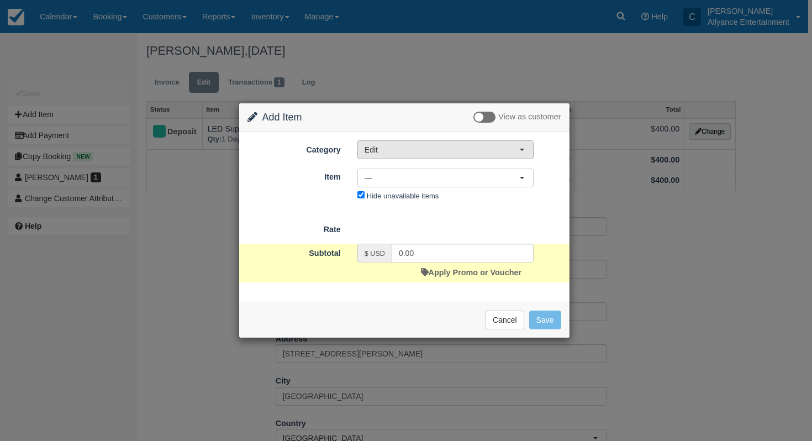
click at [361, 147] on button "Edit" at bounding box center [446, 149] width 176 height 19
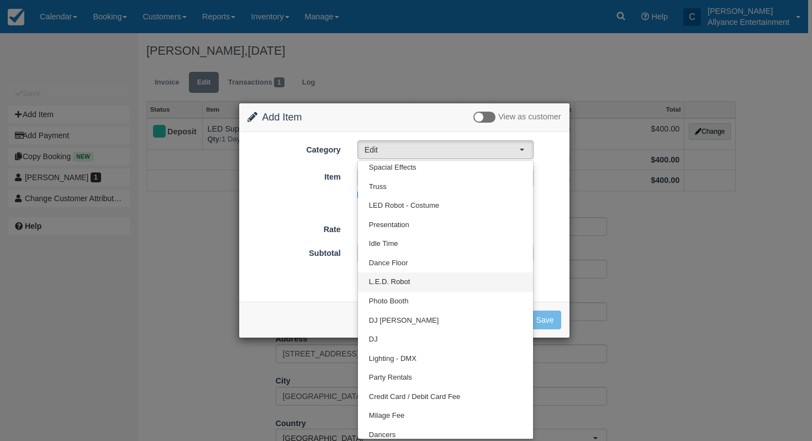
scroll to position [27, 0]
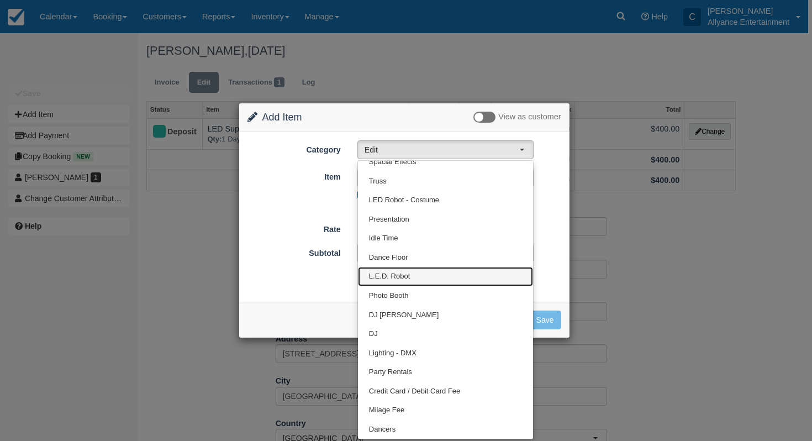
click at [388, 277] on span "L.E.D. Robot" at bounding box center [389, 276] width 41 height 10
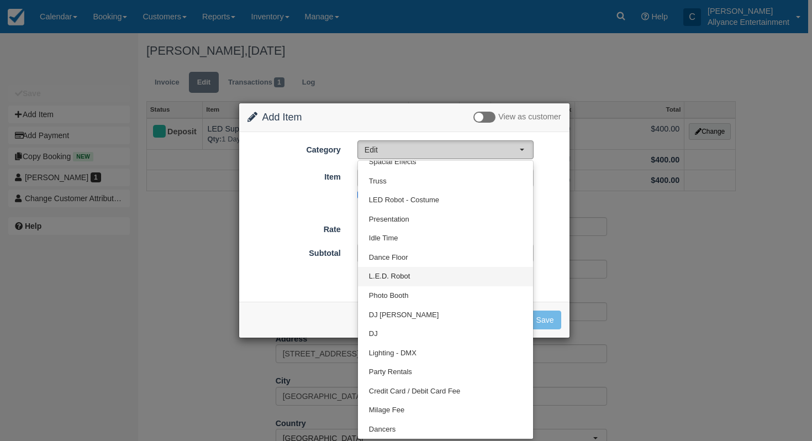
select select "29"
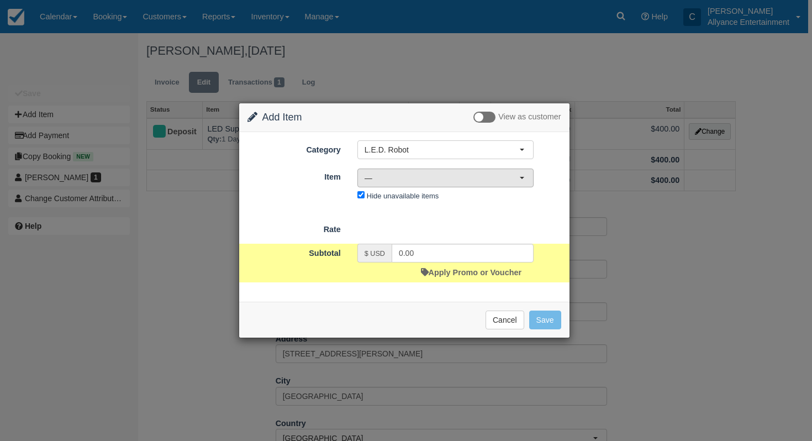
click at [430, 172] on span "—" at bounding box center [442, 177] width 155 height 11
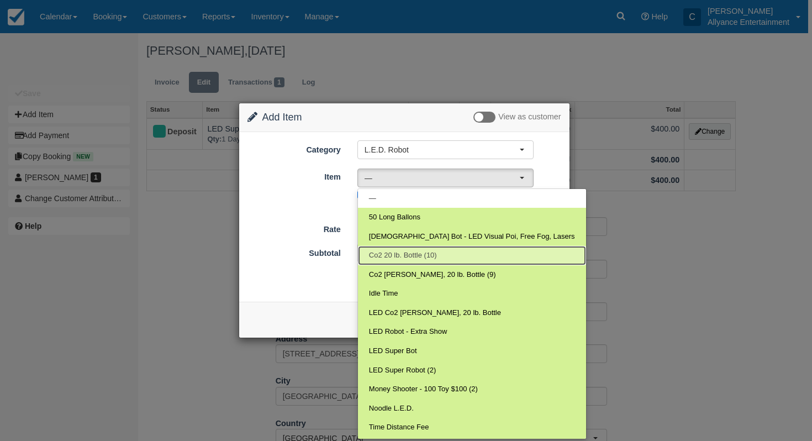
click at [421, 252] on span "Co2 20 lb. Bottle (10)" at bounding box center [403, 255] width 68 height 10
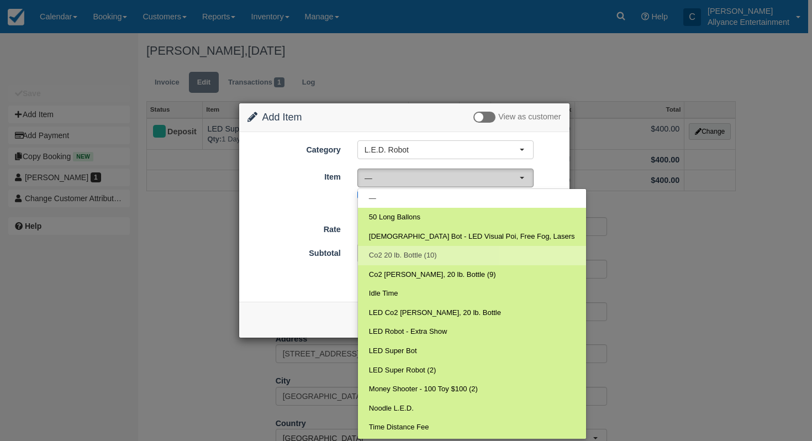
select select "284"
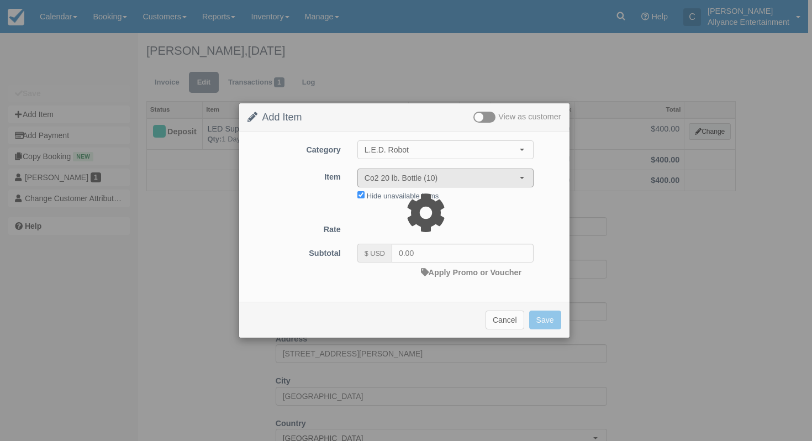
type input "80.00"
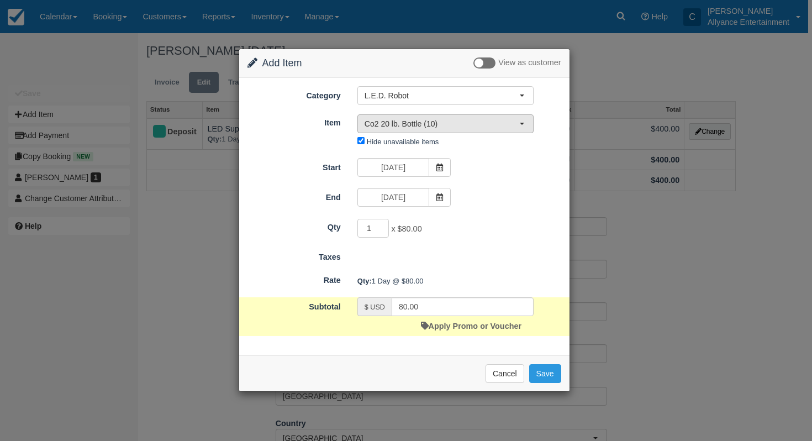
click at [485, 126] on span "Co2 20 lb. Bottle (10)" at bounding box center [442, 123] width 155 height 11
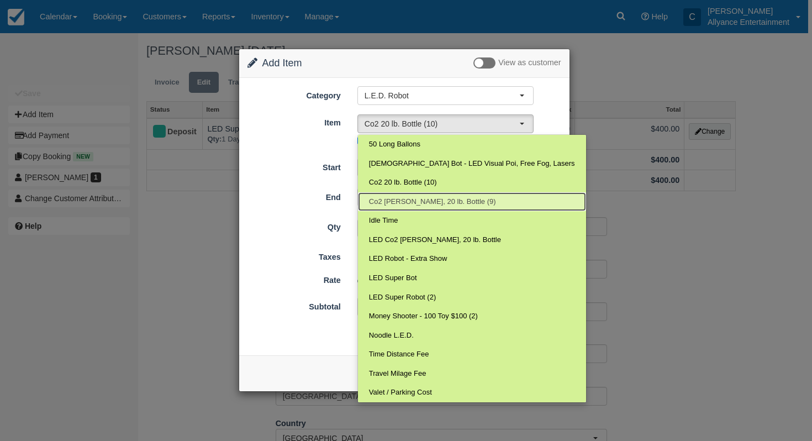
click at [462, 206] on link "Co2 [PERSON_NAME], 20 lb. Bottle (9)" at bounding box center [472, 201] width 228 height 19
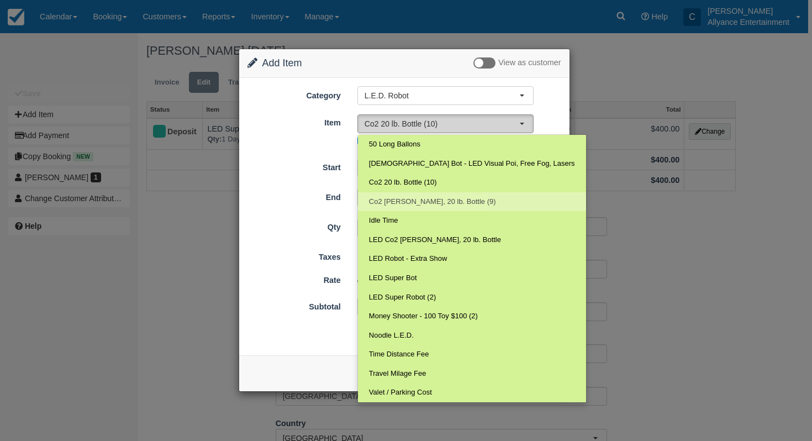
select select "275"
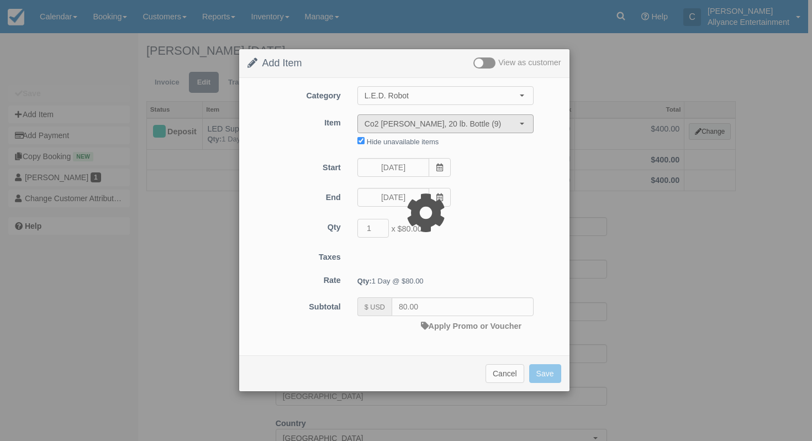
type input "100.00"
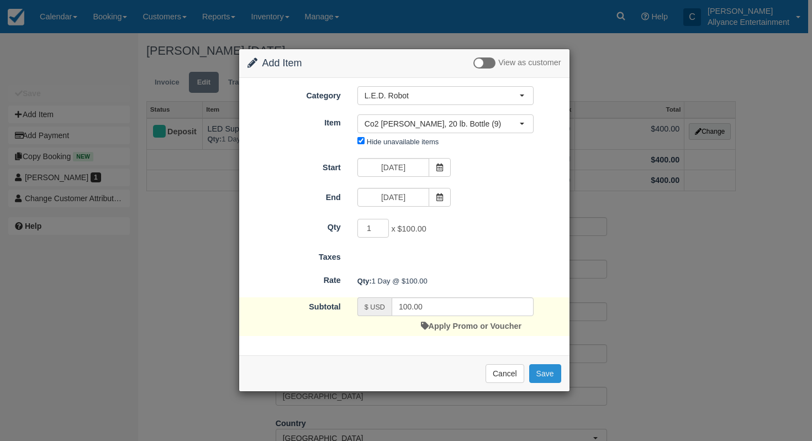
click at [545, 372] on button "Save" at bounding box center [545, 373] width 32 height 19
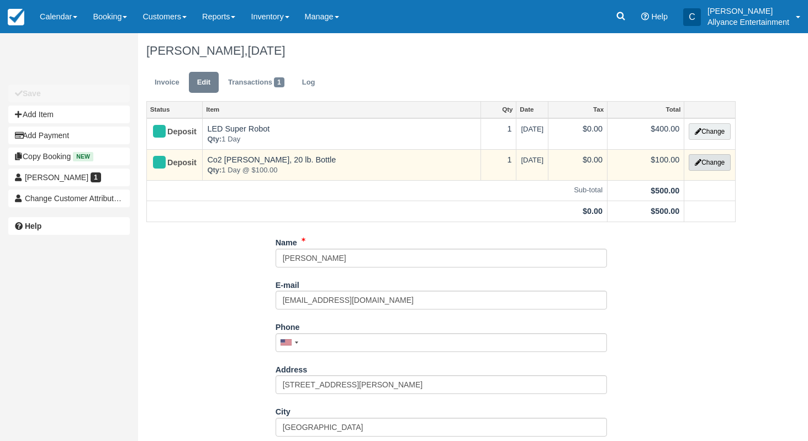
click at [698, 165] on icon "button" at bounding box center [698, 162] width 7 height 7
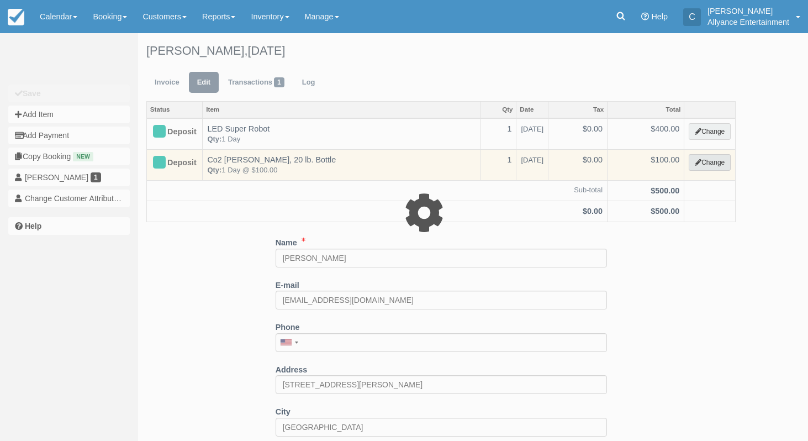
select select "29"
type input "100.00"
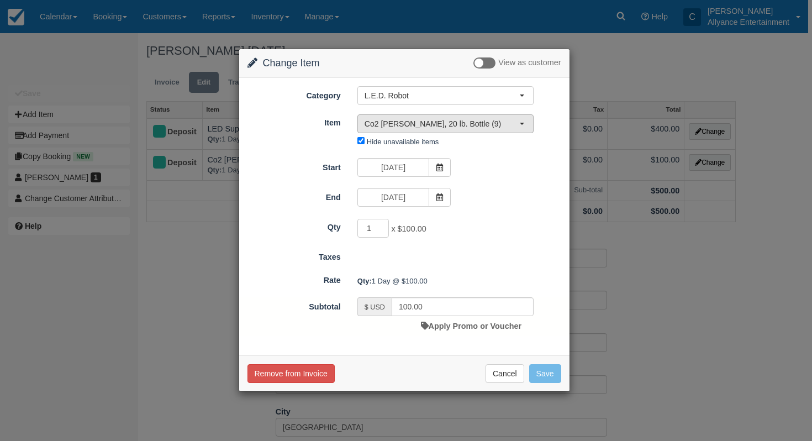
click at [489, 115] on button "Co2 [PERSON_NAME], 20 lb. Bottle (9)" at bounding box center [446, 123] width 176 height 19
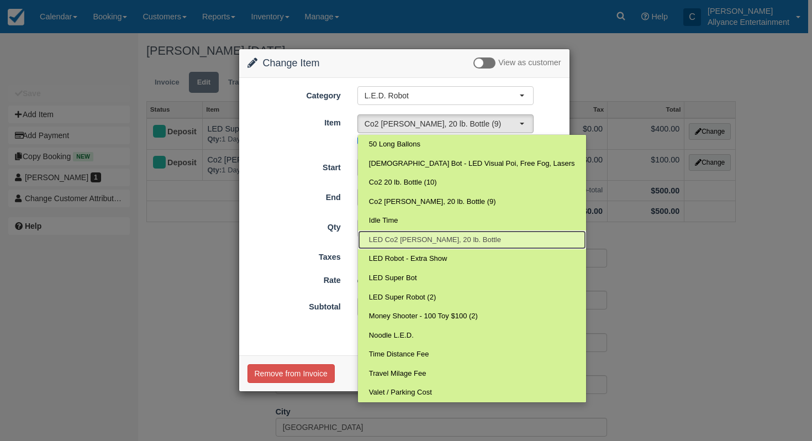
click at [446, 244] on span "LED Co2 Cannon, 20 lb. Bottle" at bounding box center [435, 240] width 132 height 10
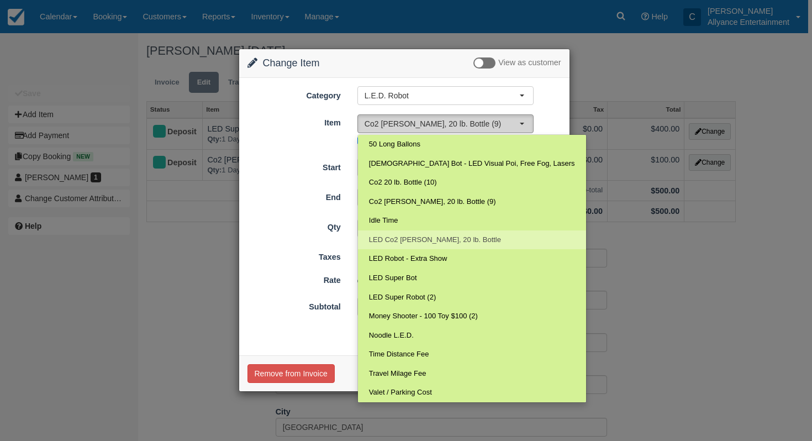
select select "283"
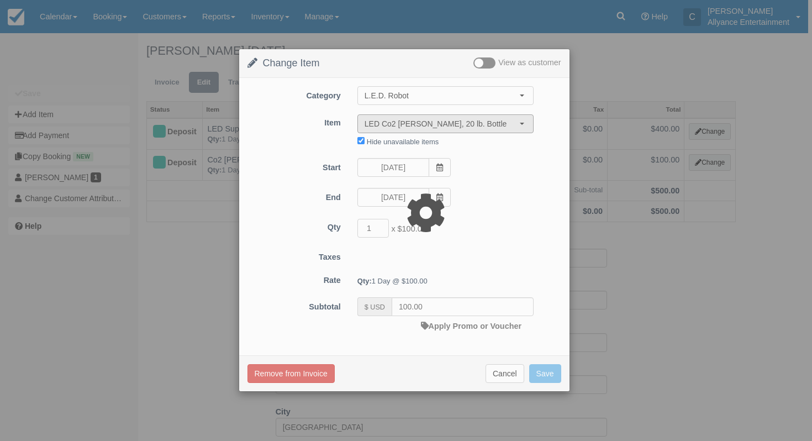
type input "150.00"
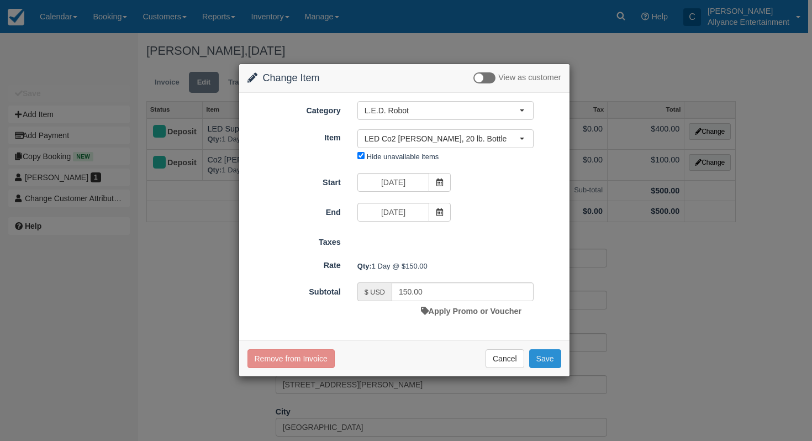
click at [537, 364] on button "Save" at bounding box center [545, 358] width 32 height 19
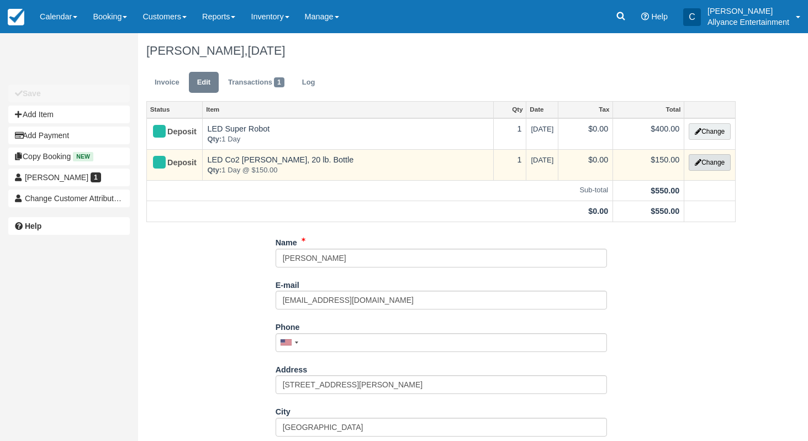
click at [695, 160] on icon "button" at bounding box center [698, 162] width 7 height 7
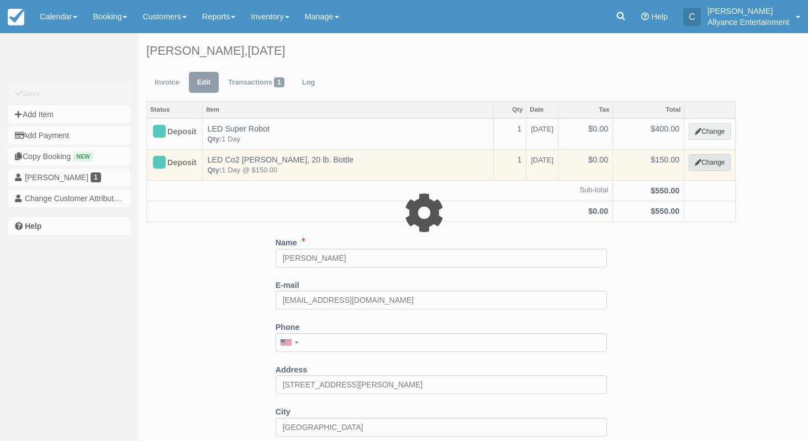
select select "29"
type input "150.00"
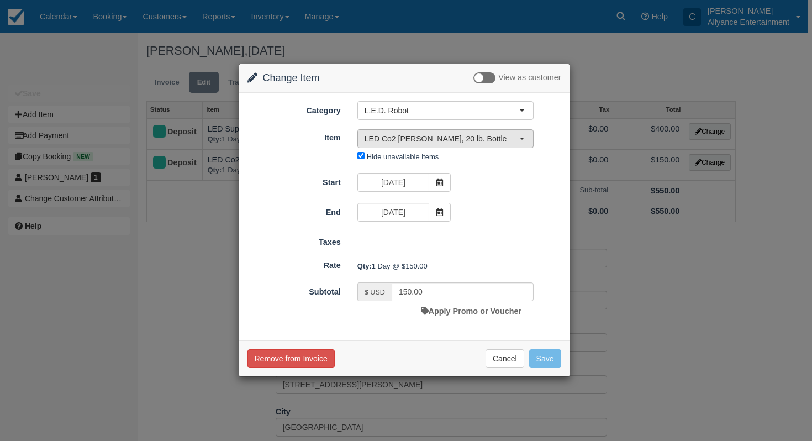
click at [471, 139] on span "LED Co2 [PERSON_NAME], 20 lb. Bottle" at bounding box center [442, 138] width 155 height 11
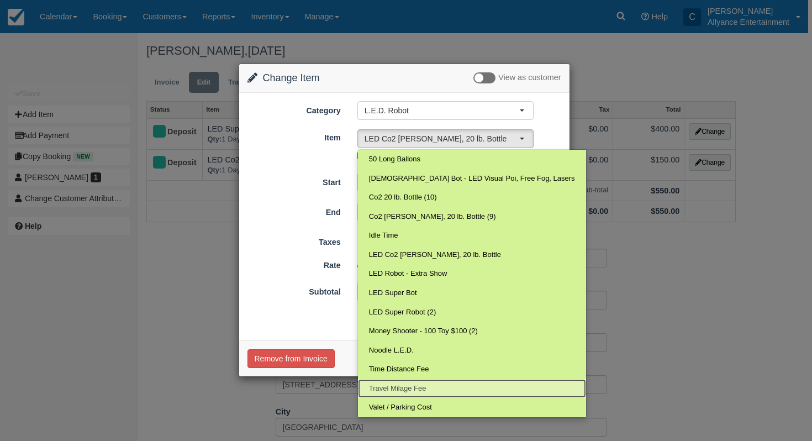
click at [389, 386] on span "Travel Milage Fee" at bounding box center [397, 389] width 57 height 10
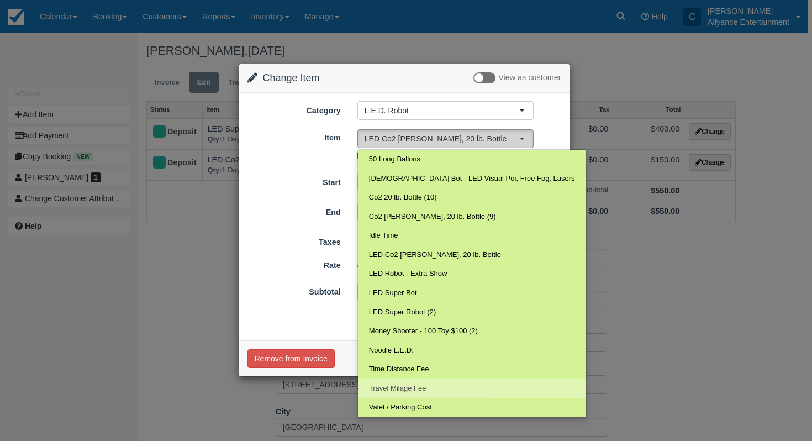
select select "123"
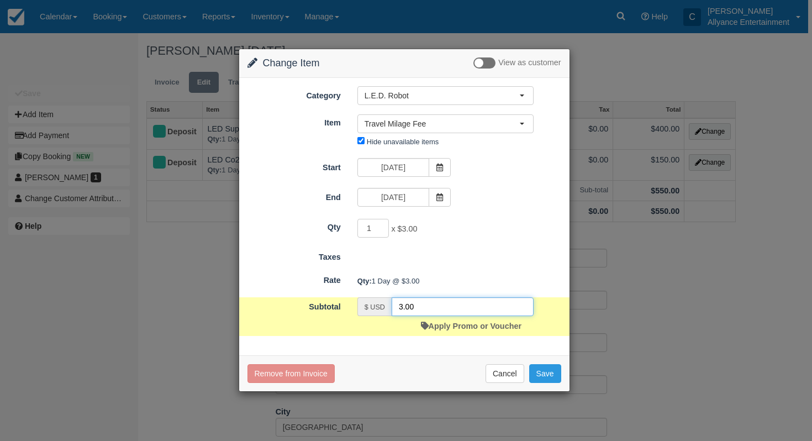
click at [468, 306] on input "3.00" at bounding box center [463, 306] width 142 height 19
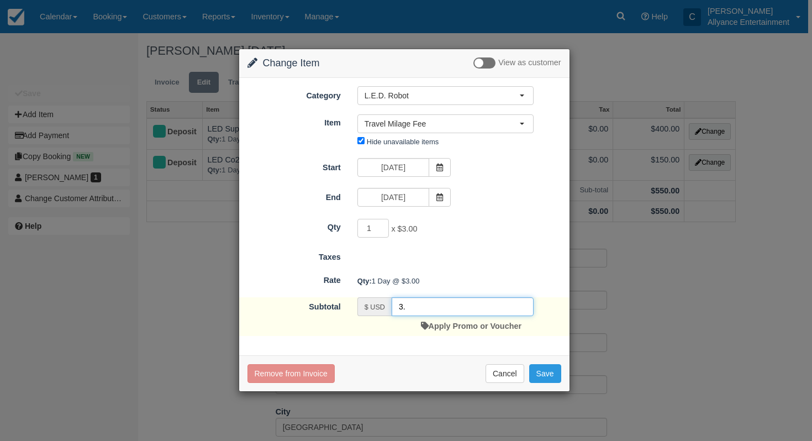
type input "3"
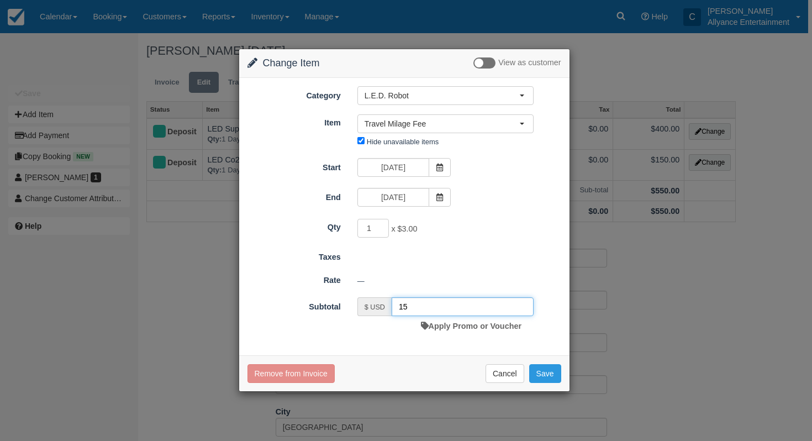
type input "15"
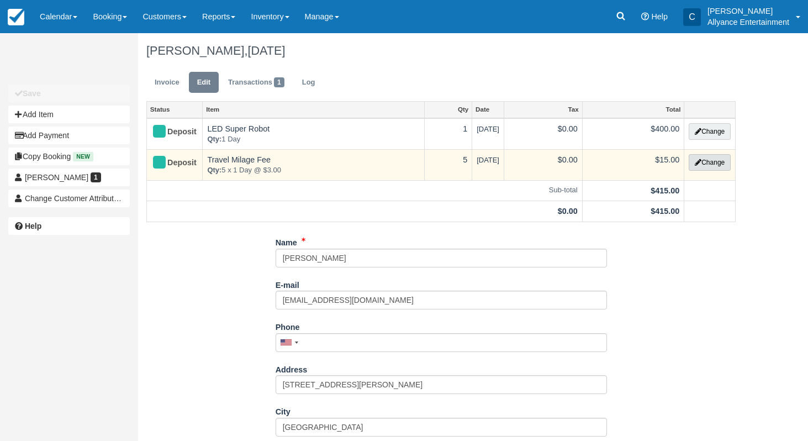
click at [696, 165] on icon "button" at bounding box center [698, 162] width 7 height 7
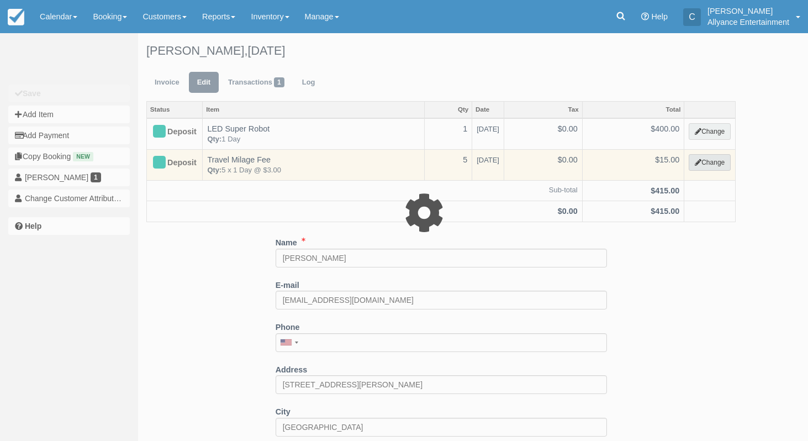
select select "29"
type input "15.00"
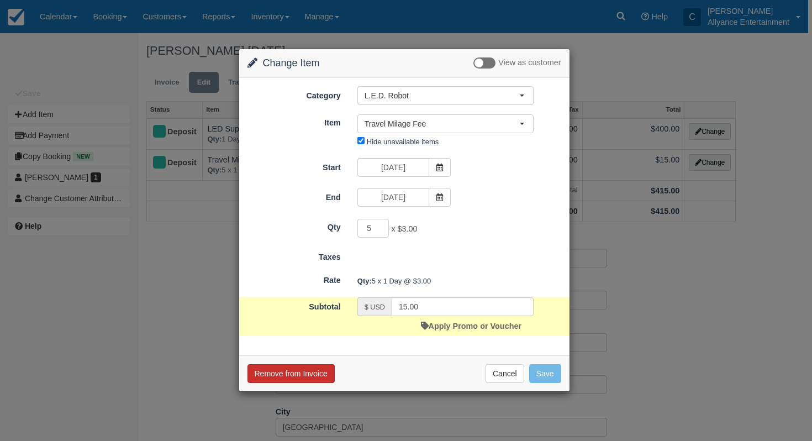
click at [313, 369] on button "Remove from Invoice" at bounding box center [291, 373] width 87 height 19
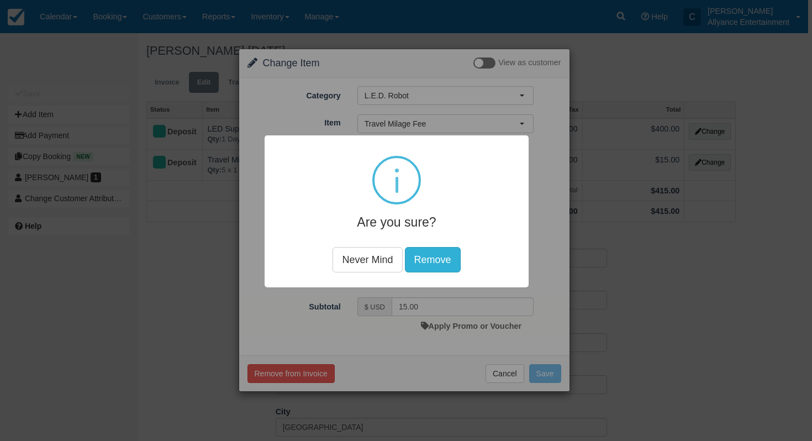
click at [418, 259] on button "Remove" at bounding box center [433, 259] width 56 height 25
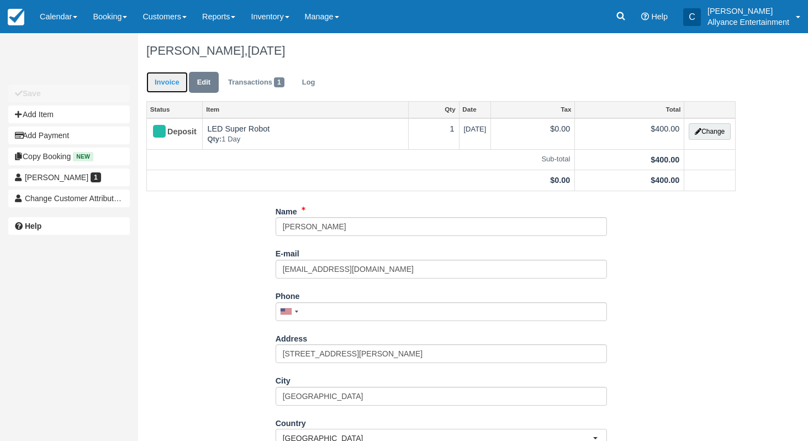
click at [168, 80] on link "Invoice" at bounding box center [166, 83] width 41 height 22
